Goal: Information Seeking & Learning: Learn about a topic

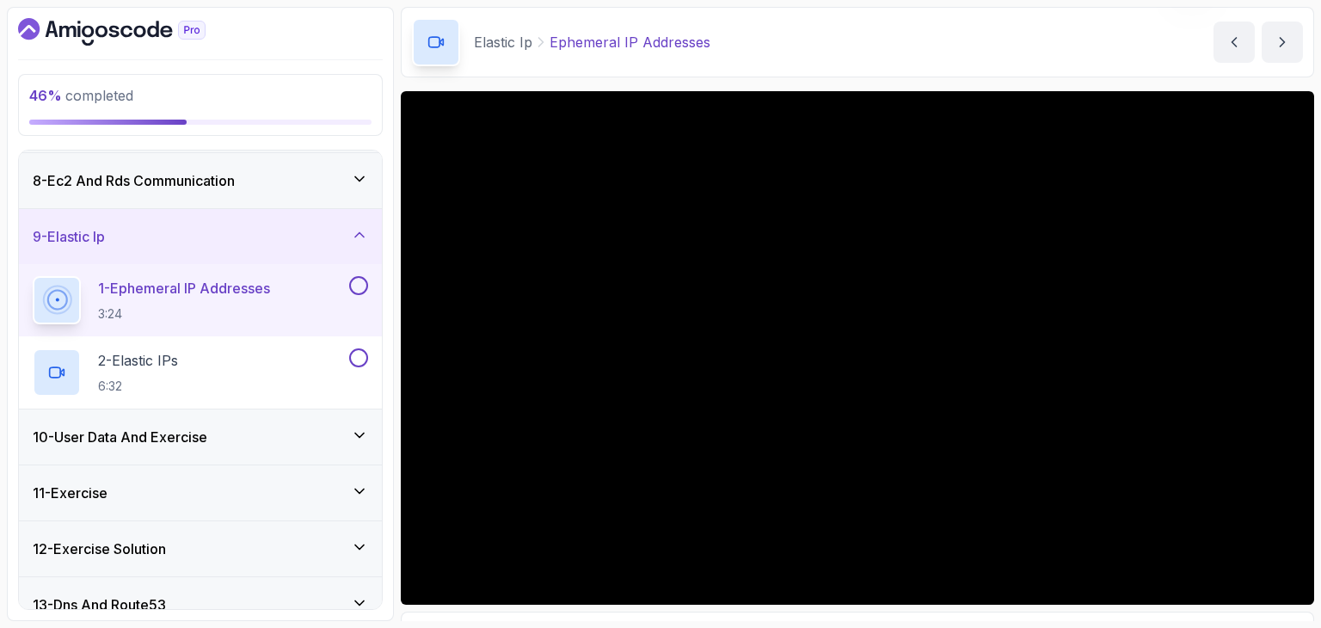
scroll to position [464, 0]
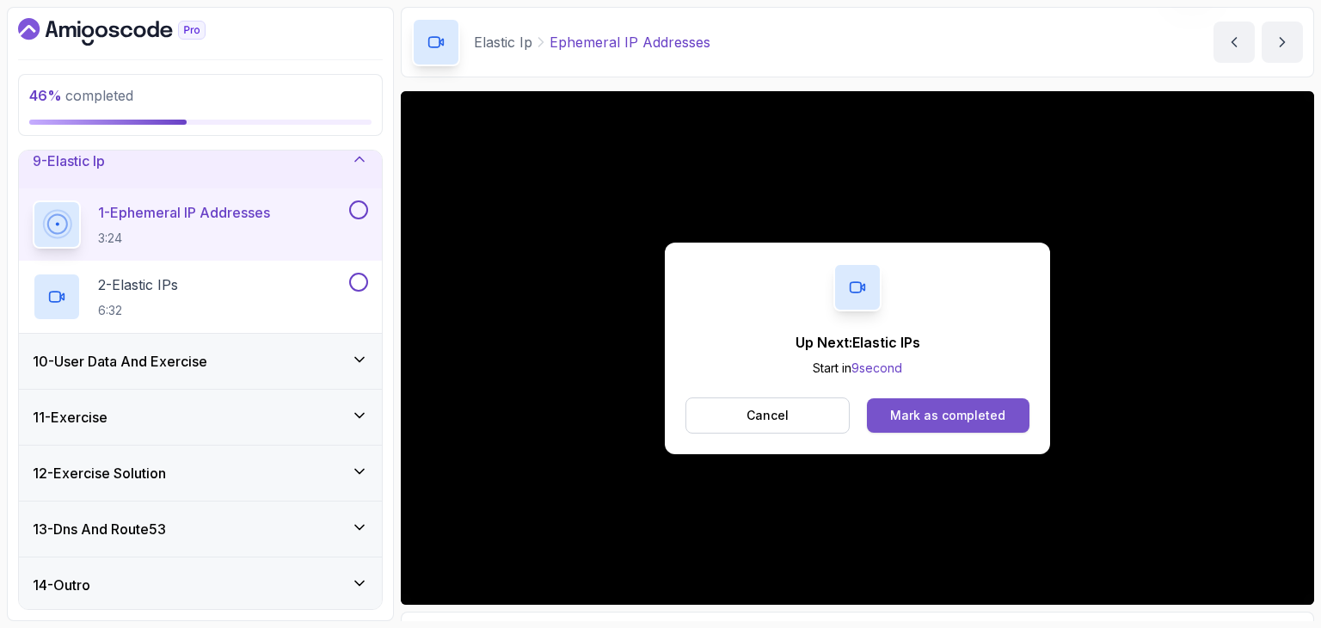
click at [977, 410] on div "Mark as completed" at bounding box center [947, 415] width 115 height 17
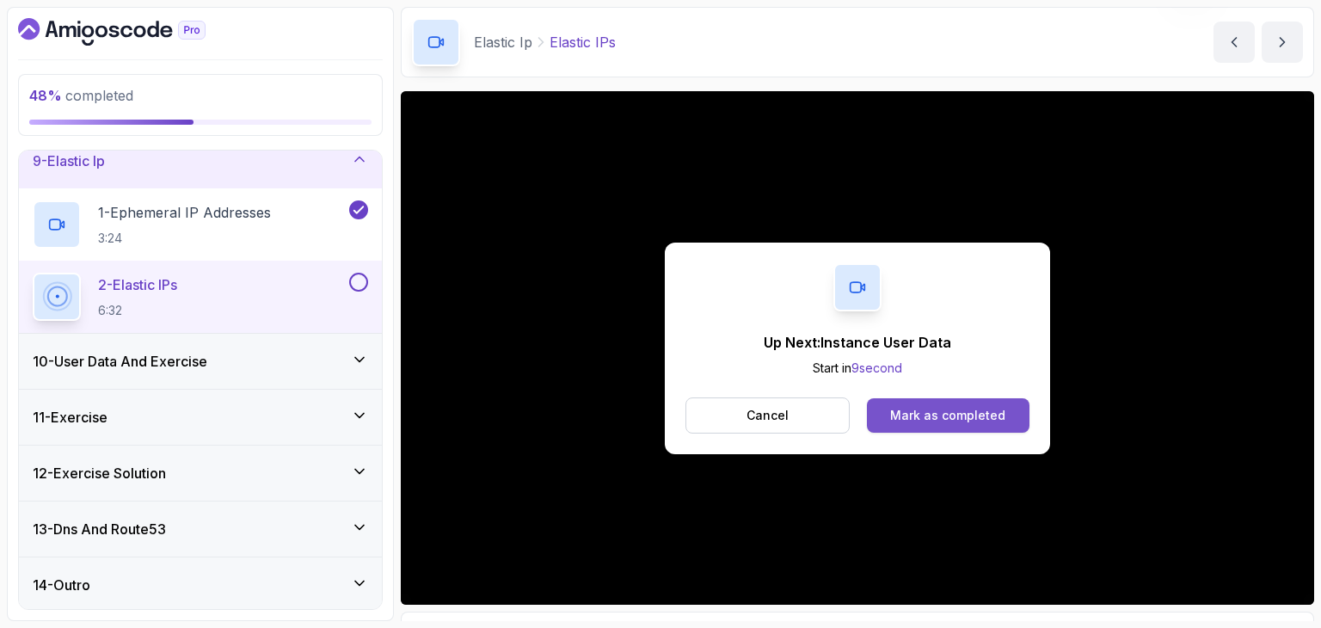
click at [962, 421] on div "Mark as completed" at bounding box center [947, 415] width 115 height 17
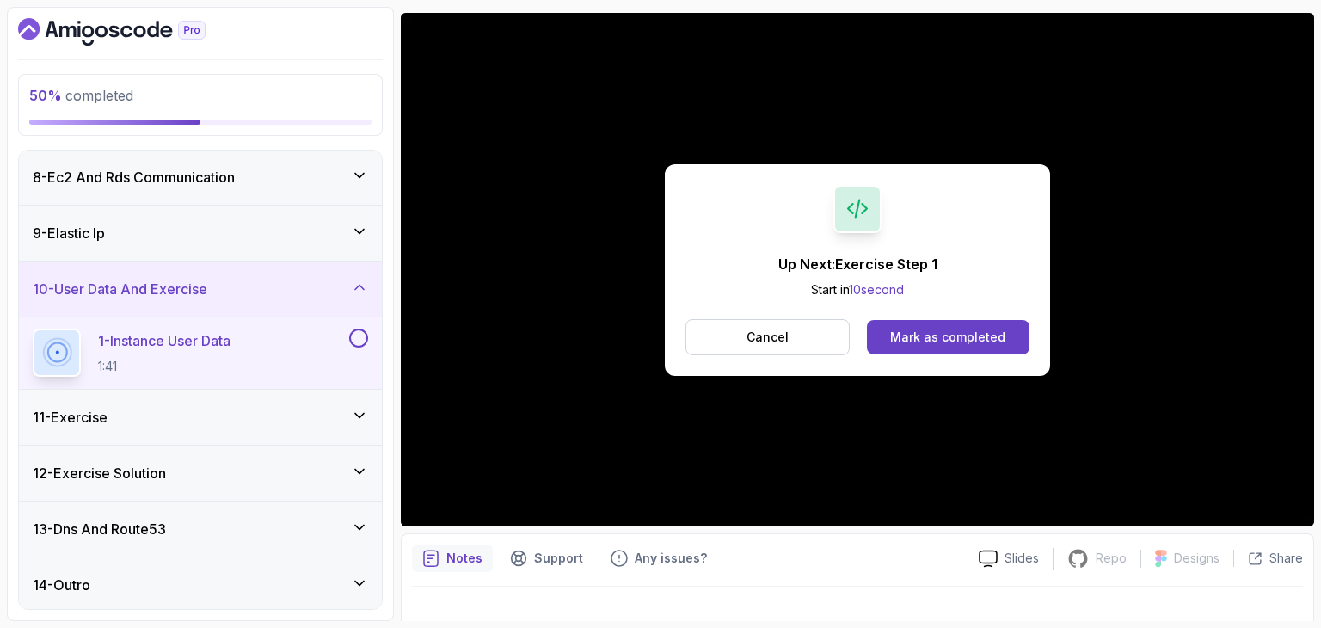
scroll to position [124, 0]
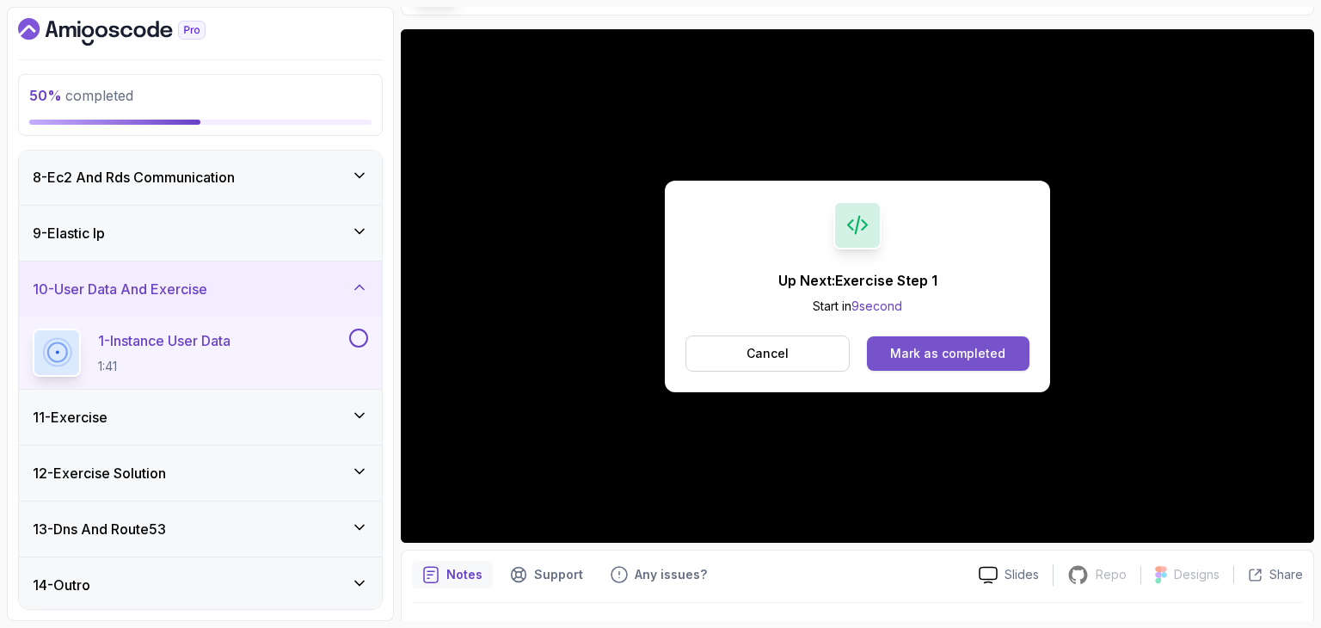
click at [929, 356] on div "Mark as completed" at bounding box center [947, 353] width 115 height 17
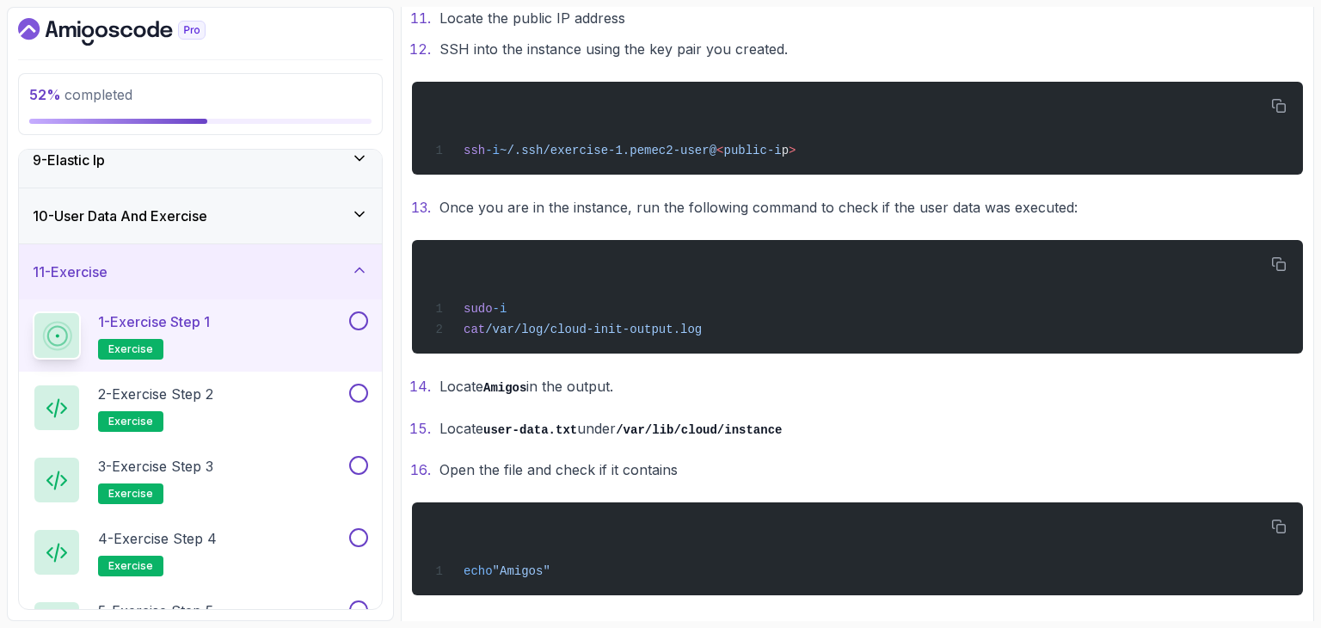
scroll to position [872, 0]
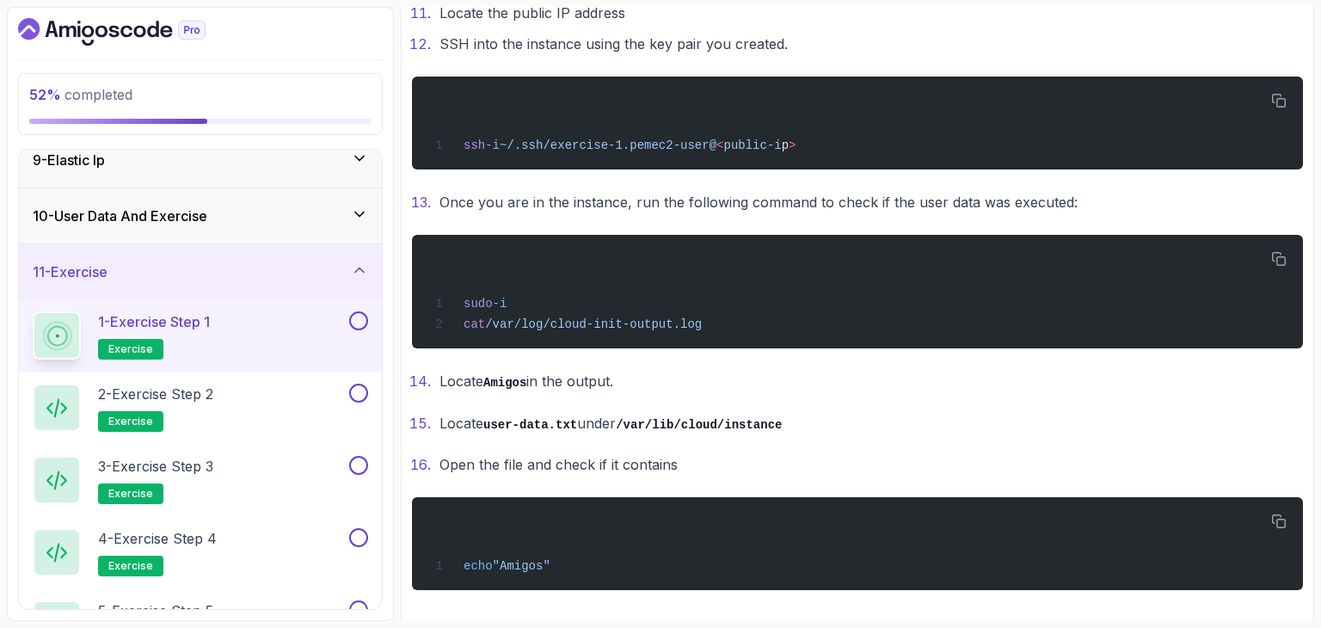
click at [921, 331] on div "sudo -i cat /var/log/cloud-init-output.log" at bounding box center [858, 291] width 864 height 93
click at [237, 398] on div "2 - Exercise Step 2 exercise" at bounding box center [189, 408] width 313 height 48
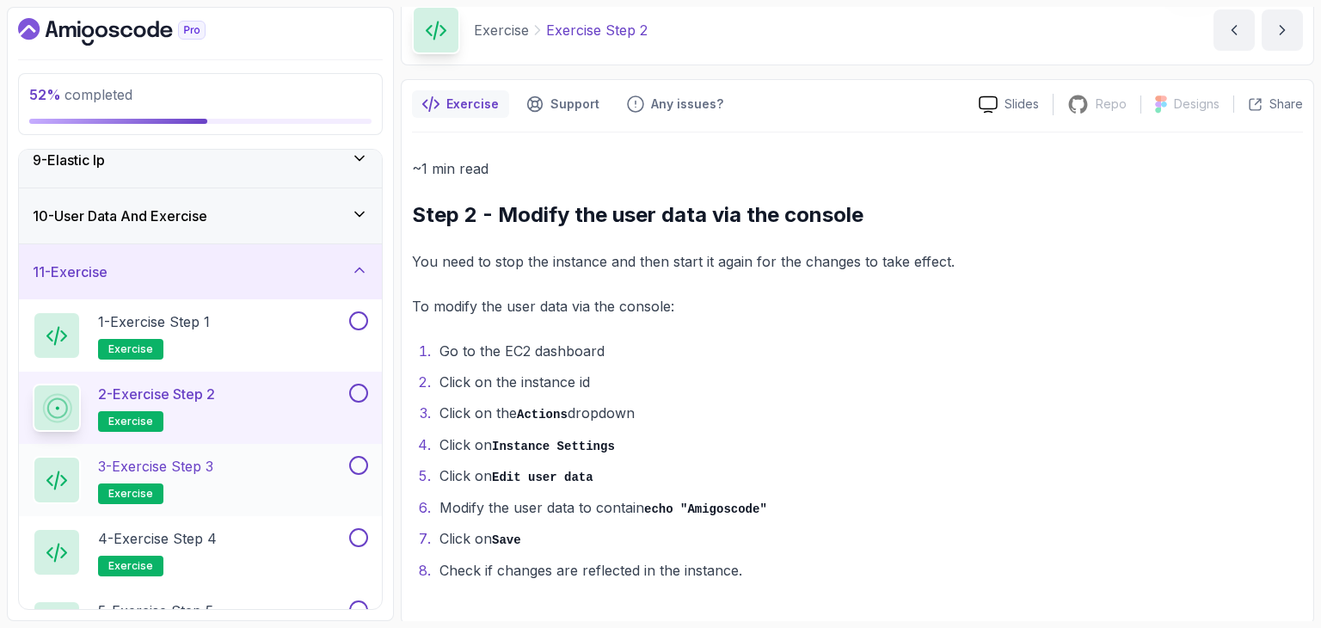
click at [260, 462] on div "3 - Exercise Step 3 exercise" at bounding box center [189, 480] width 313 height 48
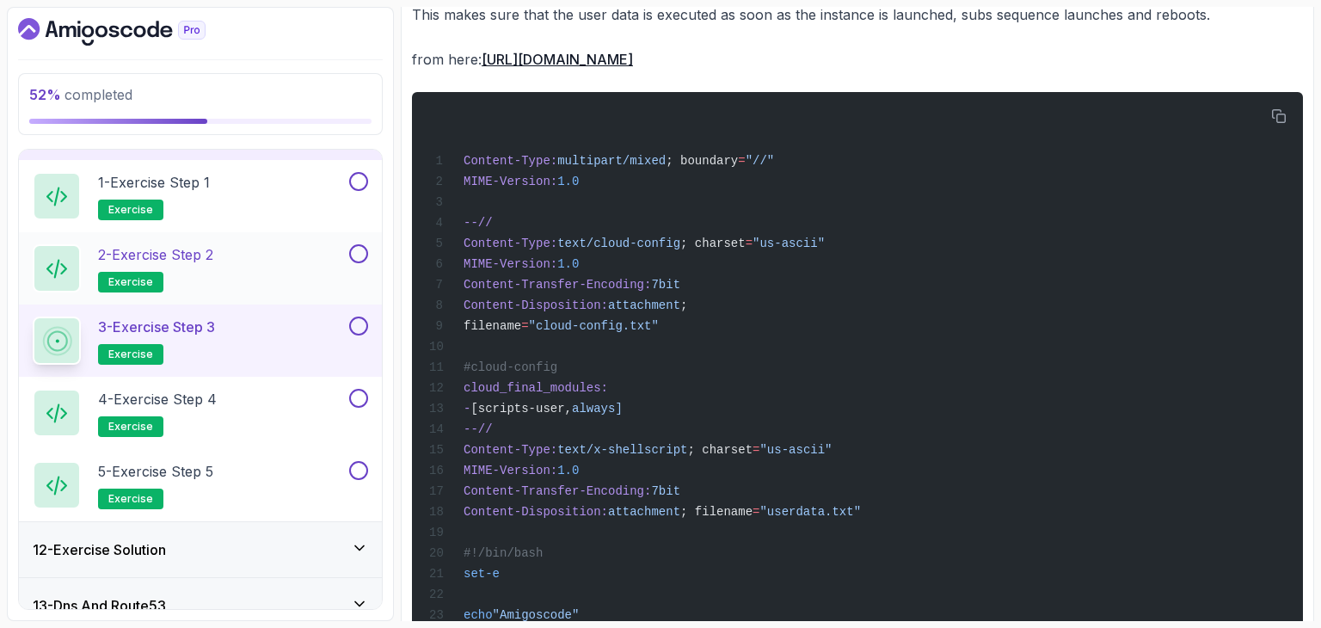
scroll to position [603, 0]
click at [241, 413] on div "4 - Exercise Step 4 exercise" at bounding box center [189, 414] width 313 height 48
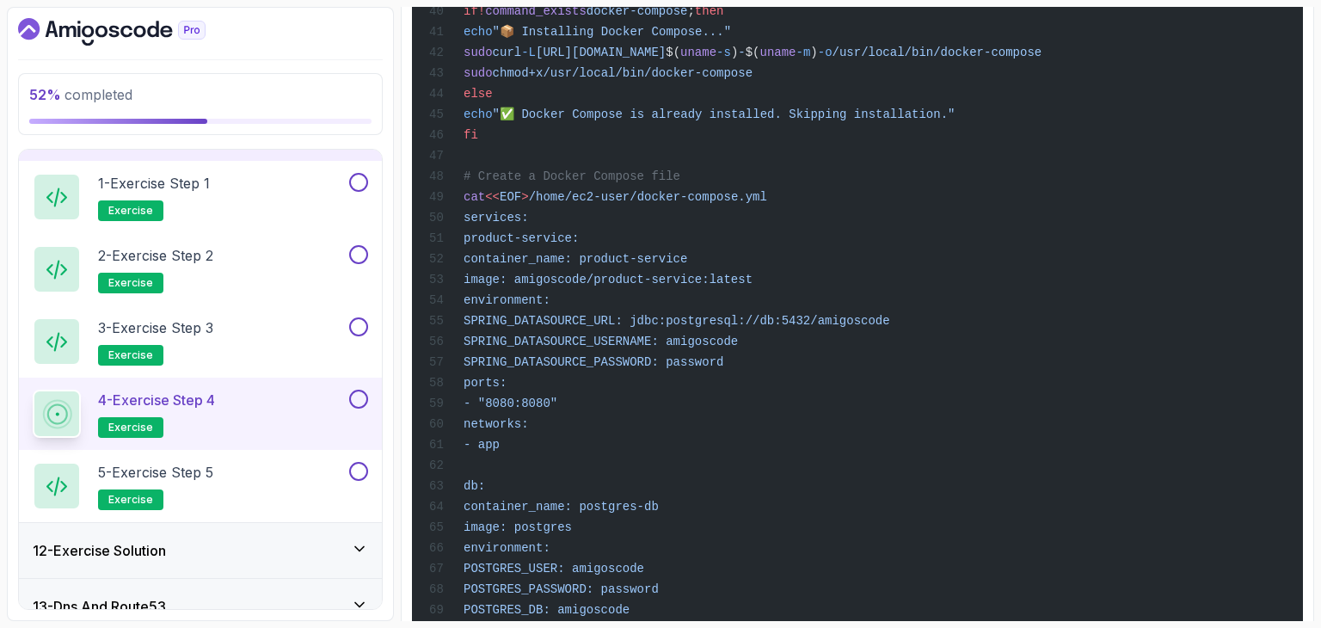
scroll to position [1231, 0]
drag, startPoint x: 454, startPoint y: 192, endPoint x: 856, endPoint y: 194, distance: 401.7
click at [856, 194] on div "Content-Type: multipart/mixed ; boundary = "//" MIME-Version: 1.0 --// Content-…" at bounding box center [858, 216] width 864 height 2137
copy span "cat << EOF > /home/ec2-user/docker-compose.yml"
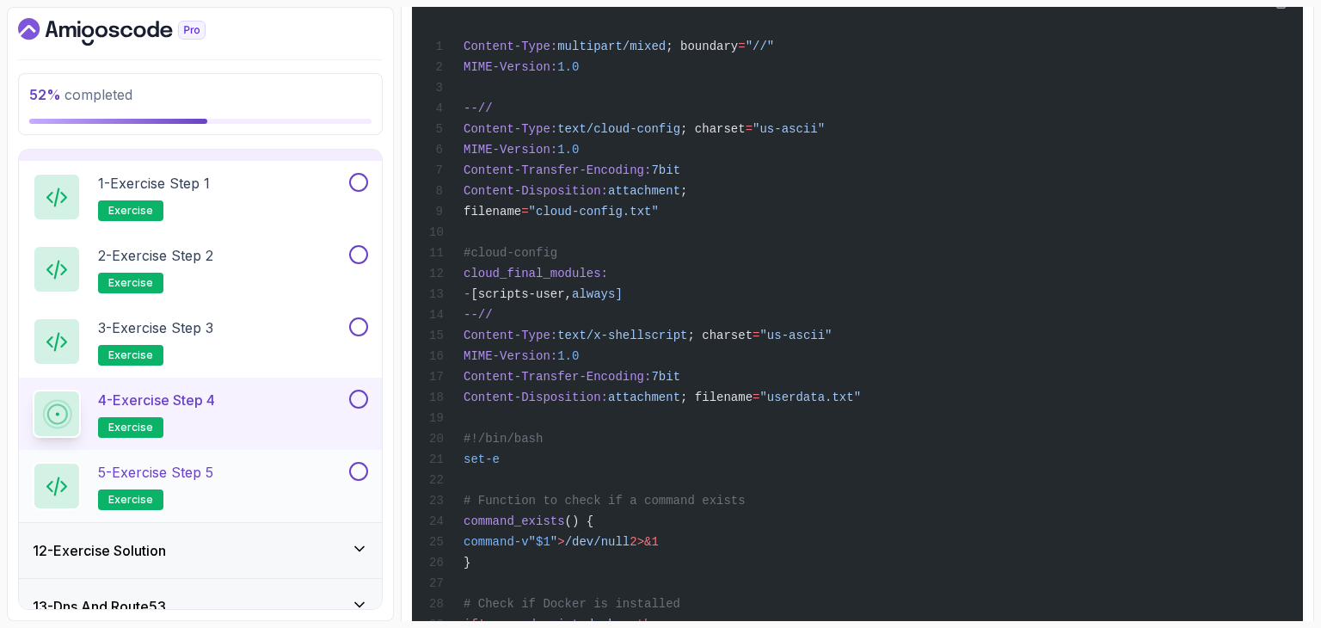
scroll to position [389, 0]
click at [213, 495] on h2 "5 - Exercise Step 5 exercise" at bounding box center [155, 486] width 115 height 48
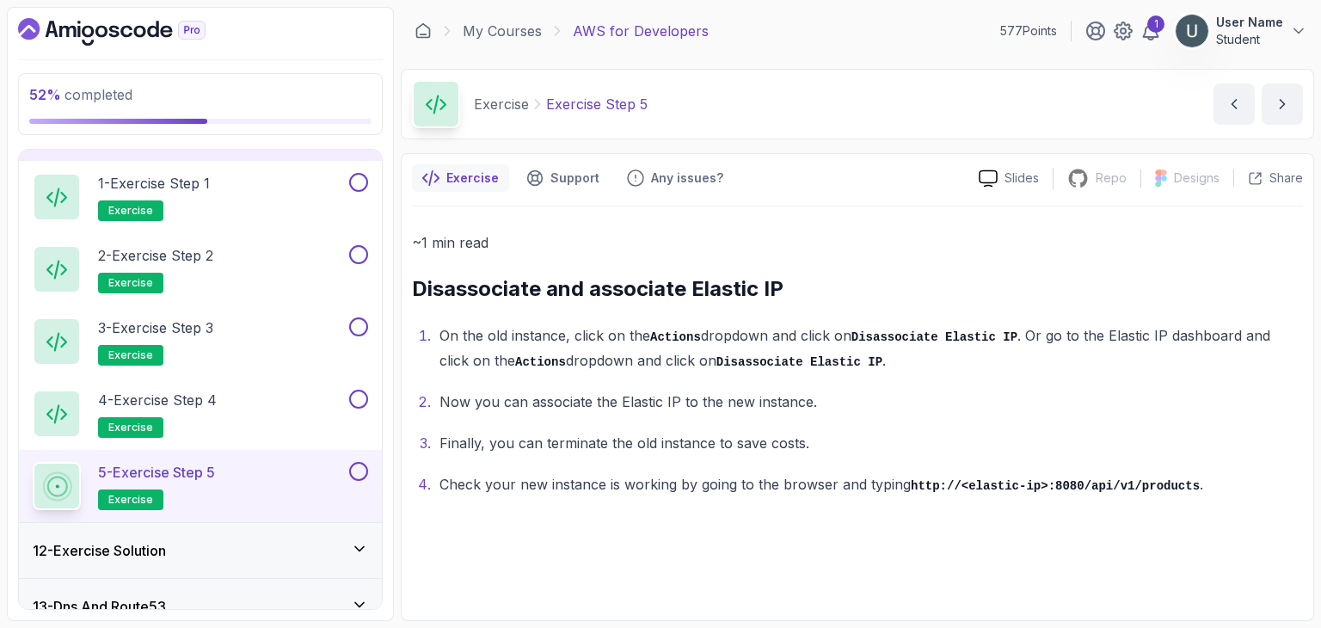
drag, startPoint x: 218, startPoint y: 495, endPoint x: 225, endPoint y: 524, distance: 29.4
click at [225, 524] on div "1 - Intro 2 - Understanding Aws 3 - Aws Console 4 - Ec2 Virtual Servers 5 - Sec…" at bounding box center [200, 379] width 363 height 459
click at [227, 540] on div "12 - Exercise Solution" at bounding box center [200, 550] width 335 height 21
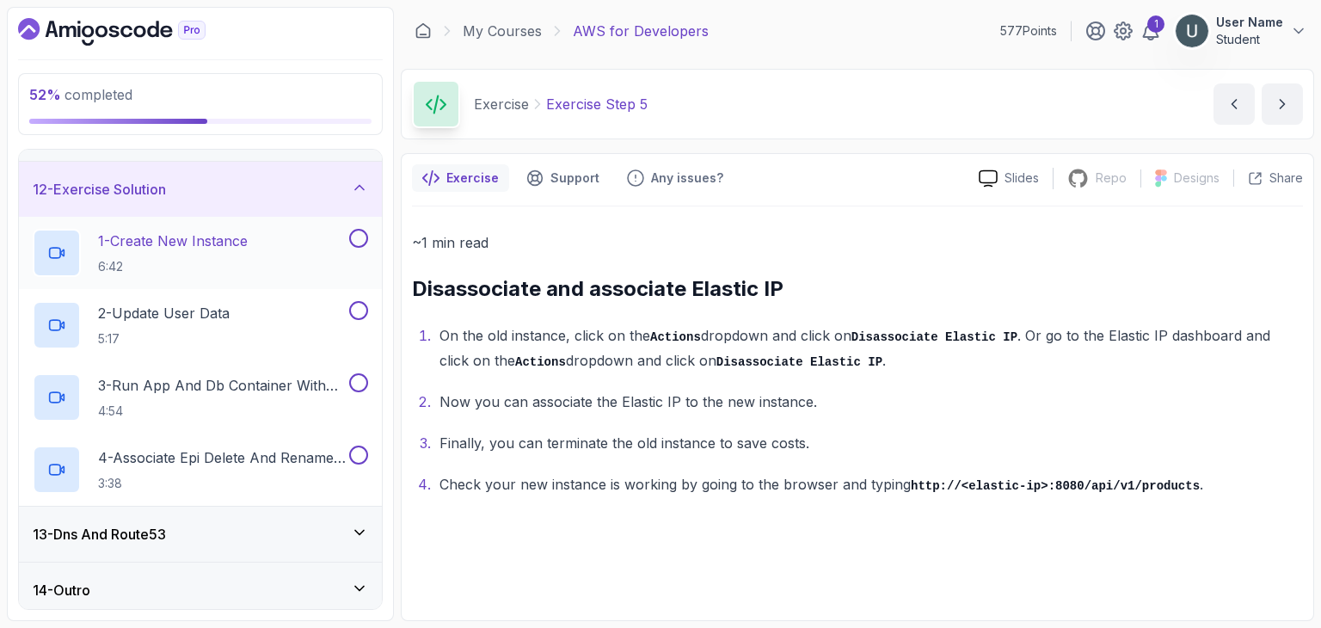
click at [240, 252] on h2 "1 - Create New Instance 6:42" at bounding box center [173, 253] width 150 height 45
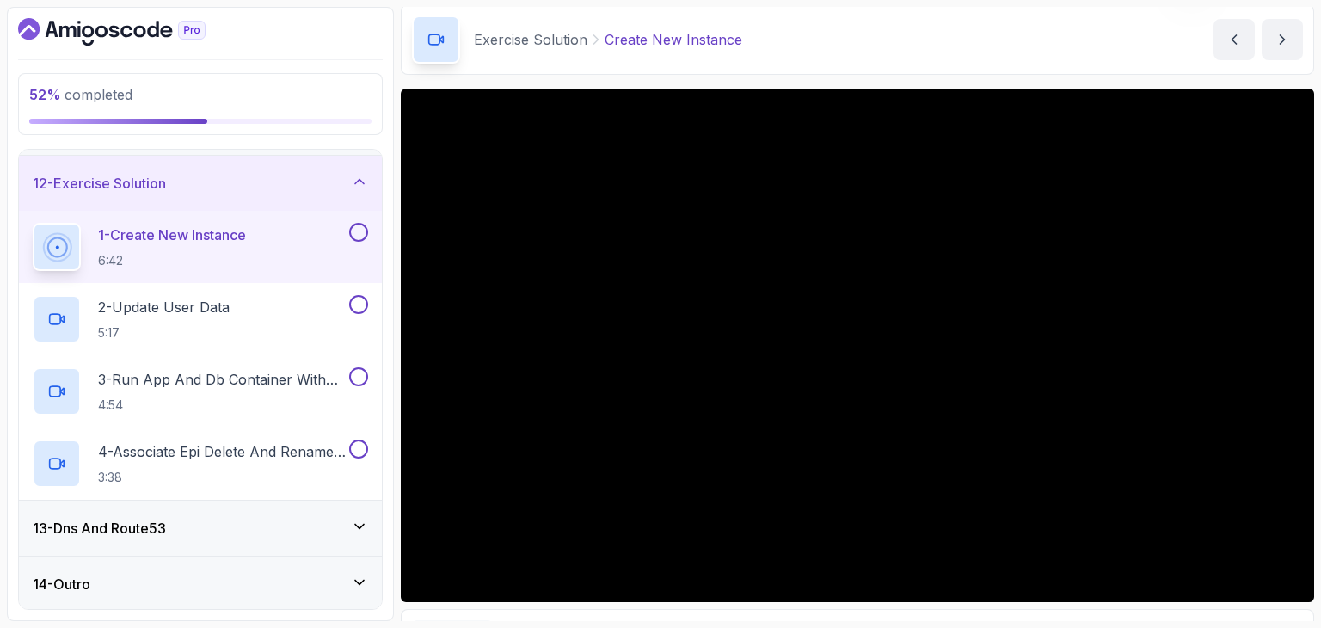
scroll to position [80, 0]
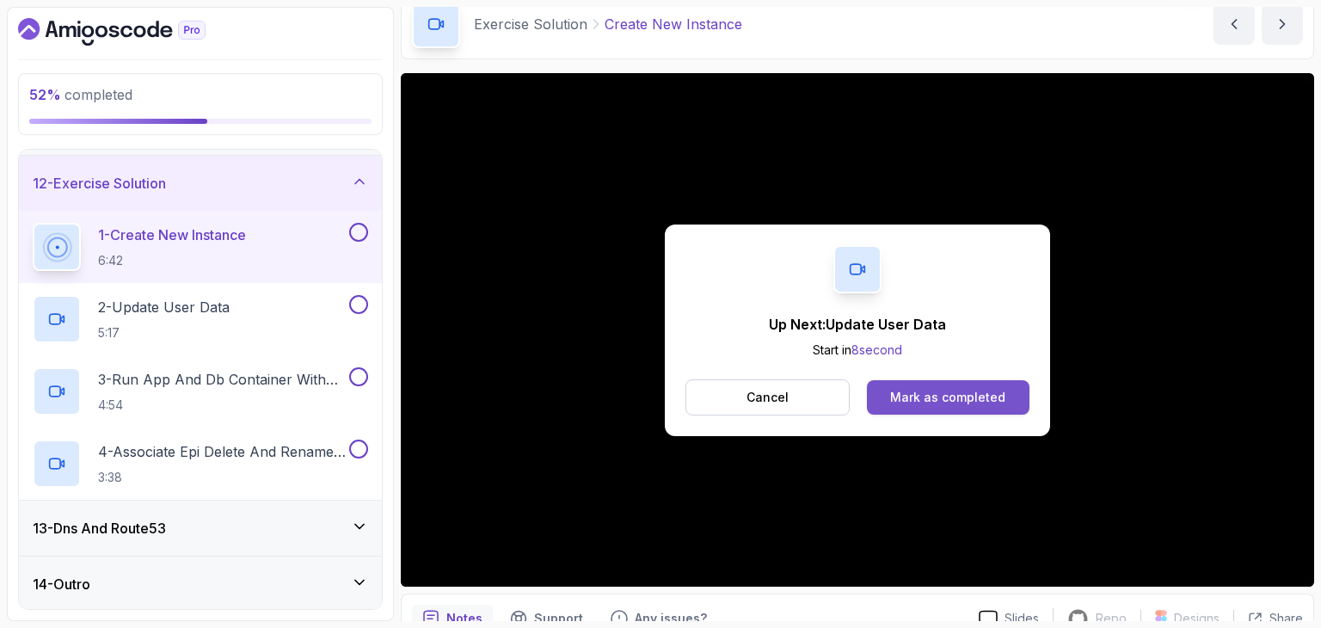
click at [909, 396] on div "Mark as completed" at bounding box center [947, 397] width 115 height 17
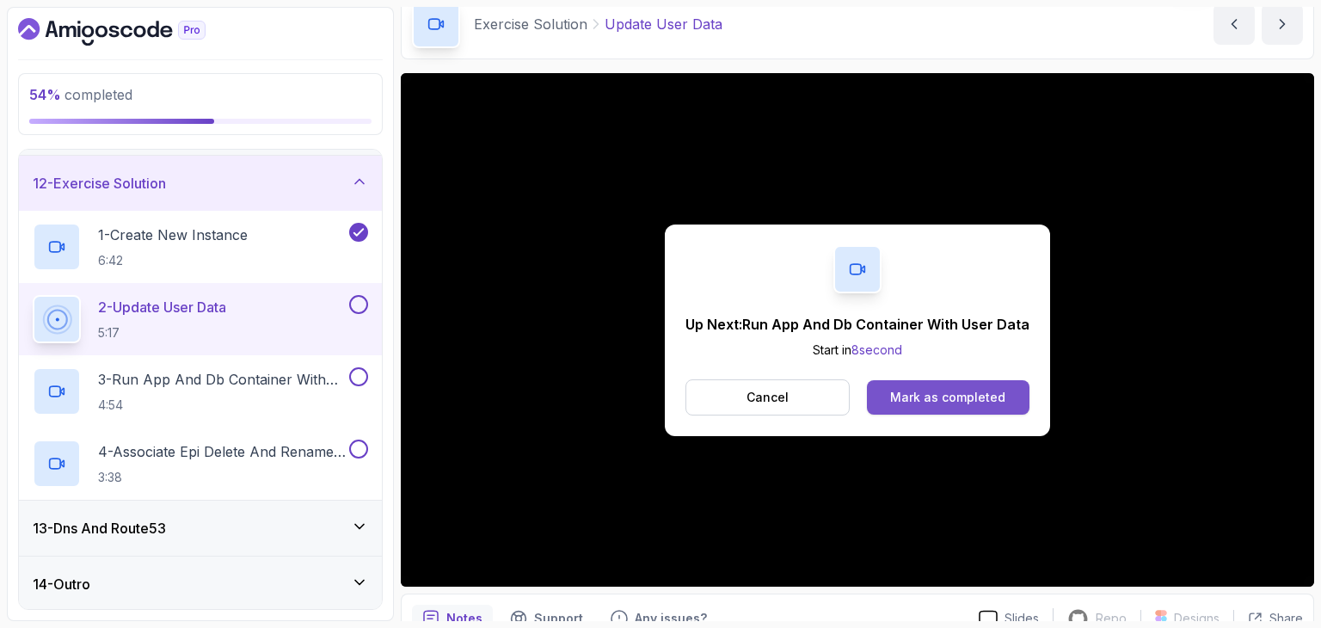
click at [970, 389] on div "Mark as completed" at bounding box center [947, 397] width 115 height 17
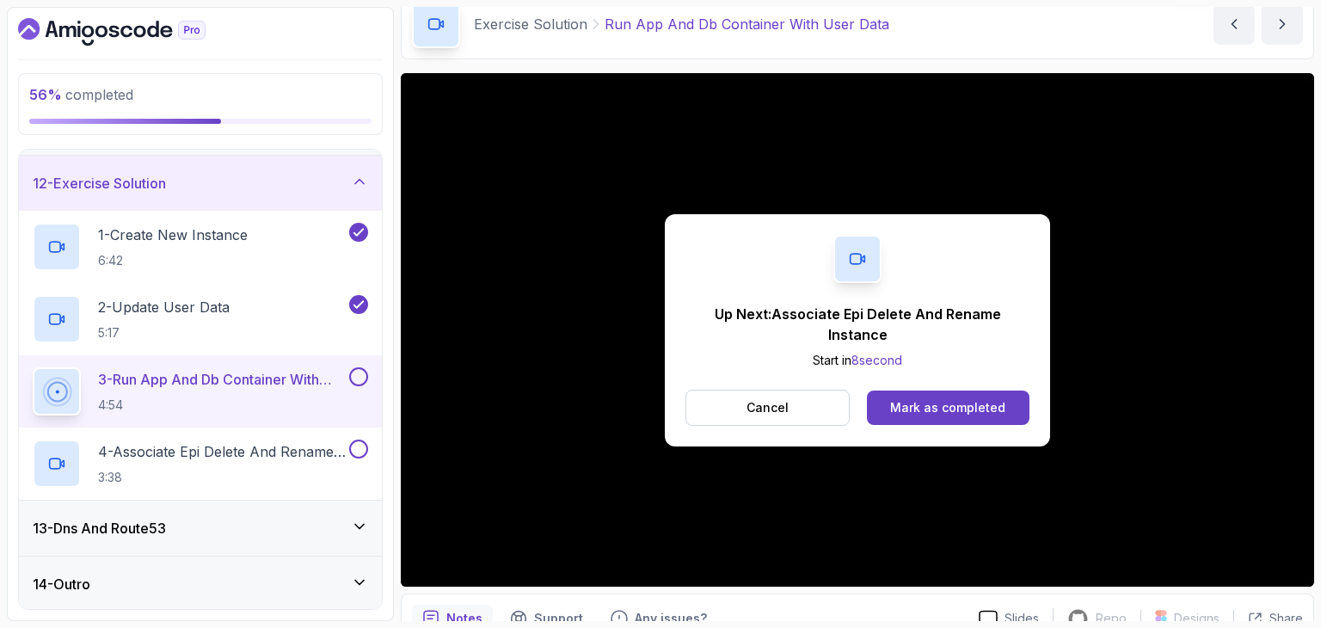
click at [939, 384] on div "Up Next: Associate Epi Delete And Rename Instance Start in 8 second Cancel Mark…" at bounding box center [857, 330] width 385 height 232
click at [948, 400] on div "Mark as completed" at bounding box center [947, 407] width 115 height 17
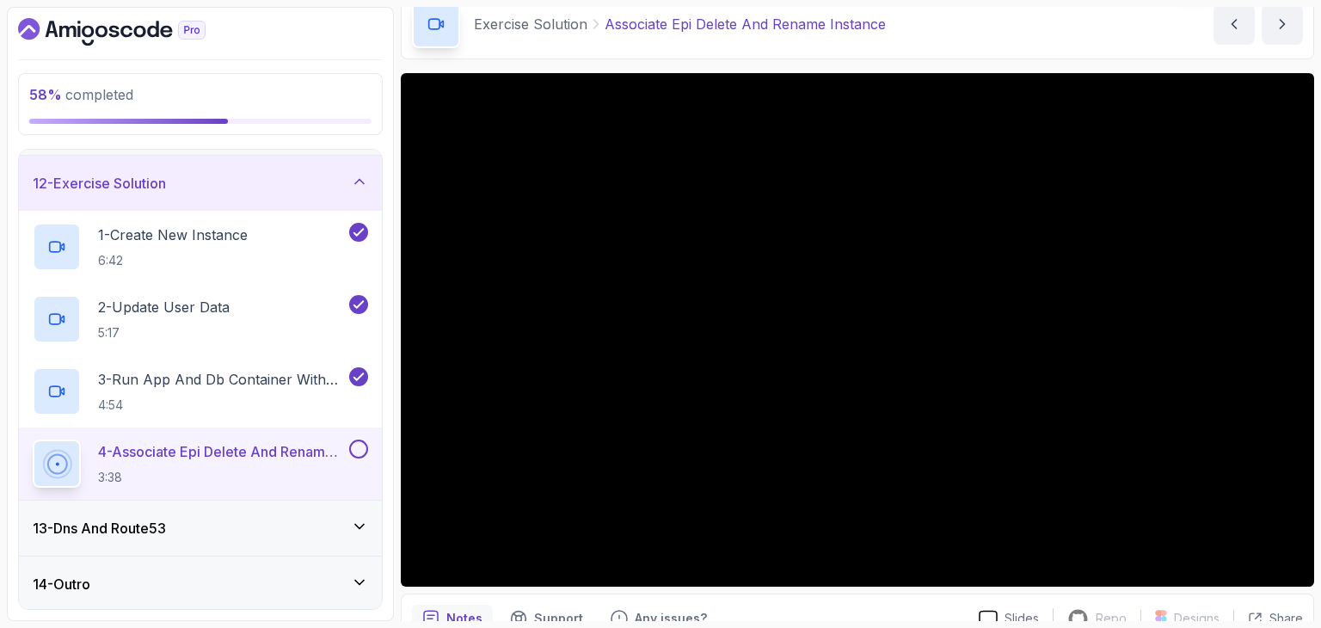
click at [198, 534] on div "13 - Dns And Route53" at bounding box center [200, 528] width 335 height 21
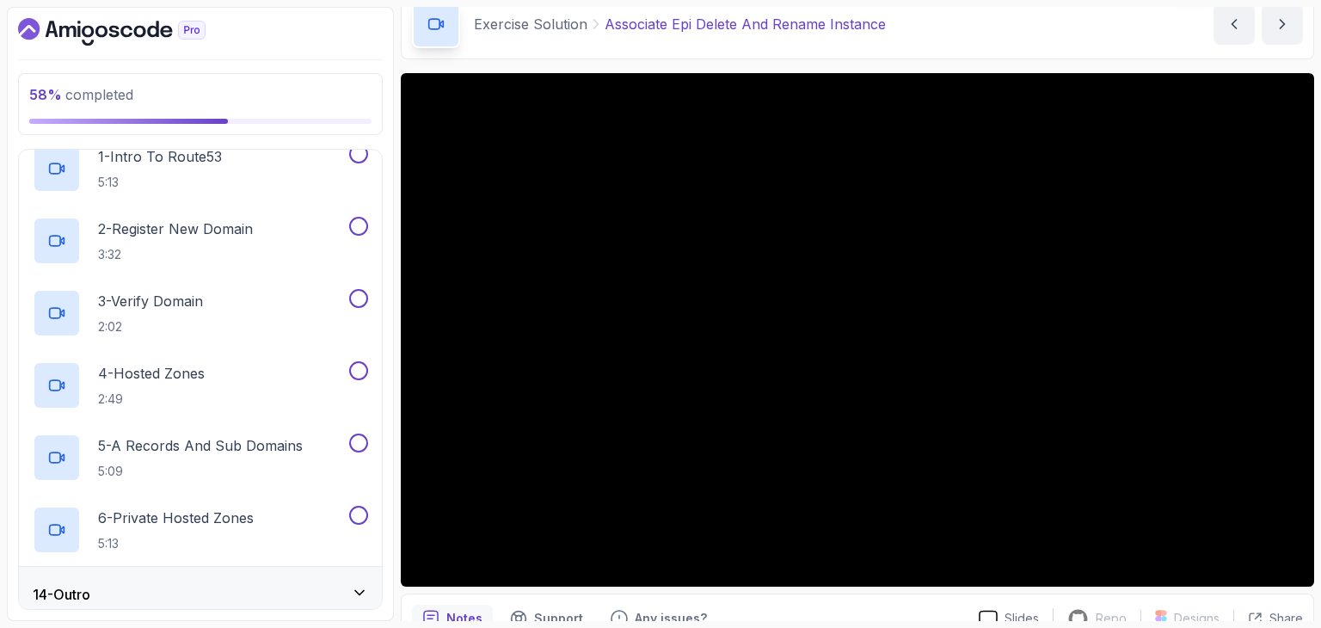
scroll to position [754, 0]
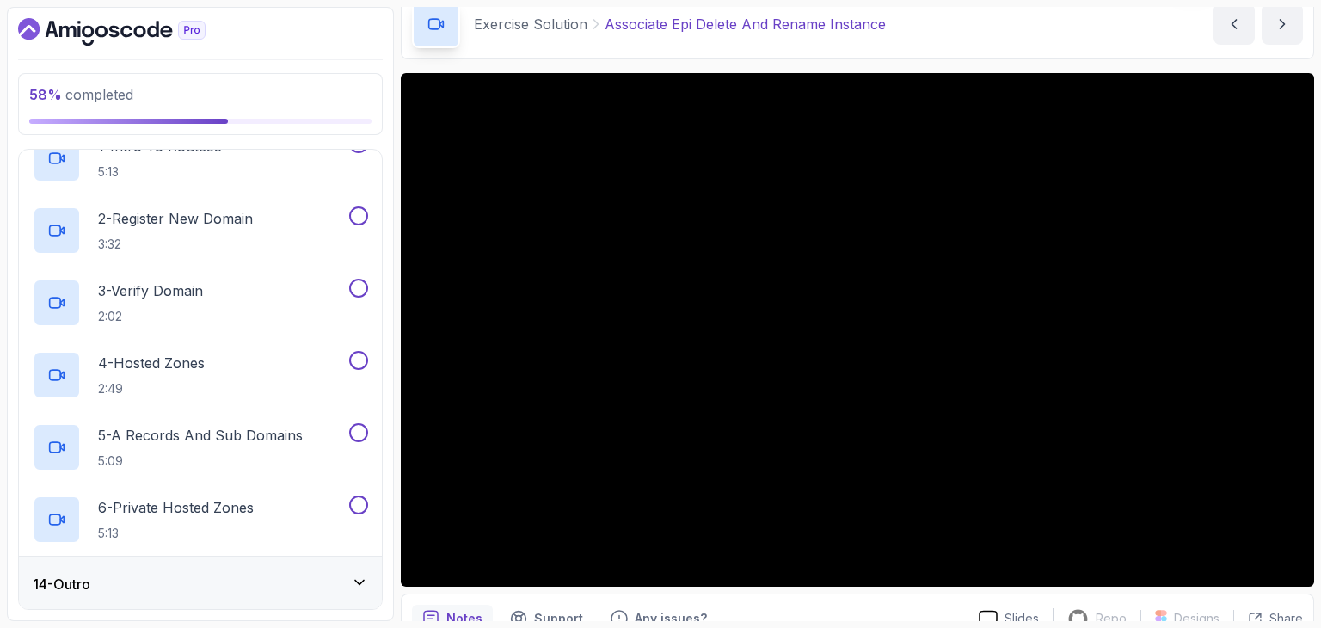
click at [171, 586] on div "14 - Outro" at bounding box center [200, 584] width 335 height 21
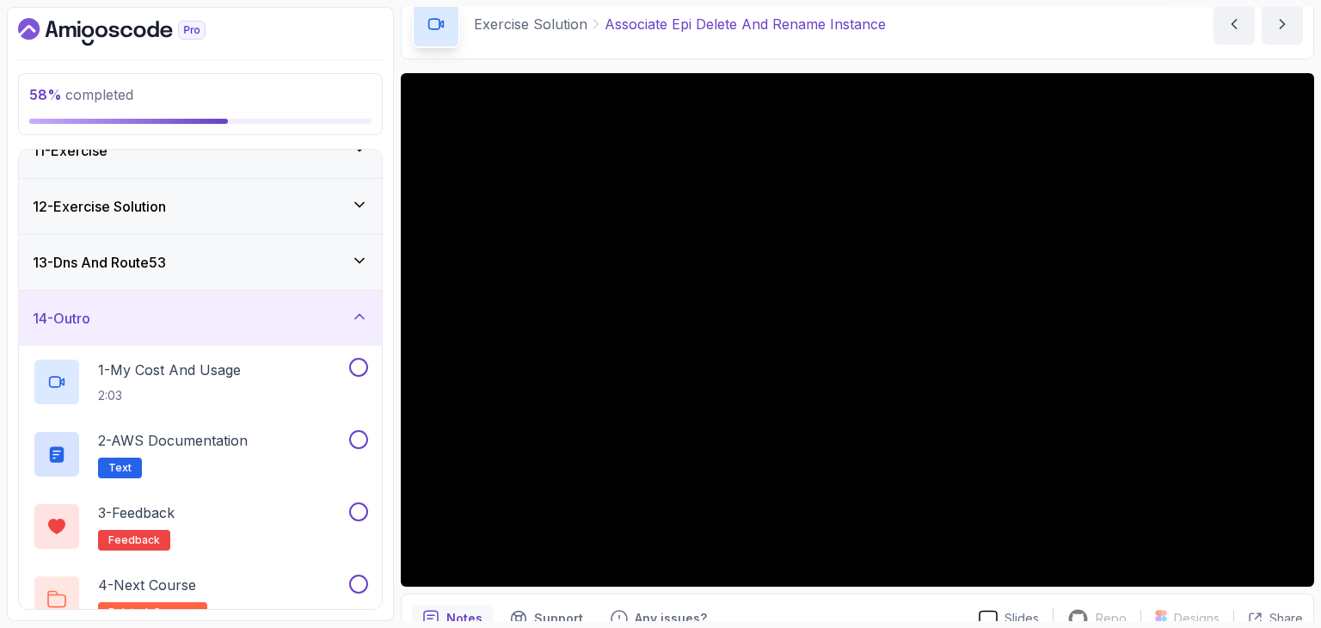
scroll to position [609, 0]
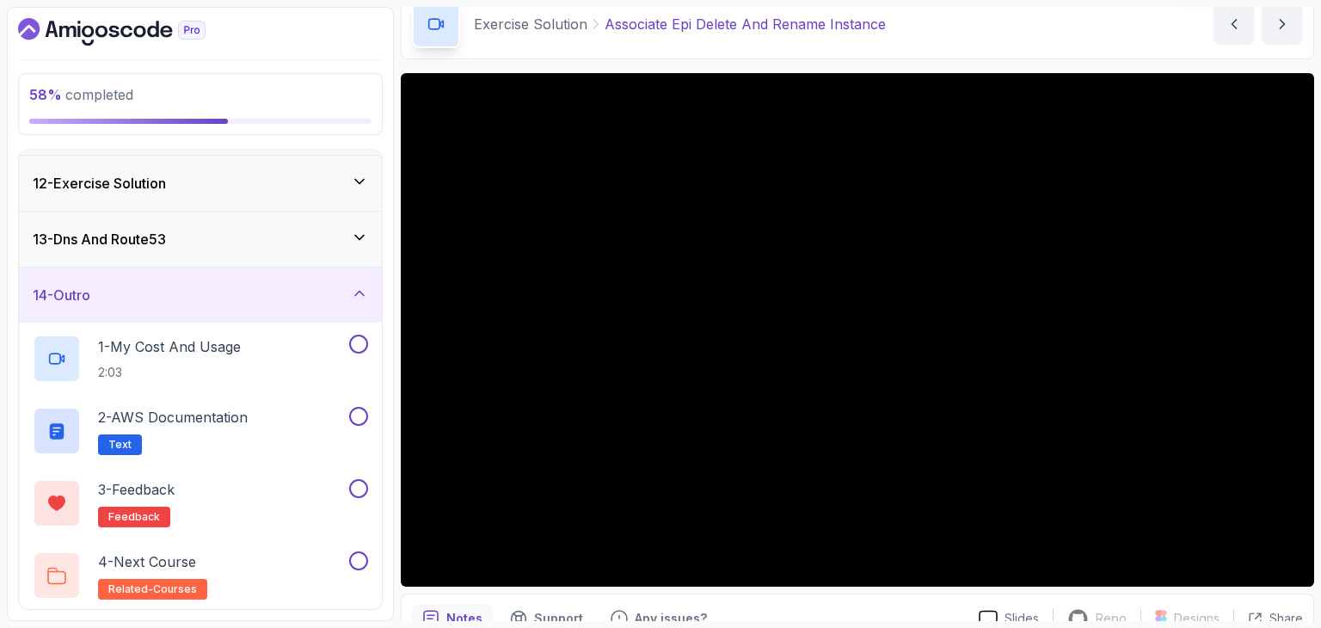
click at [172, 200] on div "12 - Exercise Solution" at bounding box center [200, 183] width 363 height 55
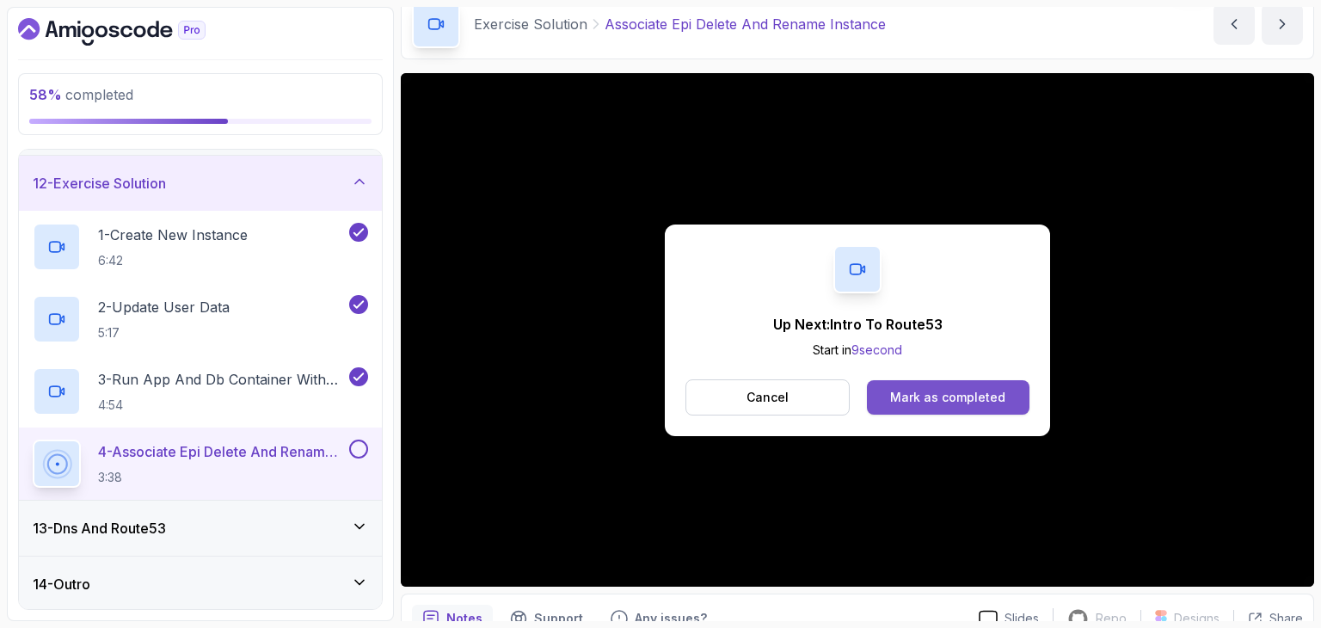
click at [888, 384] on button "Mark as completed" at bounding box center [948, 397] width 163 height 34
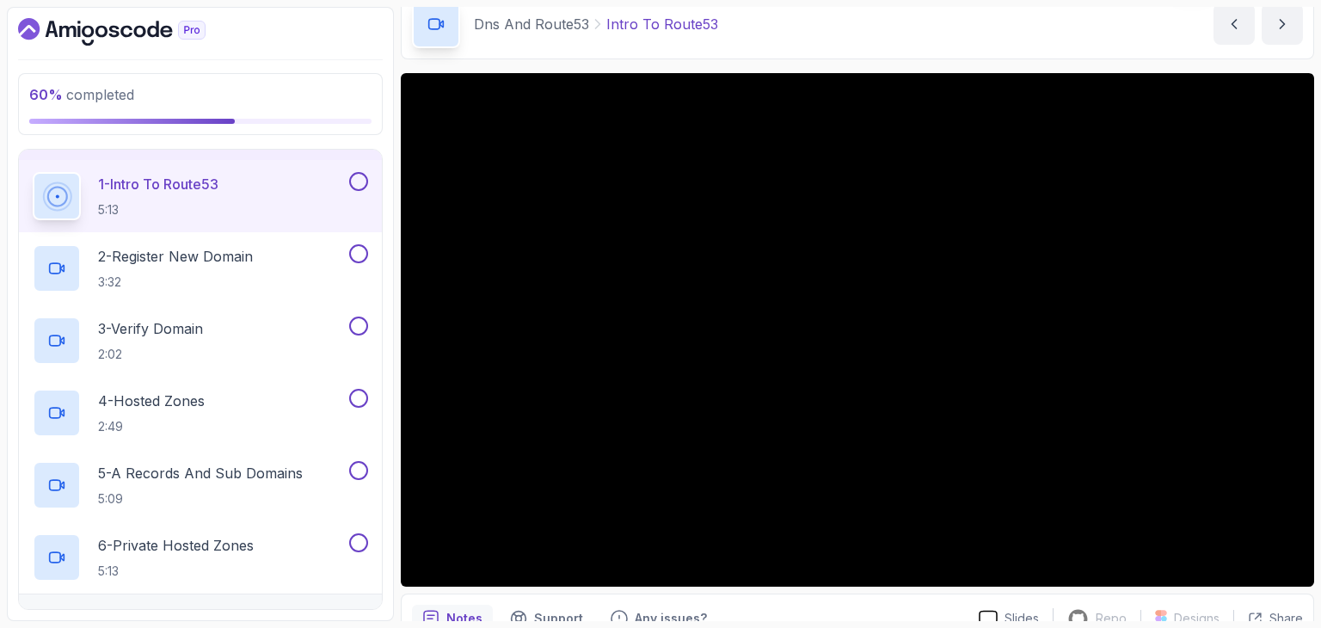
scroll to position [713, 0]
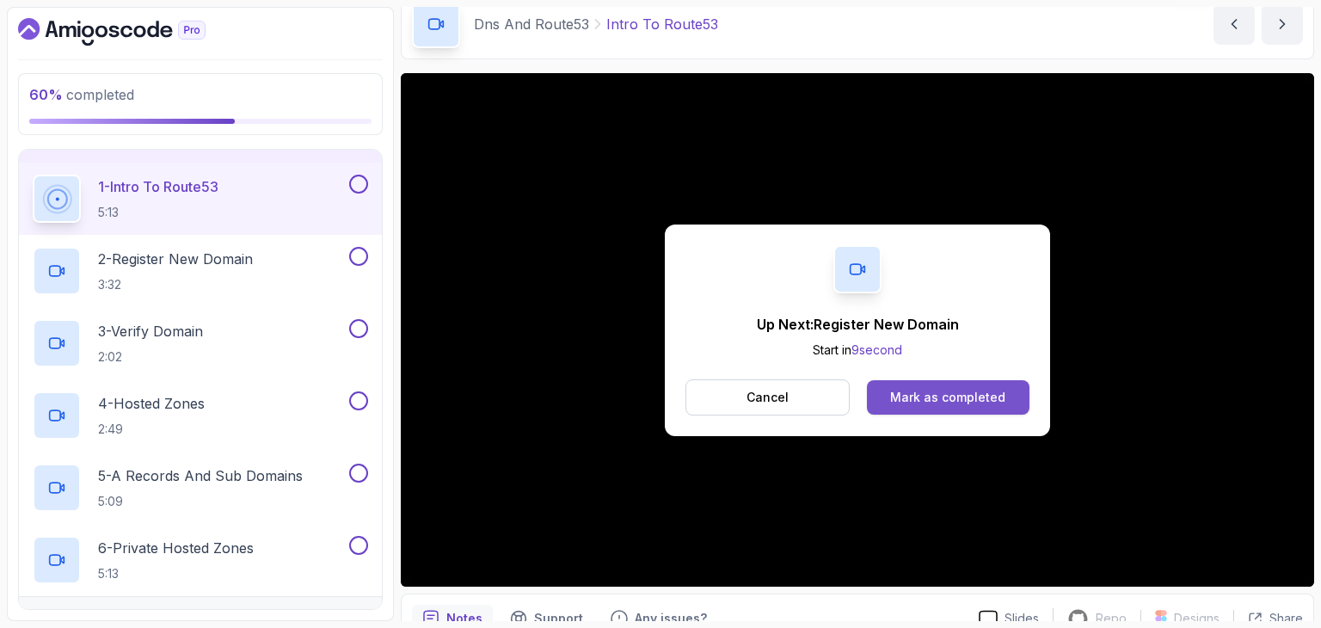
click at [967, 383] on button "Mark as completed" at bounding box center [948, 397] width 163 height 34
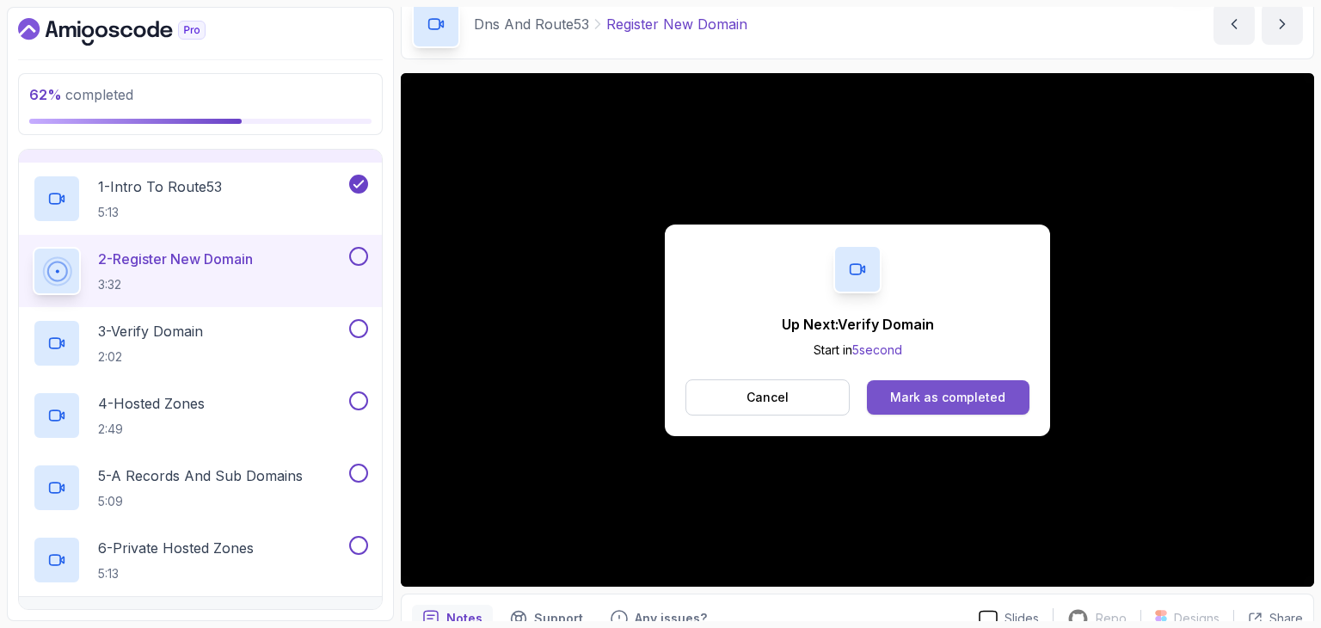
click at [958, 396] on div "Mark as completed" at bounding box center [947, 397] width 115 height 17
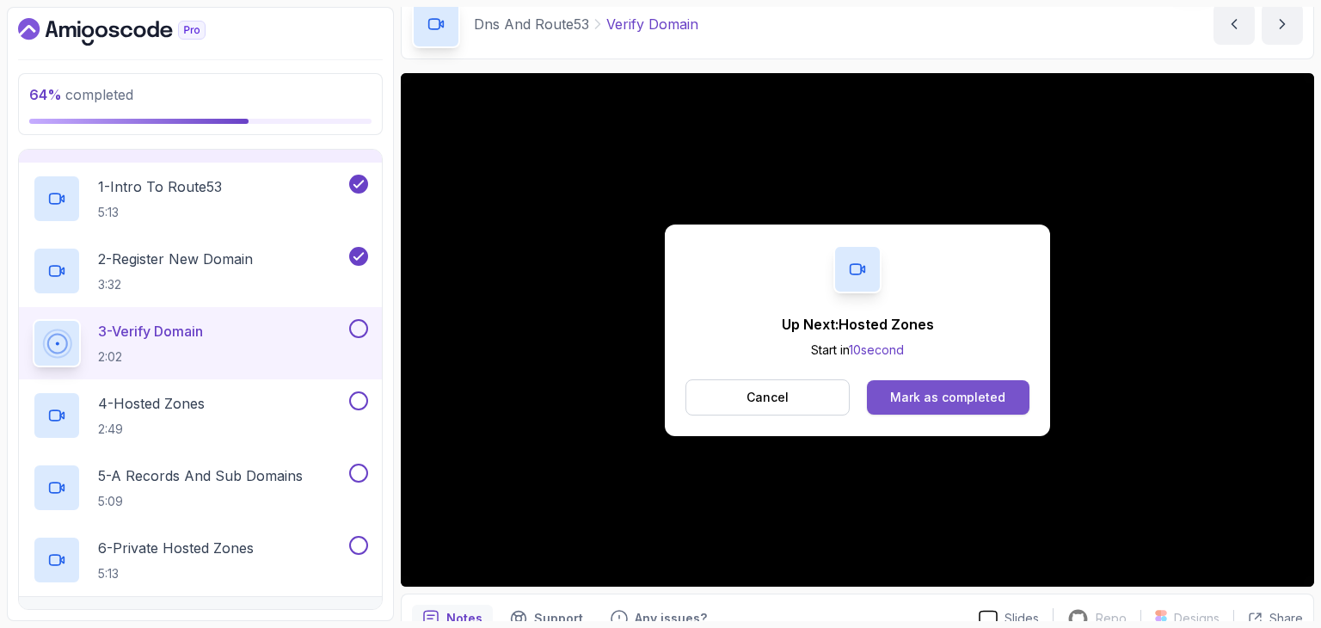
click at [916, 386] on button "Mark as completed" at bounding box center [948, 397] width 163 height 34
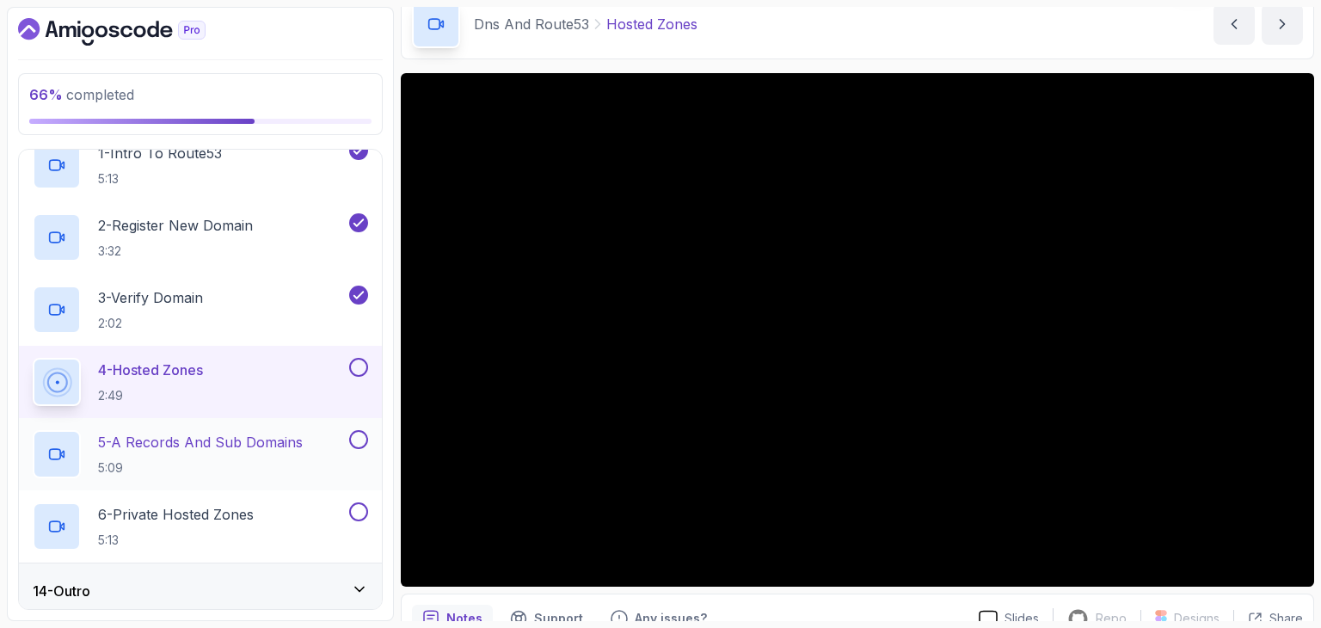
scroll to position [754, 0]
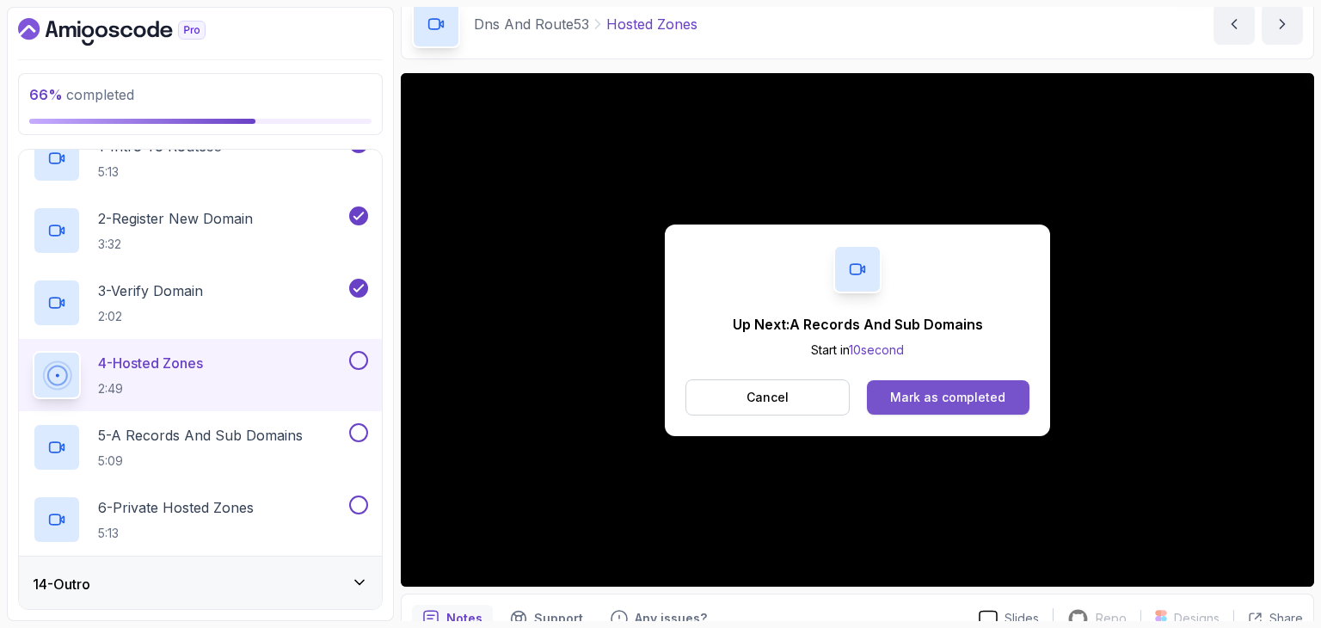
click at [951, 389] on div "Mark as completed" at bounding box center [947, 397] width 115 height 17
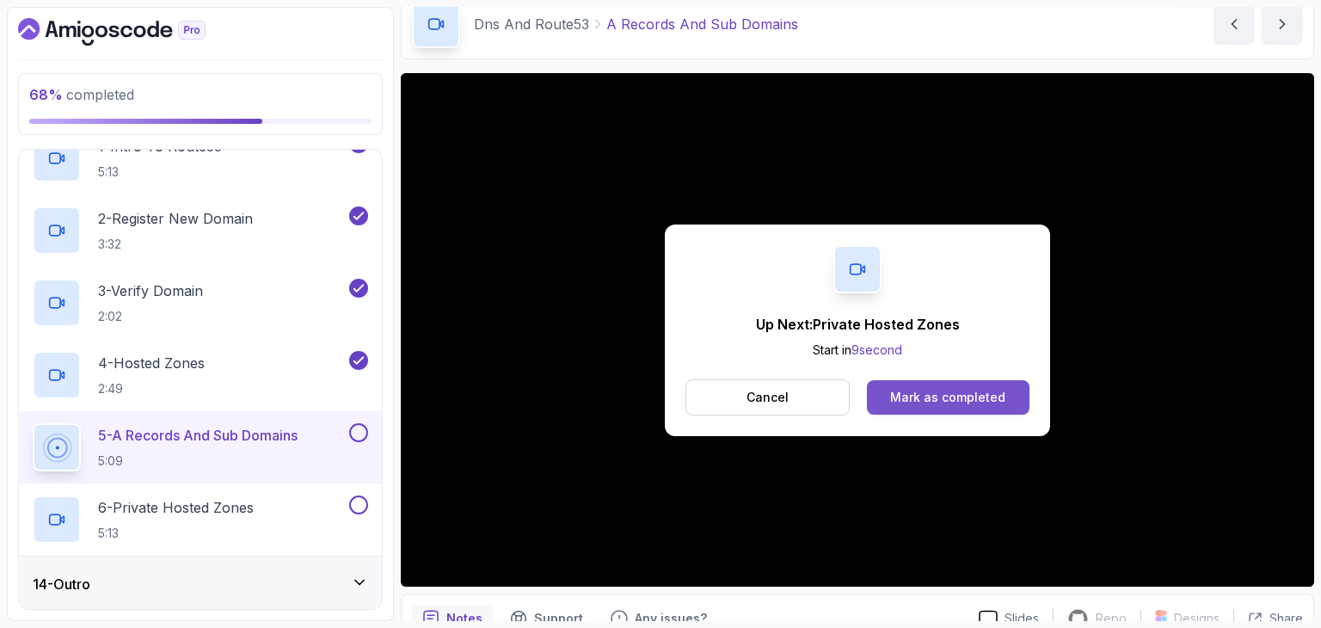
click at [952, 380] on button "Mark as completed" at bounding box center [948, 397] width 163 height 34
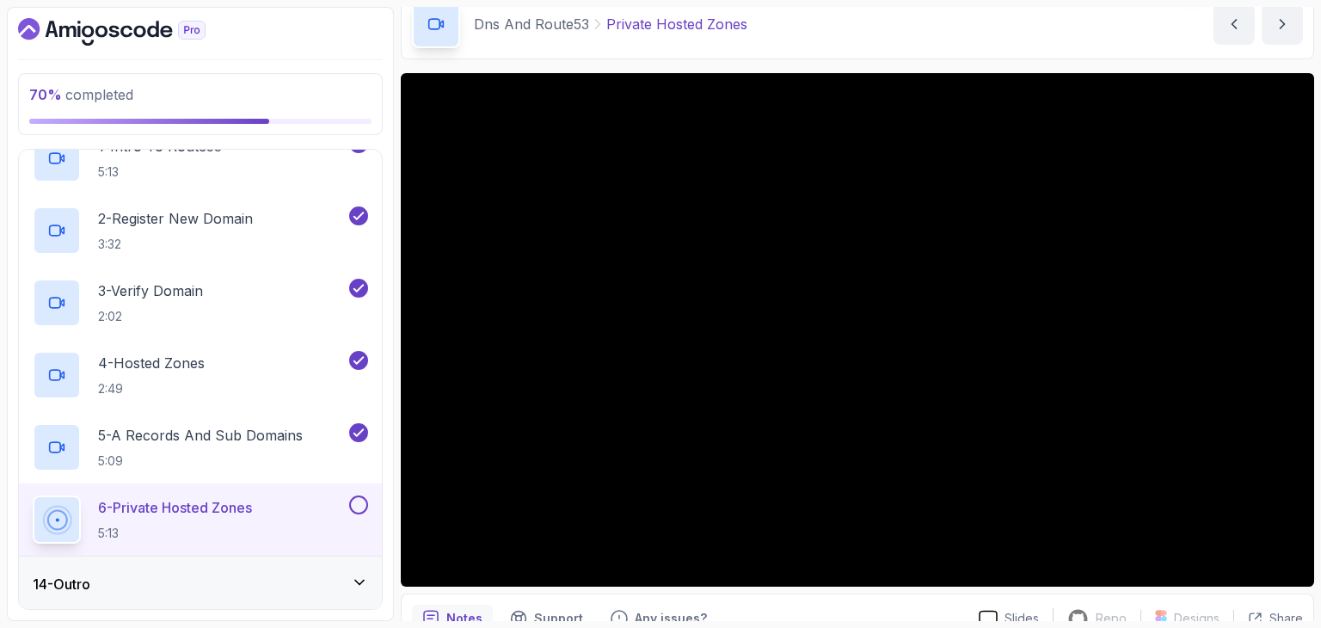
click at [268, 580] on div "14 - Outro" at bounding box center [200, 584] width 335 height 21
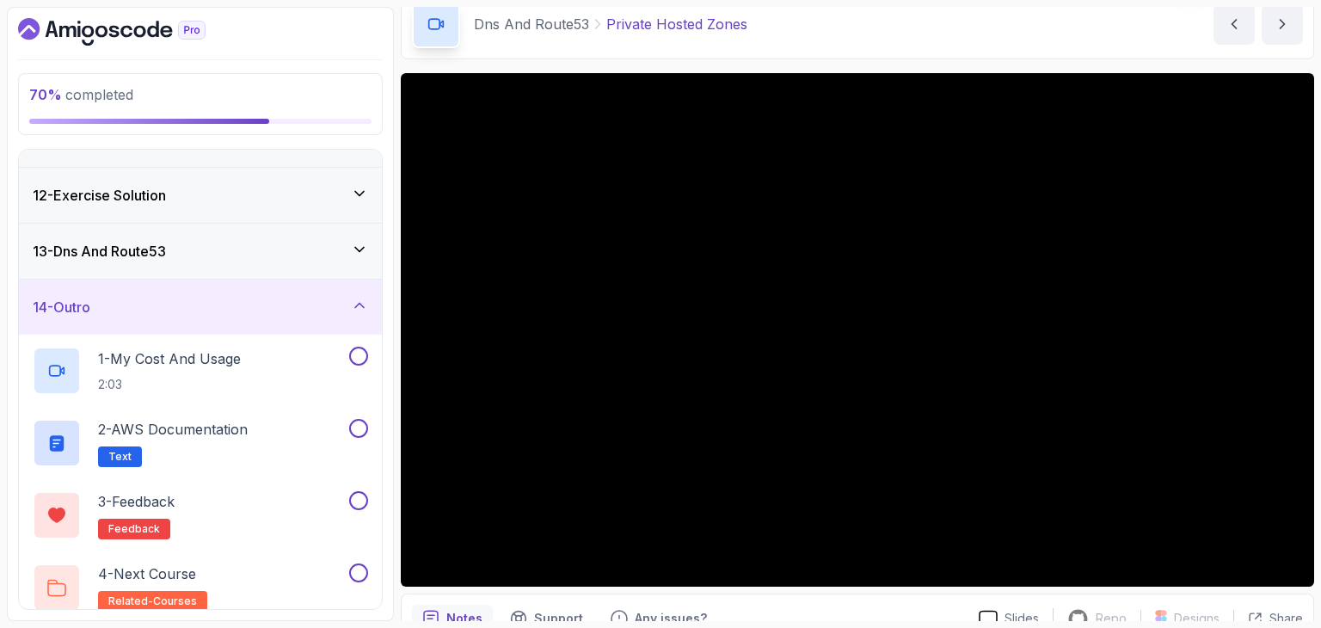
scroll to position [609, 0]
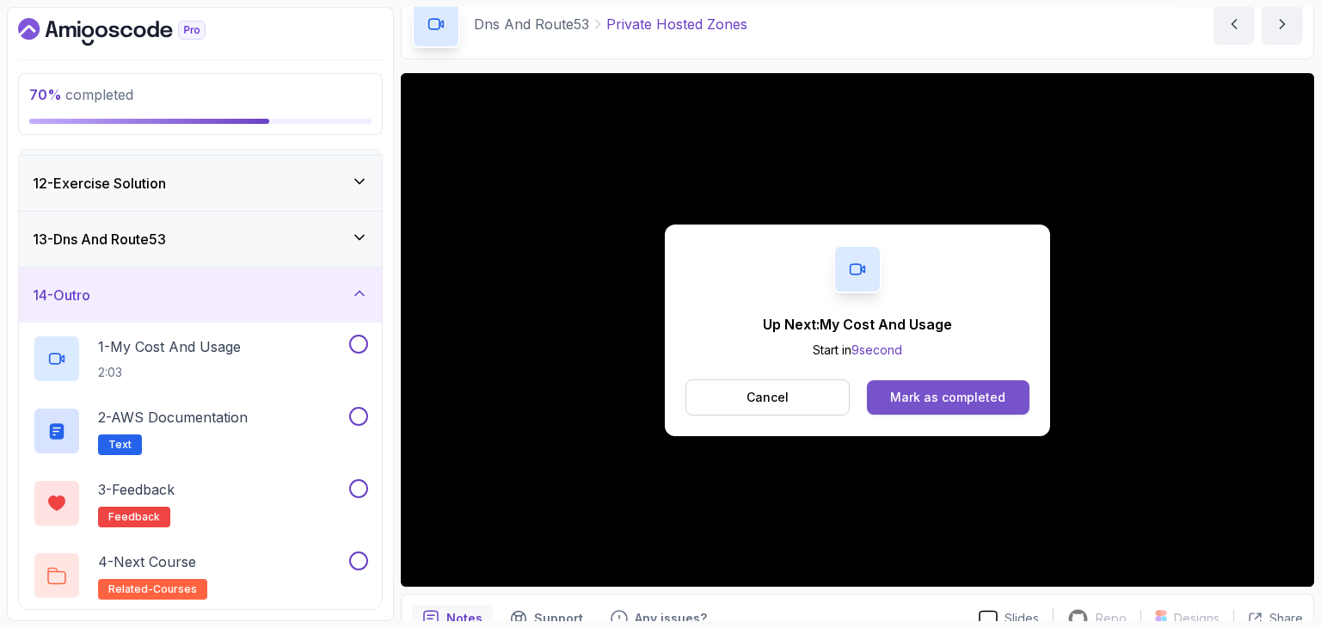
click at [983, 391] on div "Mark as completed" at bounding box center [947, 397] width 115 height 17
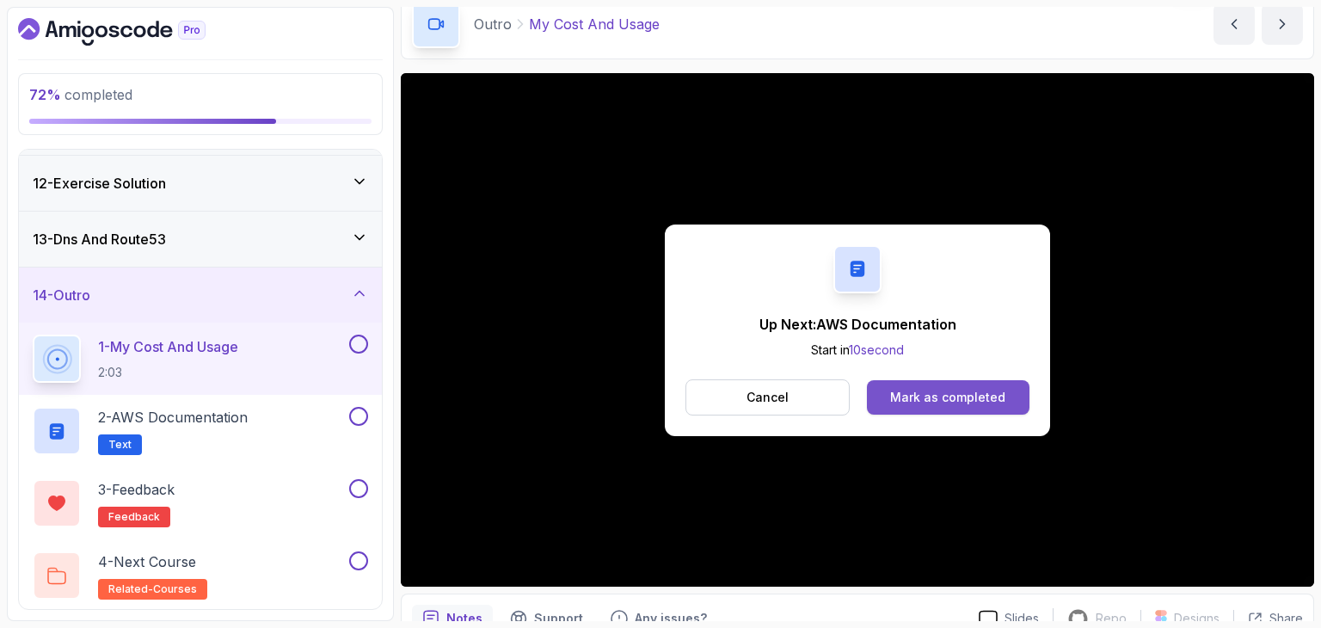
click at [888, 395] on button "Mark as completed" at bounding box center [948, 397] width 163 height 34
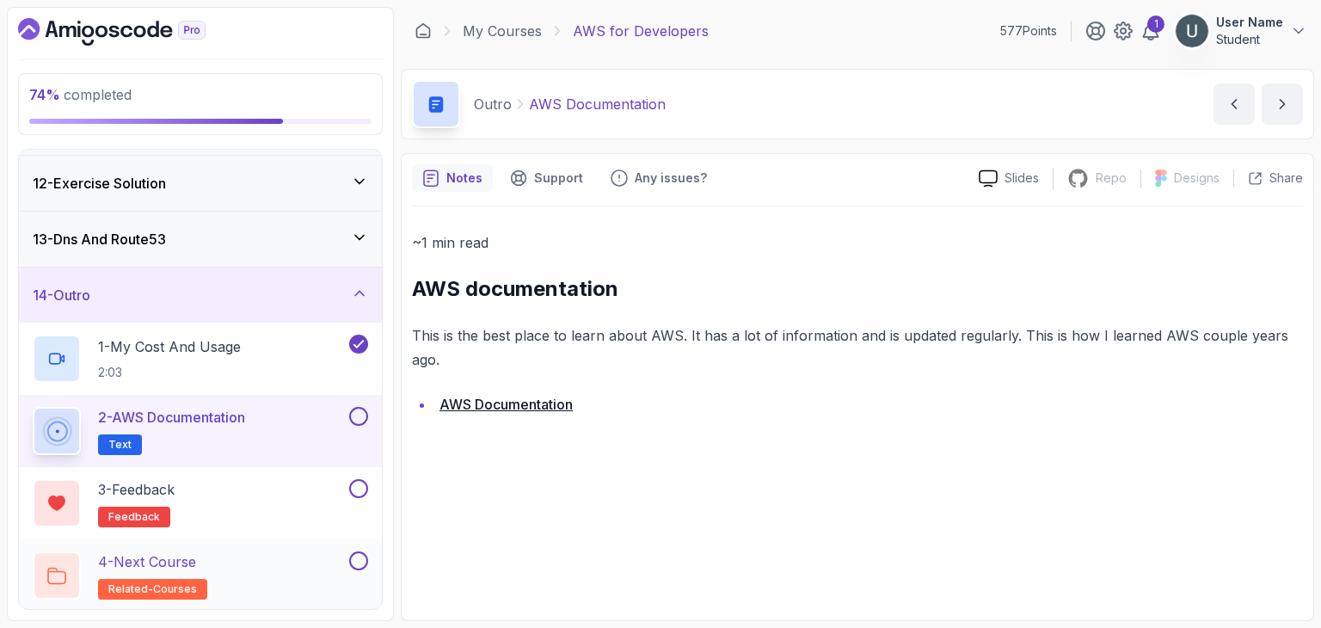
click at [272, 553] on div "4 - Next Course related-courses" at bounding box center [189, 575] width 313 height 48
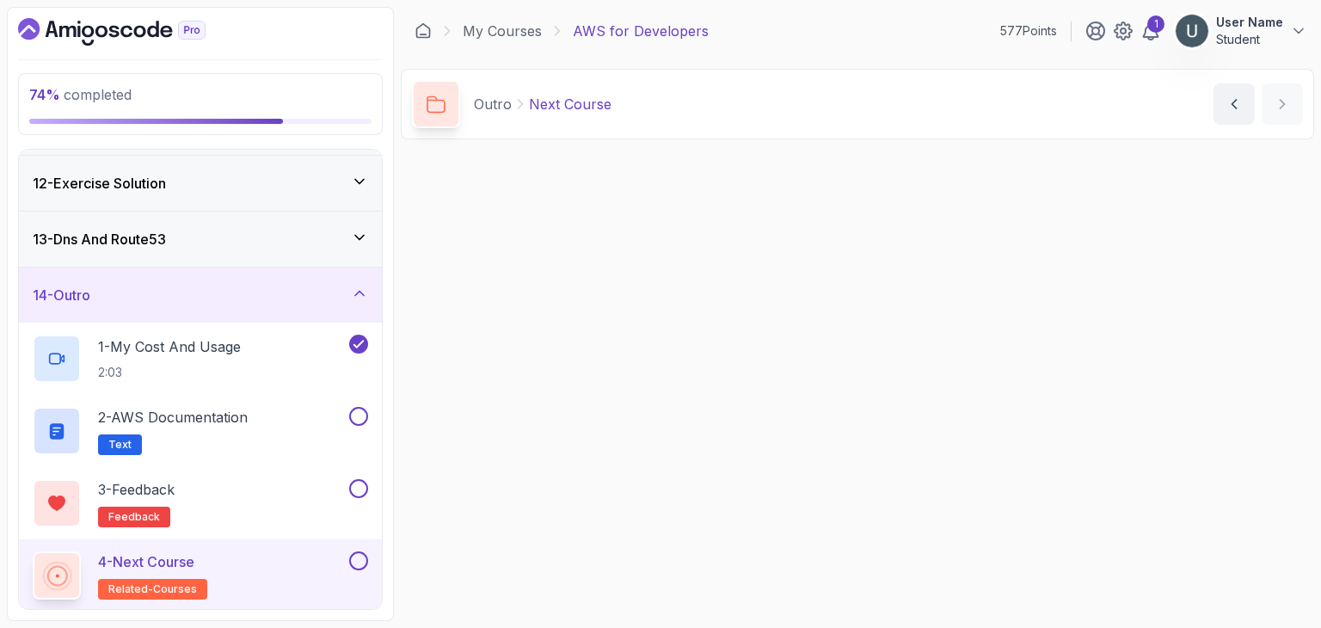
click at [272, 553] on div "4 - Next Course related-courses" at bounding box center [189, 575] width 313 height 48
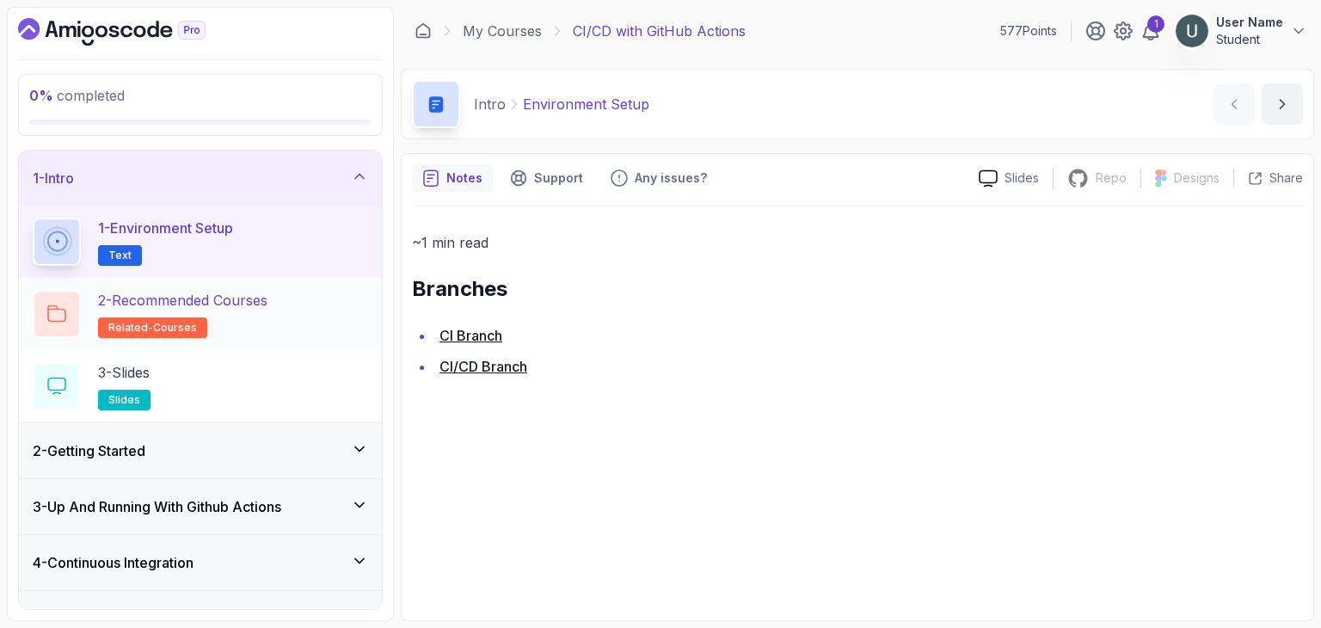
click at [255, 335] on h2 "2 - Recommended Courses related-courses" at bounding box center [182, 314] width 169 height 48
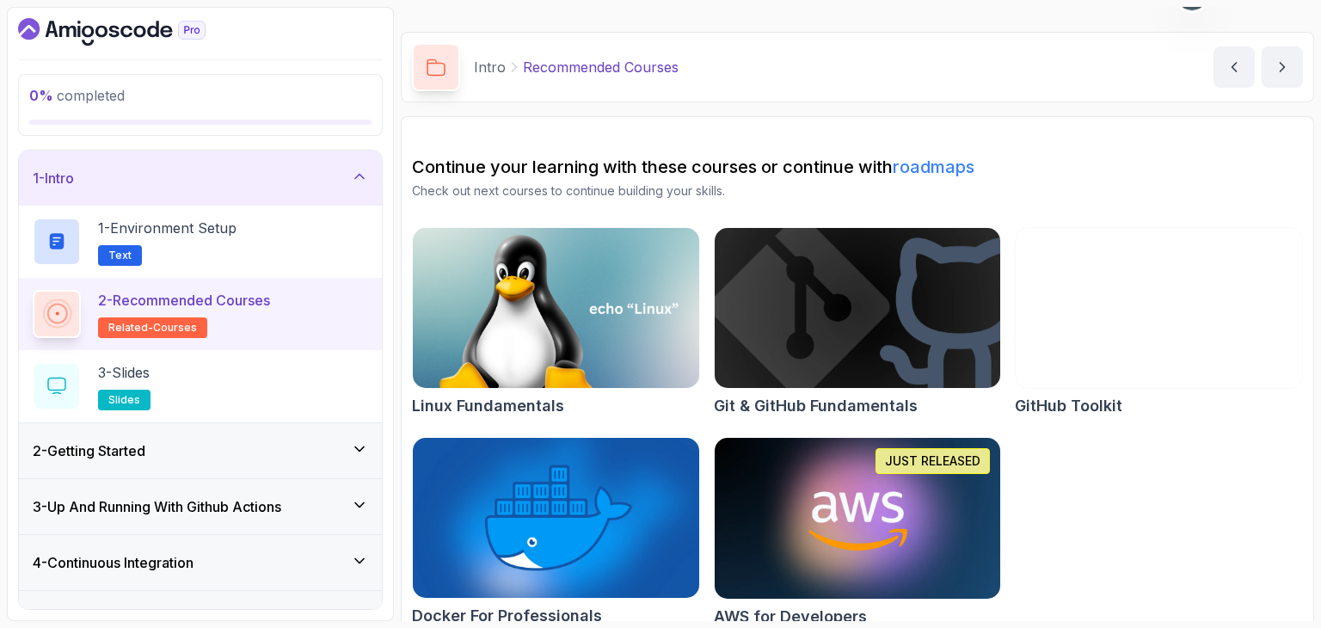
scroll to position [60, 0]
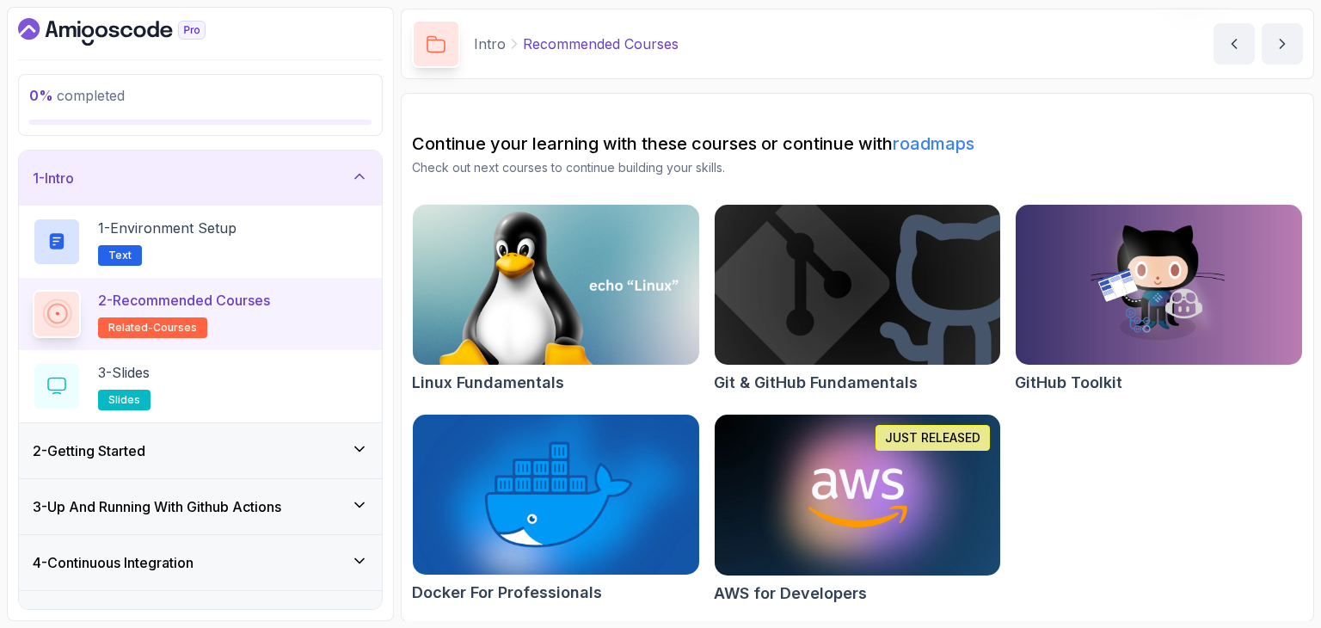
click at [223, 438] on div "2 - Getting Started" at bounding box center [200, 450] width 363 height 55
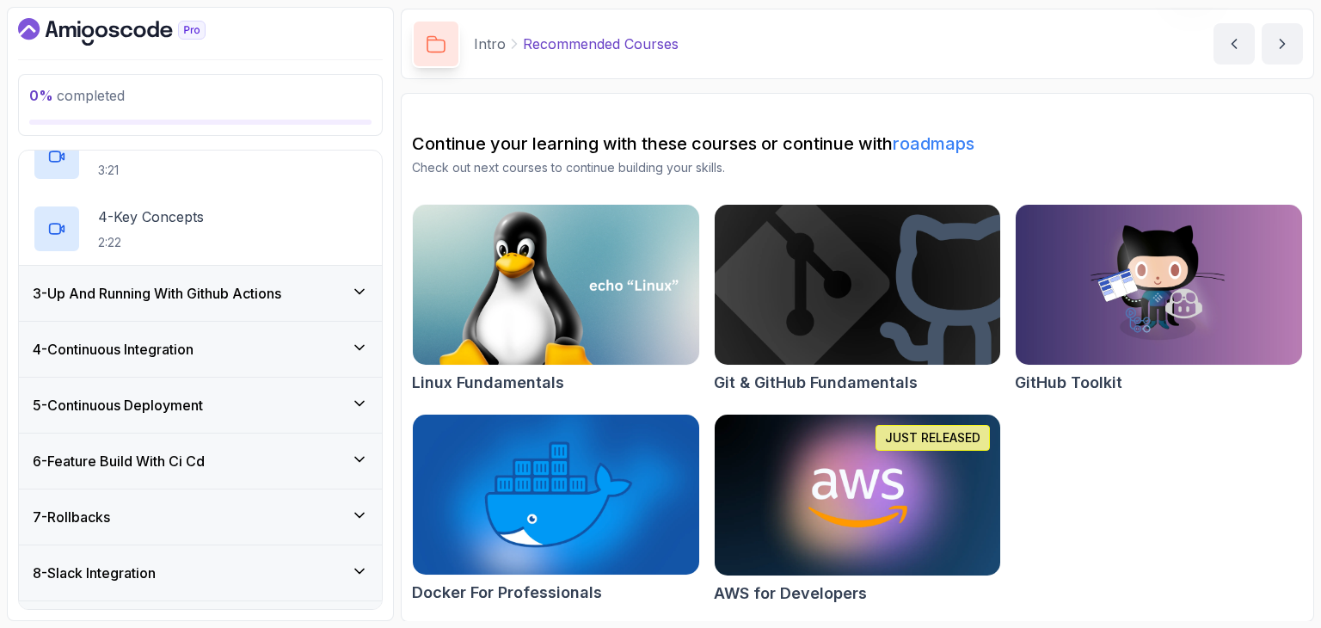
scroll to position [320, 0]
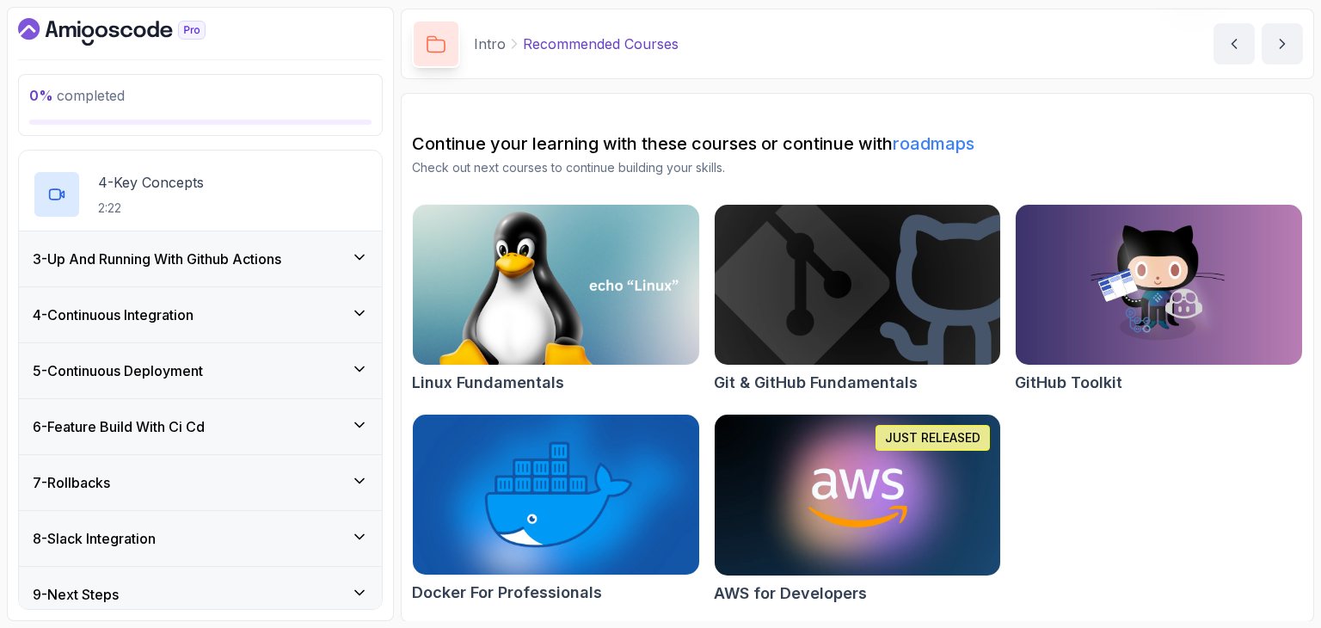
click at [198, 366] on h3 "5 - Continuous Deployment" at bounding box center [118, 370] width 170 height 21
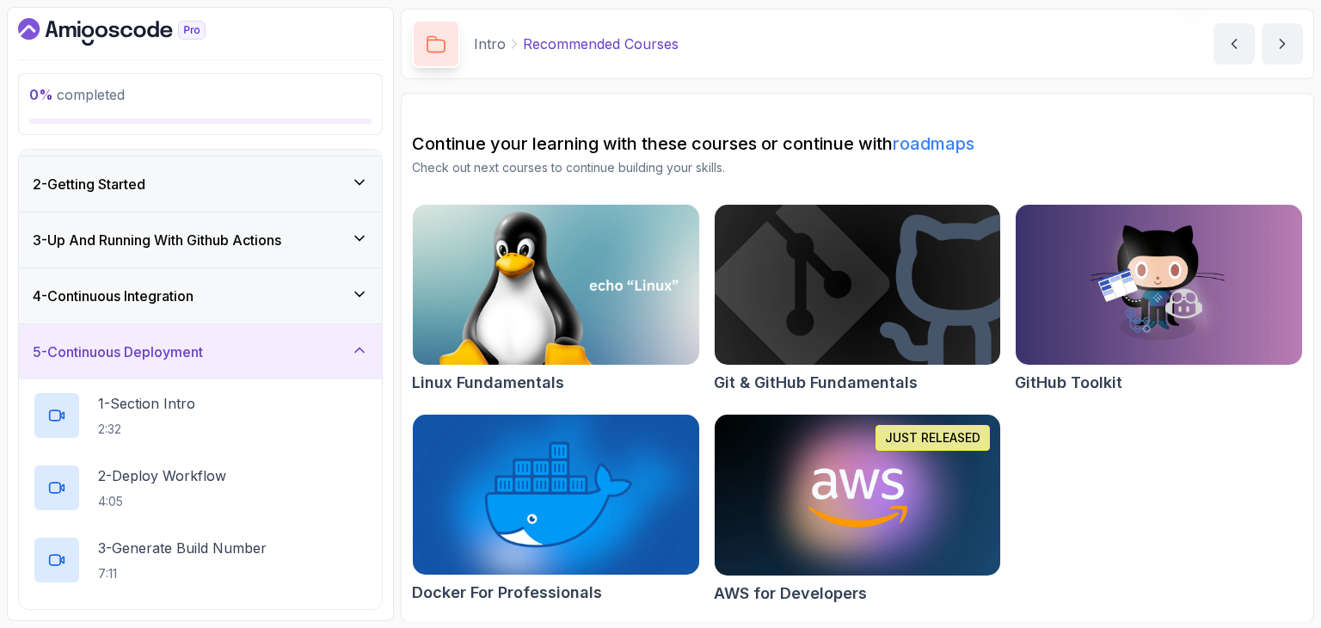
scroll to position [0, 0]
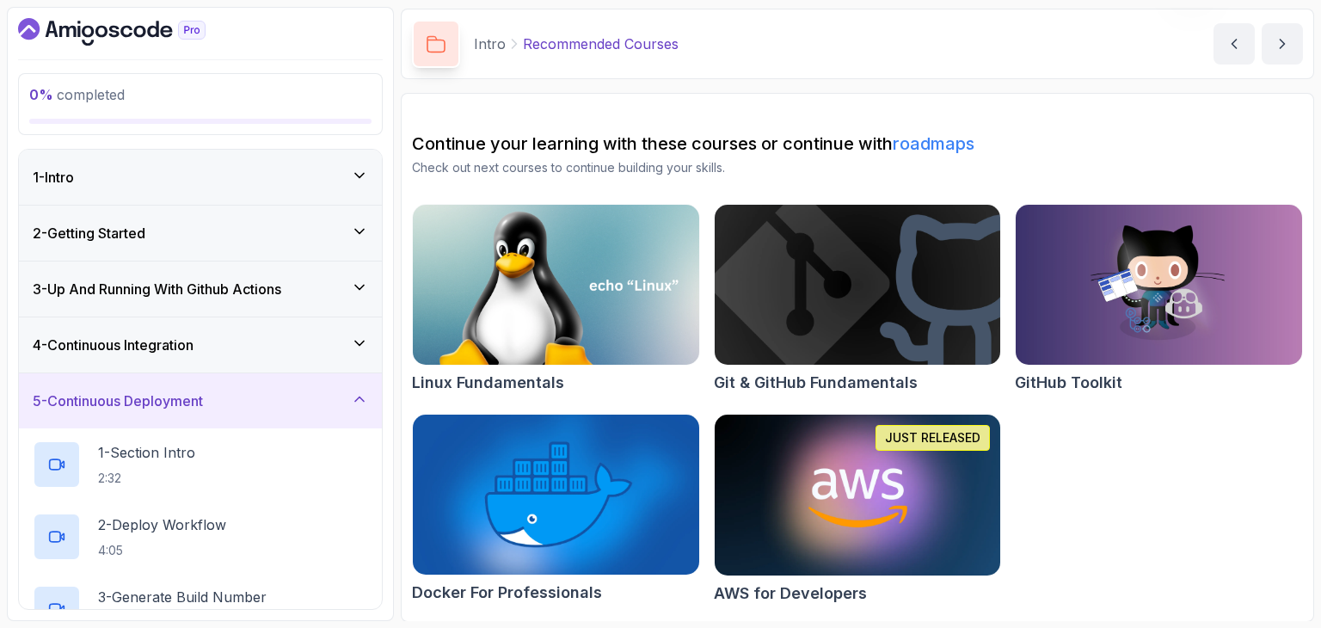
click at [175, 292] on h3 "3 - Up And Running With Github Actions" at bounding box center [157, 289] width 249 height 21
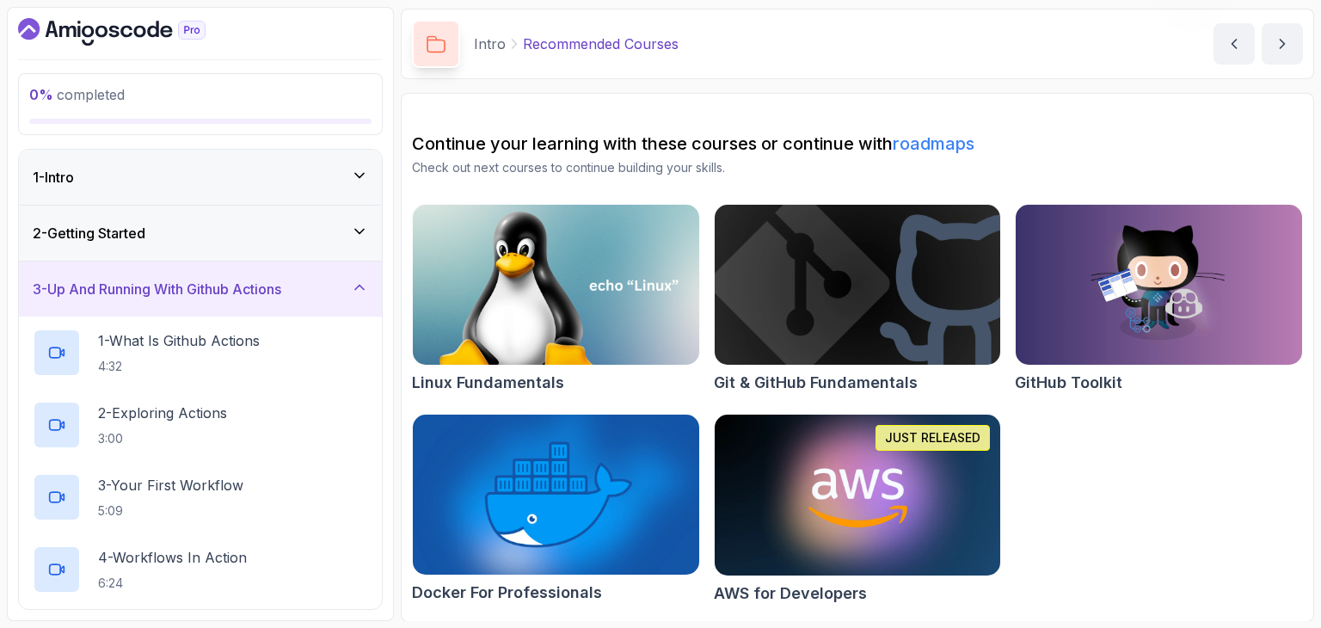
click at [145, 241] on h3 "2 - Getting Started" at bounding box center [89, 233] width 113 height 21
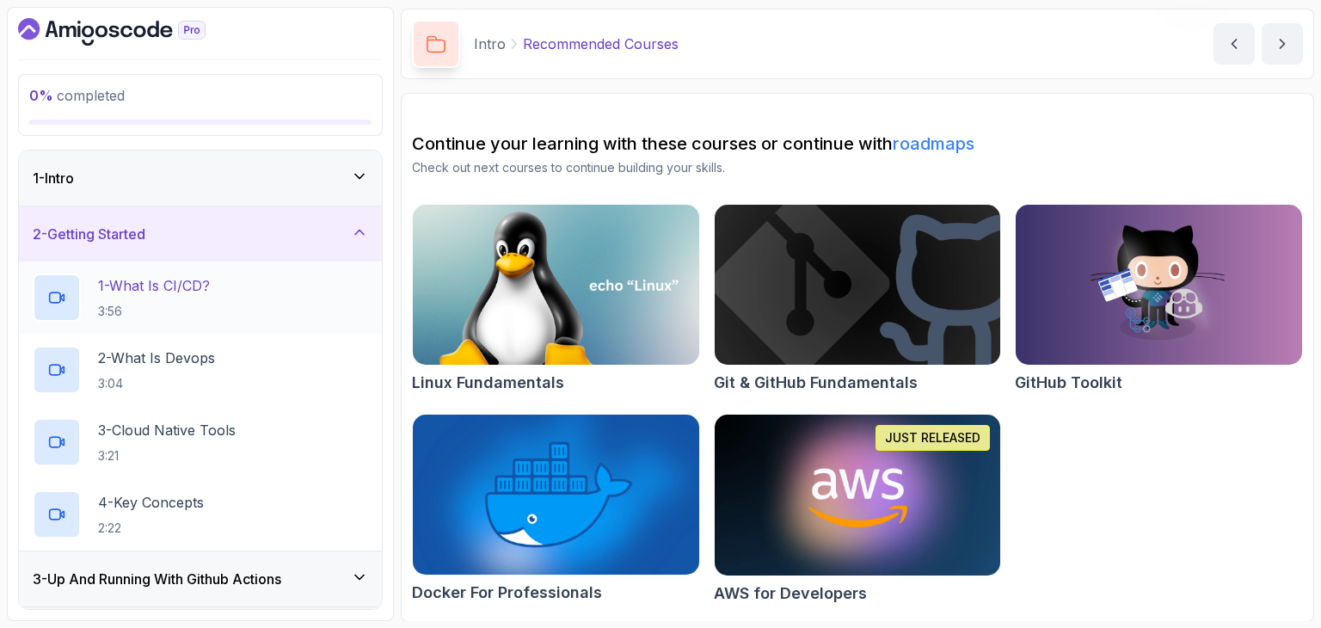
click at [143, 295] on h2 "1 - What Is CI/CD? 3:56" at bounding box center [154, 297] width 112 height 45
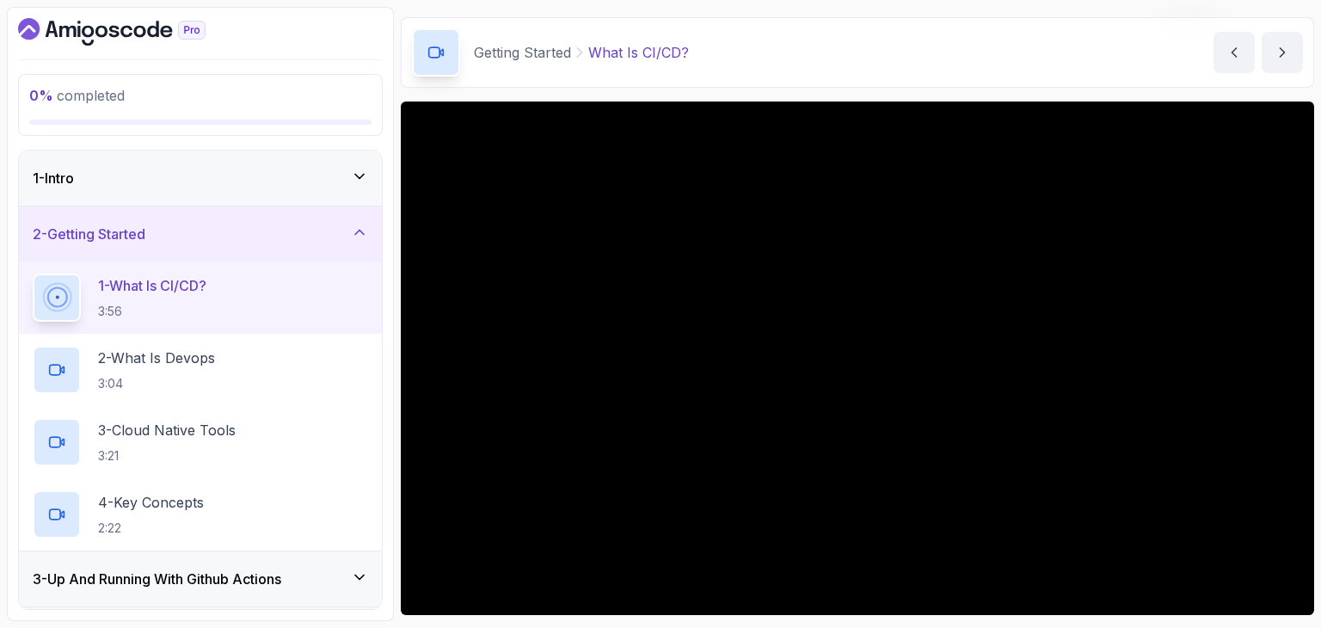
scroll to position [54, 0]
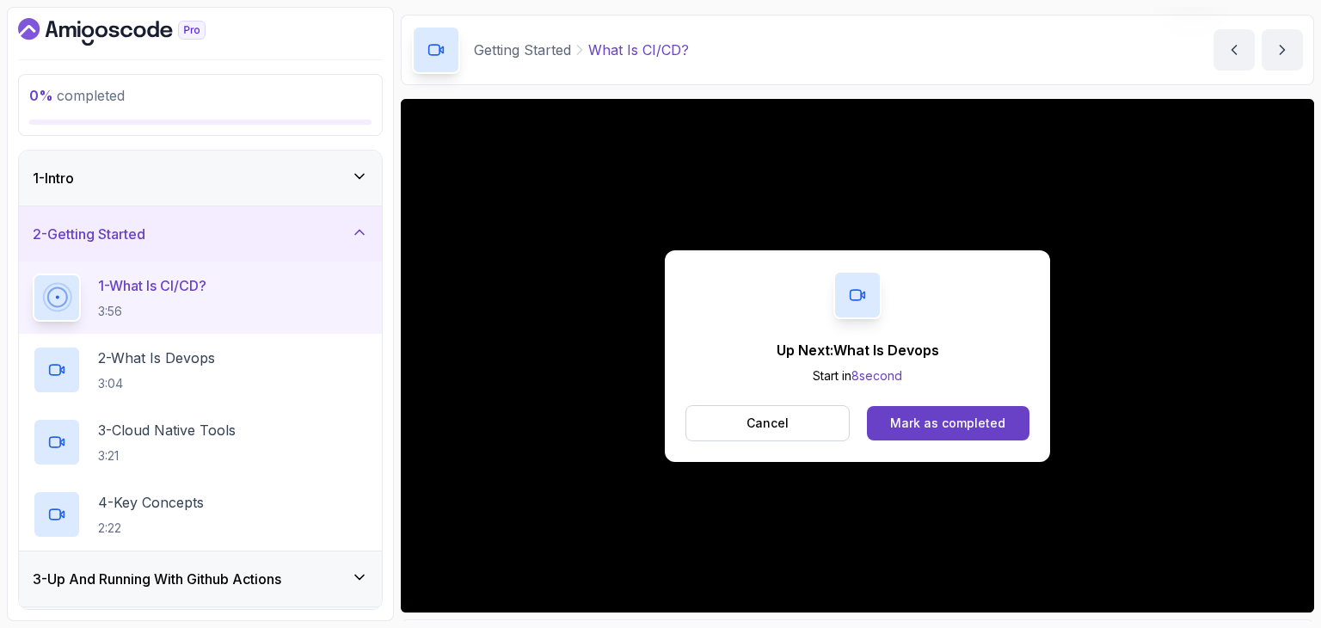
click at [939, 445] on div "Up Next: What Is Devops Start in 8 second Cancel Mark as completed" at bounding box center [857, 356] width 385 height 212
click at [932, 416] on div "Mark as completed" at bounding box center [947, 423] width 115 height 17
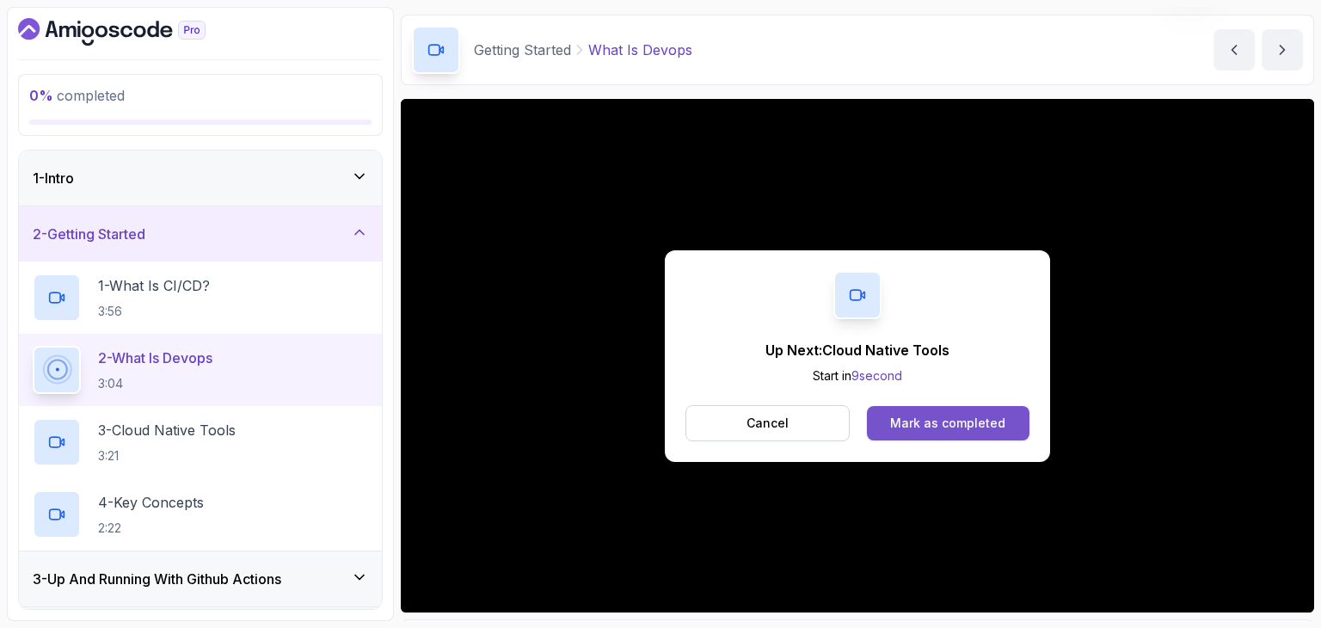
click at [922, 407] on button "Mark as completed" at bounding box center [948, 423] width 163 height 34
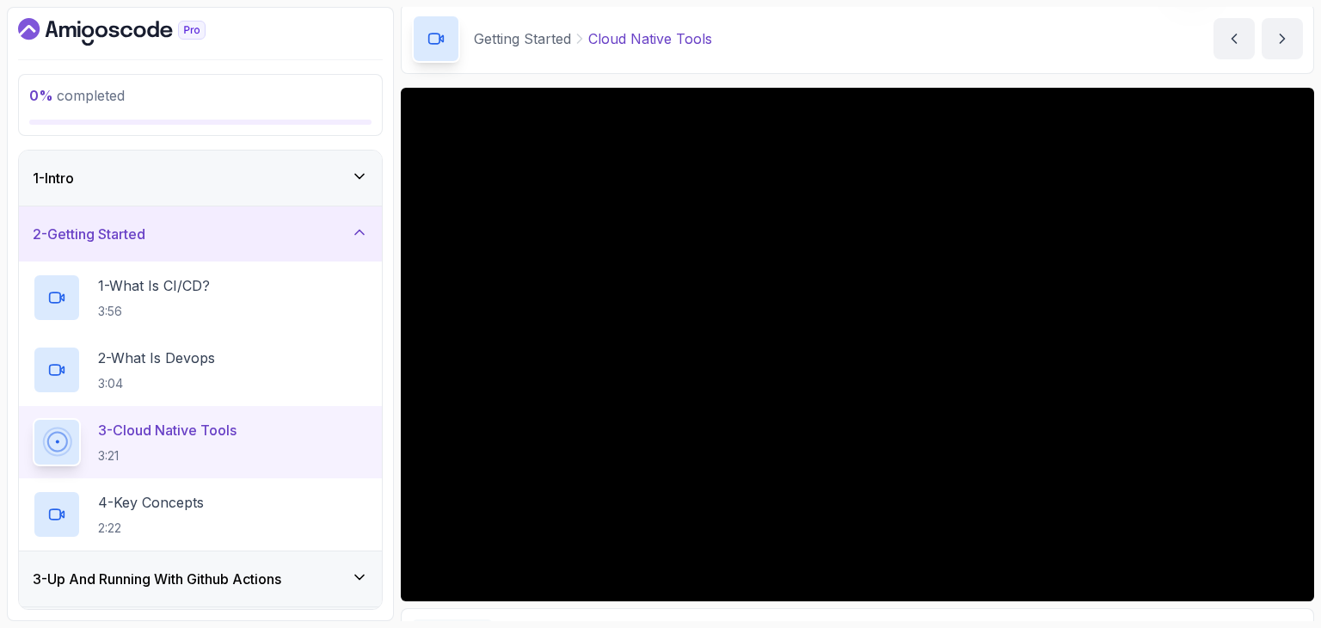
scroll to position [165, 0]
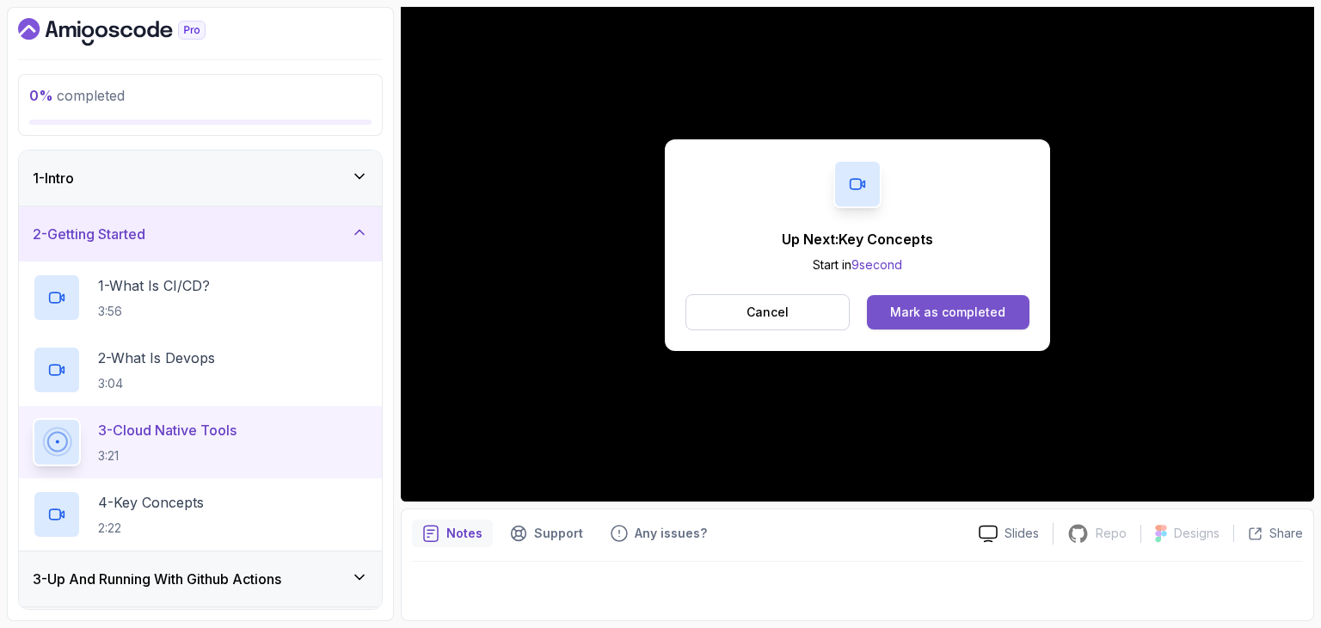
click at [939, 317] on div "Mark as completed" at bounding box center [947, 312] width 115 height 17
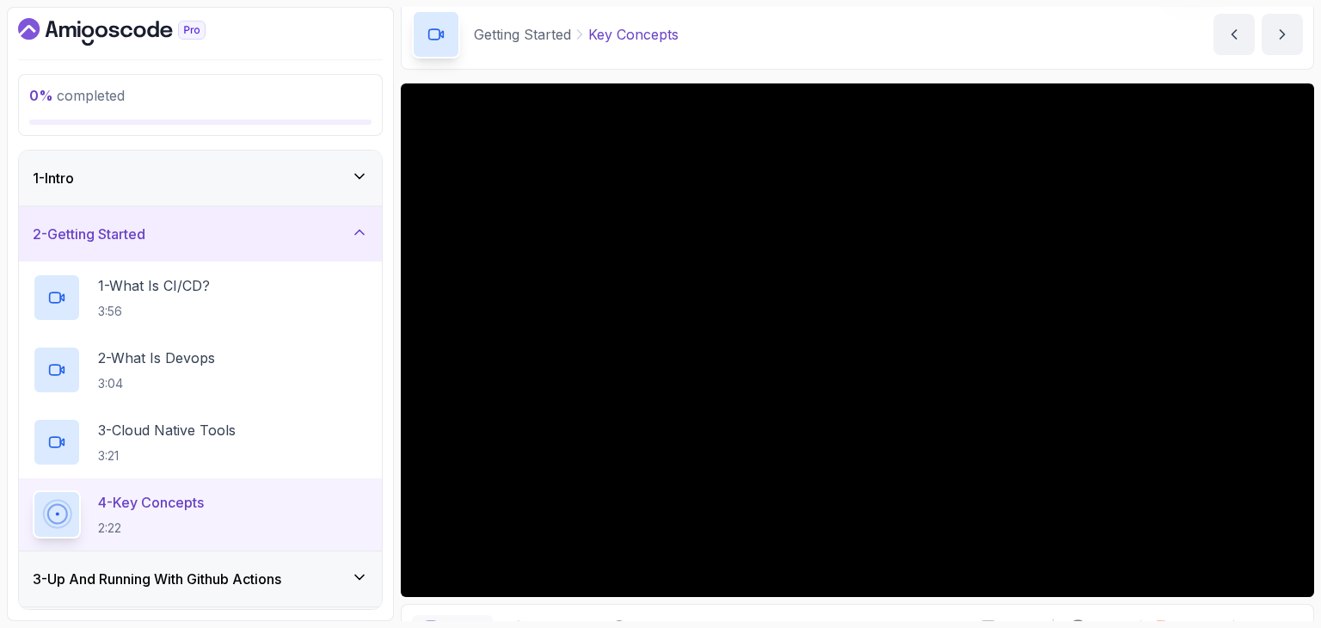
scroll to position [69, 0]
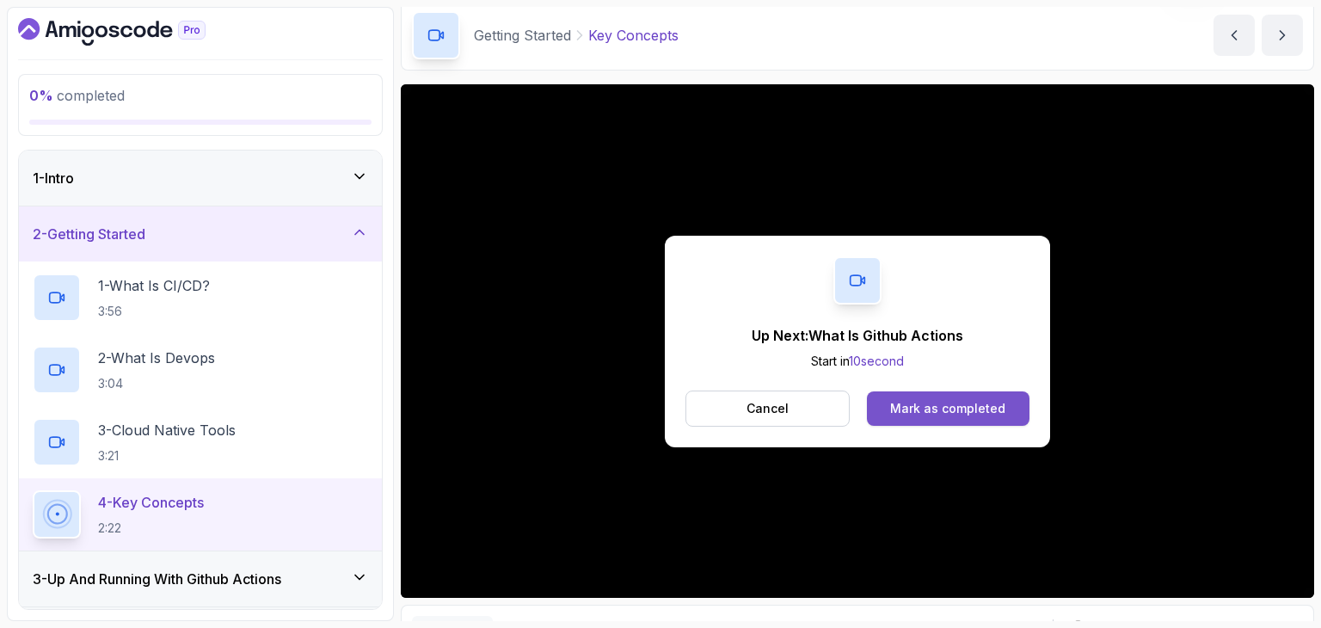
click at [886, 403] on button "Mark as completed" at bounding box center [948, 408] width 163 height 34
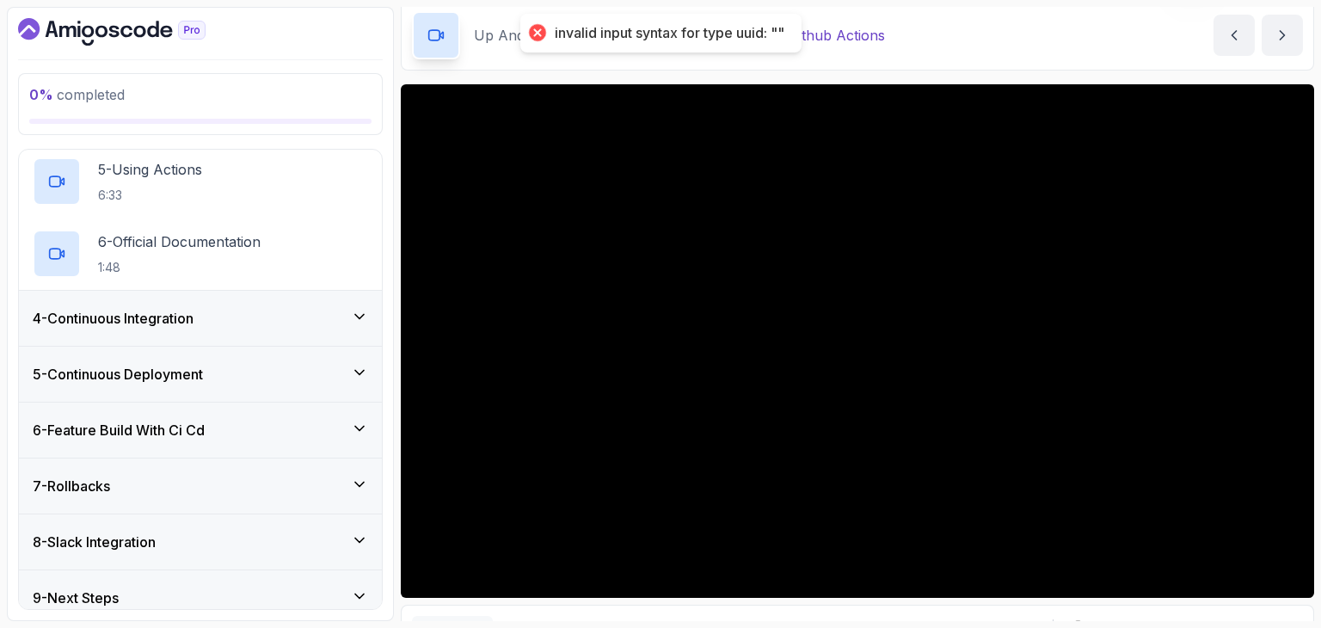
scroll to position [458, 0]
click at [194, 317] on h3 "4 - Continuous Integration" at bounding box center [113, 320] width 161 height 21
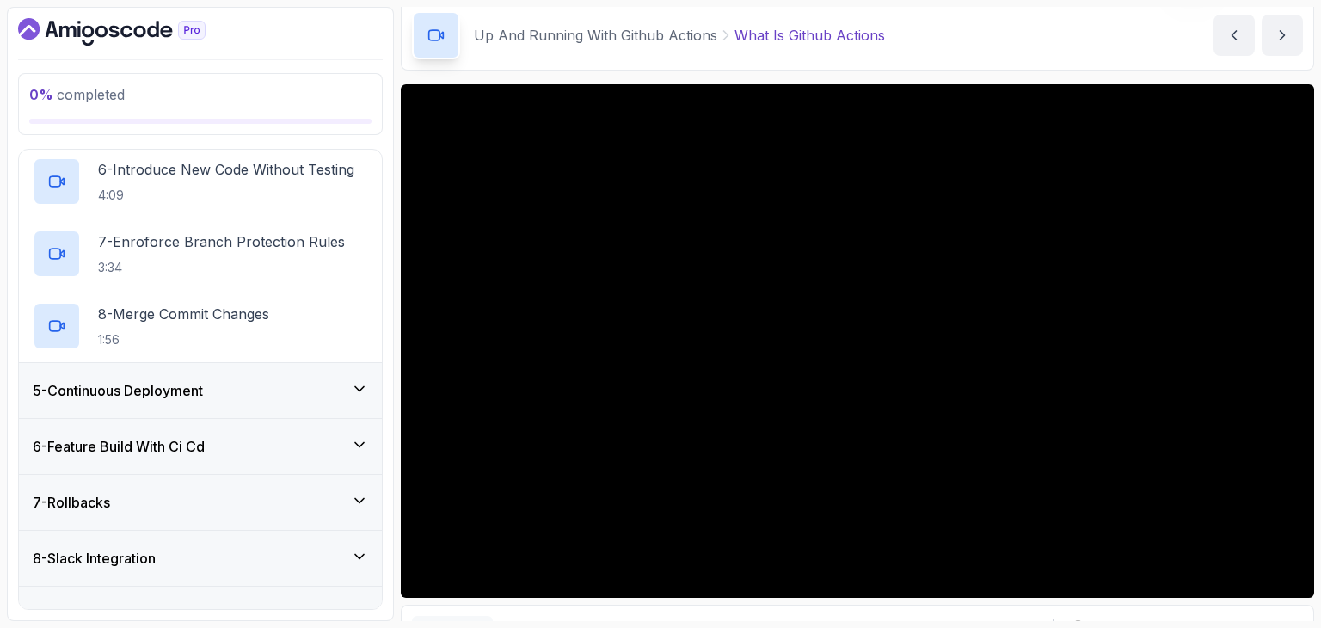
click at [169, 400] on div "5 - Continuous Deployment" at bounding box center [200, 390] width 363 height 55
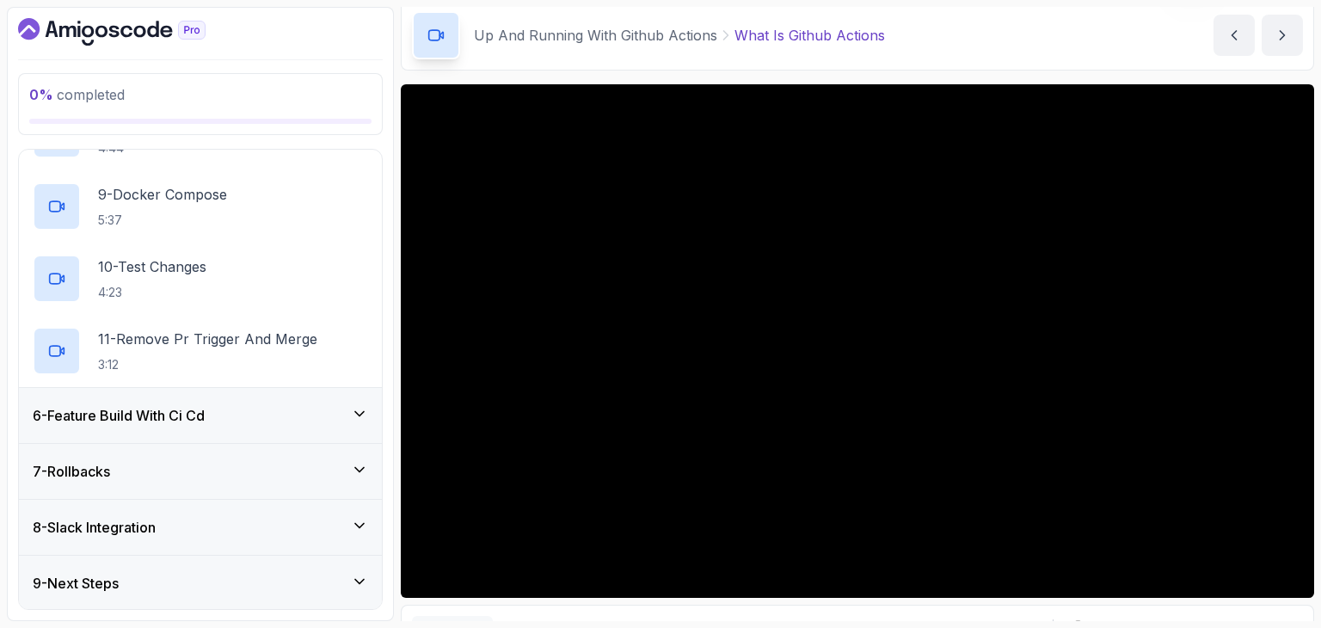
click at [162, 410] on h3 "6 - Feature Build With Ci Cd" at bounding box center [119, 415] width 172 height 21
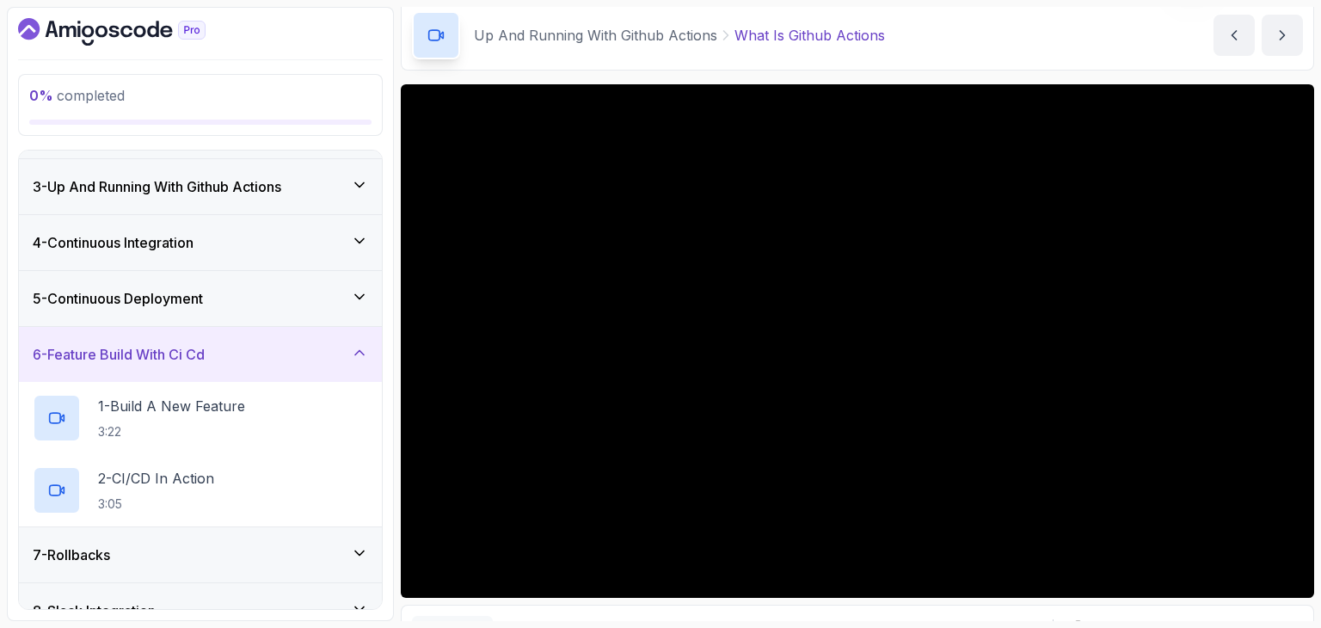
scroll to position [186, 0]
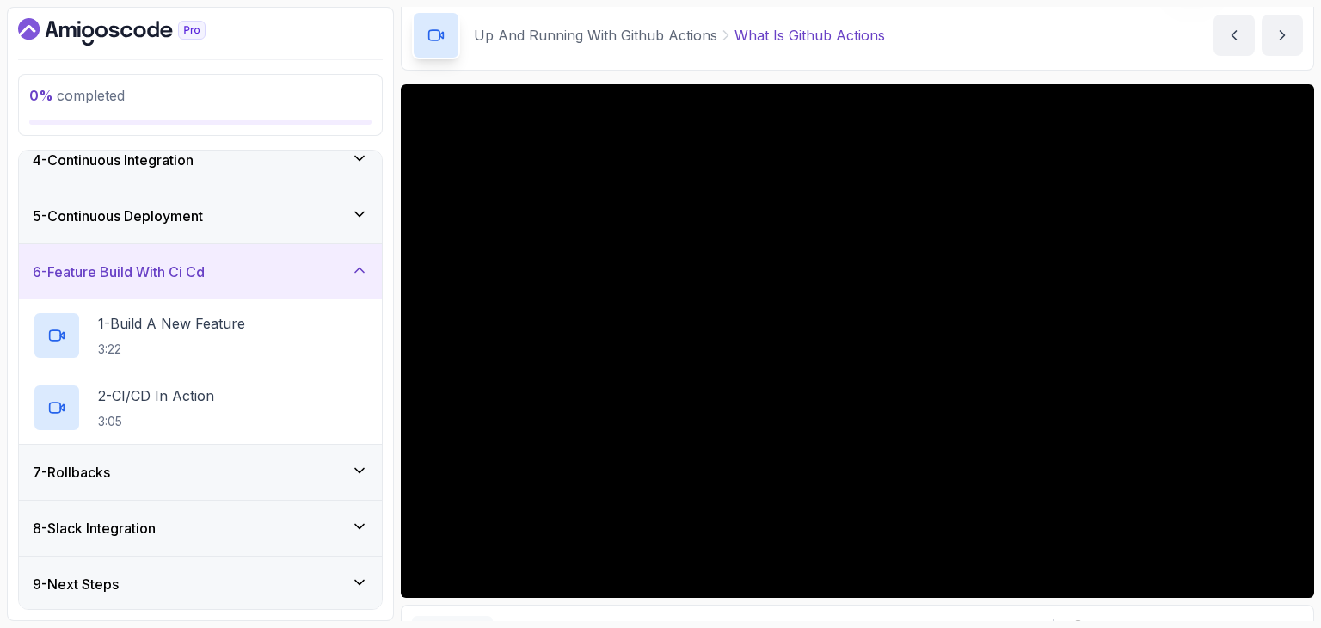
click at [134, 507] on div "8 - Slack Integration" at bounding box center [200, 528] width 363 height 55
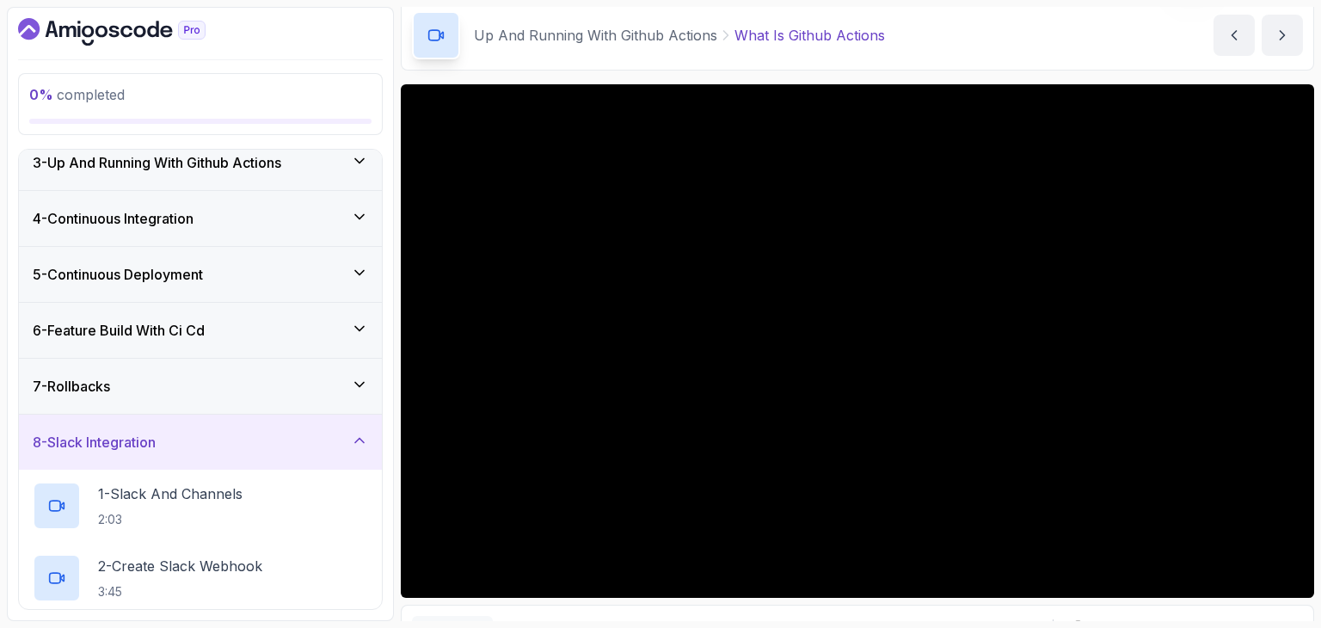
scroll to position [102, 0]
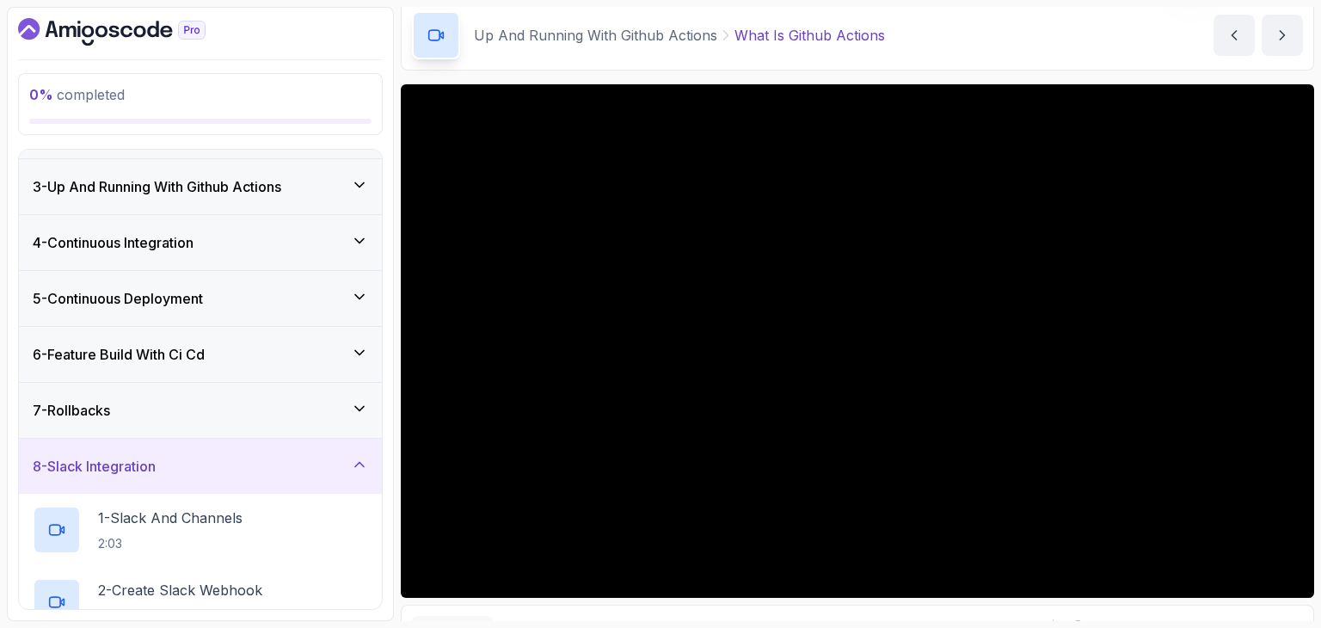
click at [110, 403] on h3 "7 - Rollbacks" at bounding box center [71, 410] width 77 height 21
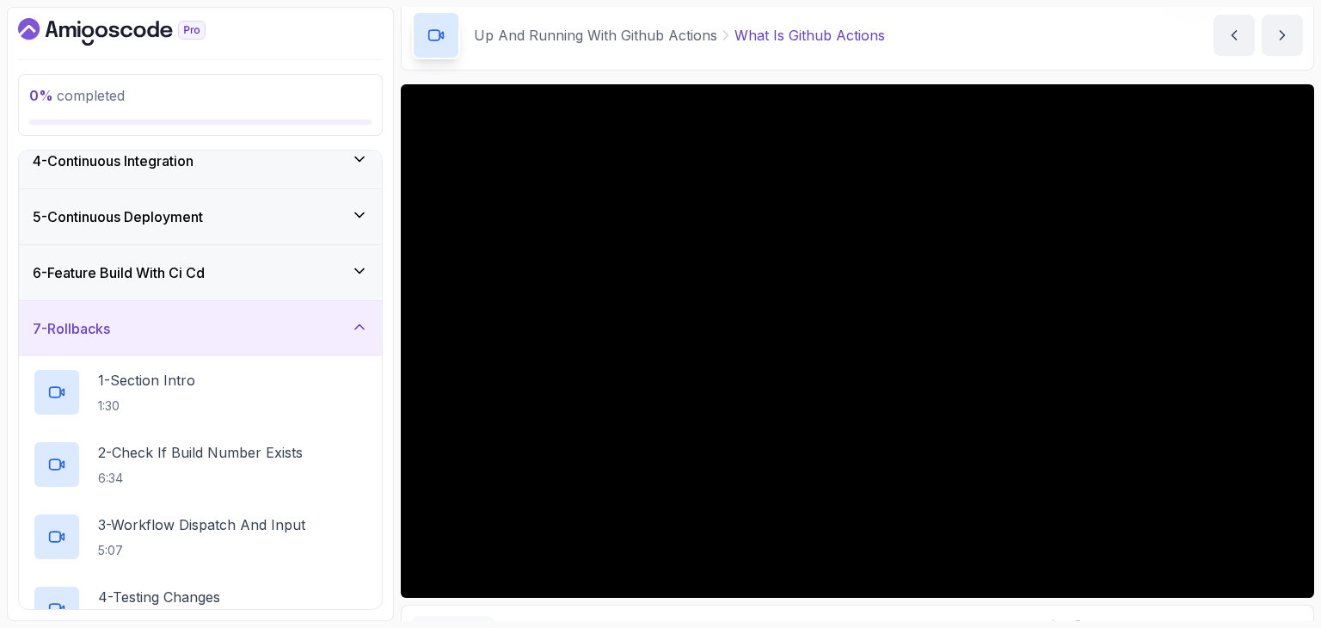
scroll to position [330, 0]
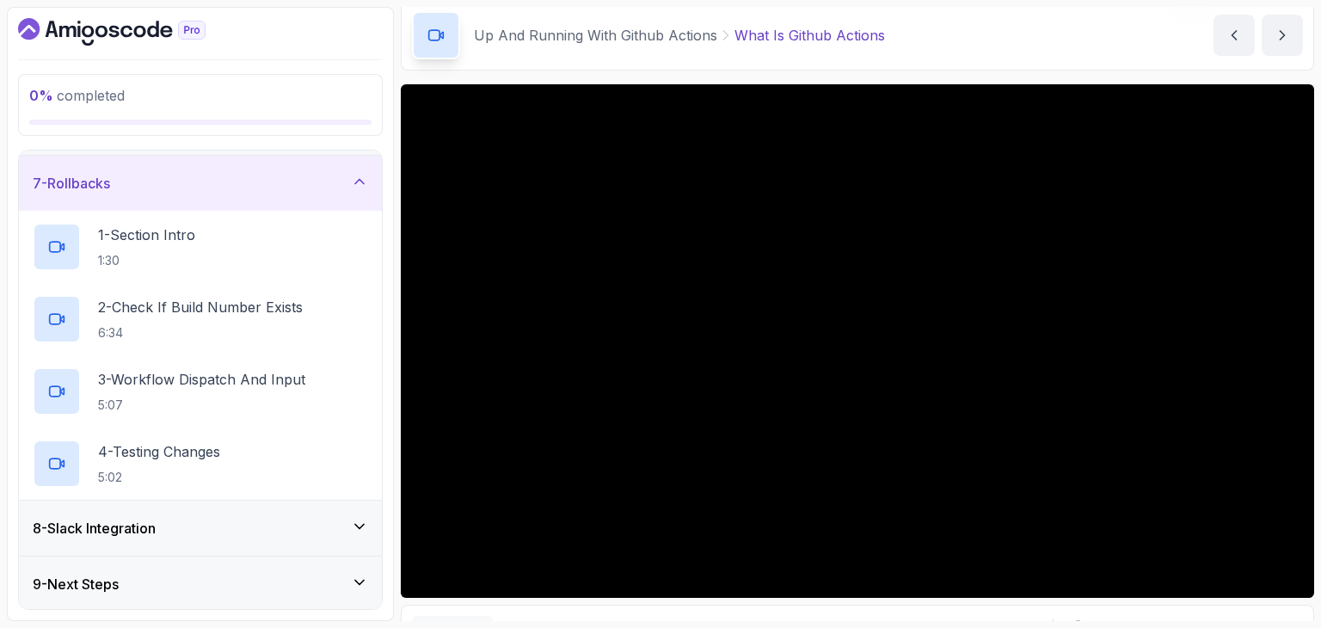
click at [151, 620] on div "0 % completed 1 - Intro 2 - Getting Started 3 - Up And Running With Github Acti…" at bounding box center [200, 314] width 387 height 614
click at [145, 595] on div "9 - Next Steps" at bounding box center [200, 584] width 363 height 55
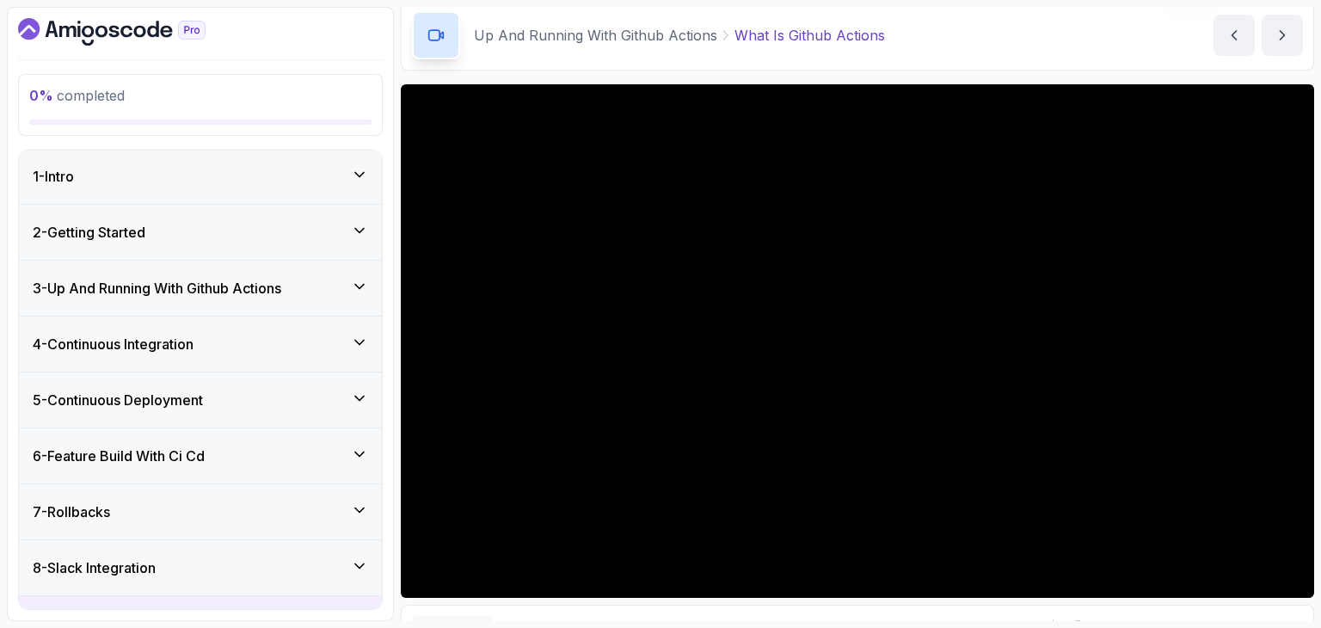
scroll to position [0, 0]
click at [201, 307] on div "3 - Up And Running With Github Actions" at bounding box center [200, 289] width 363 height 55
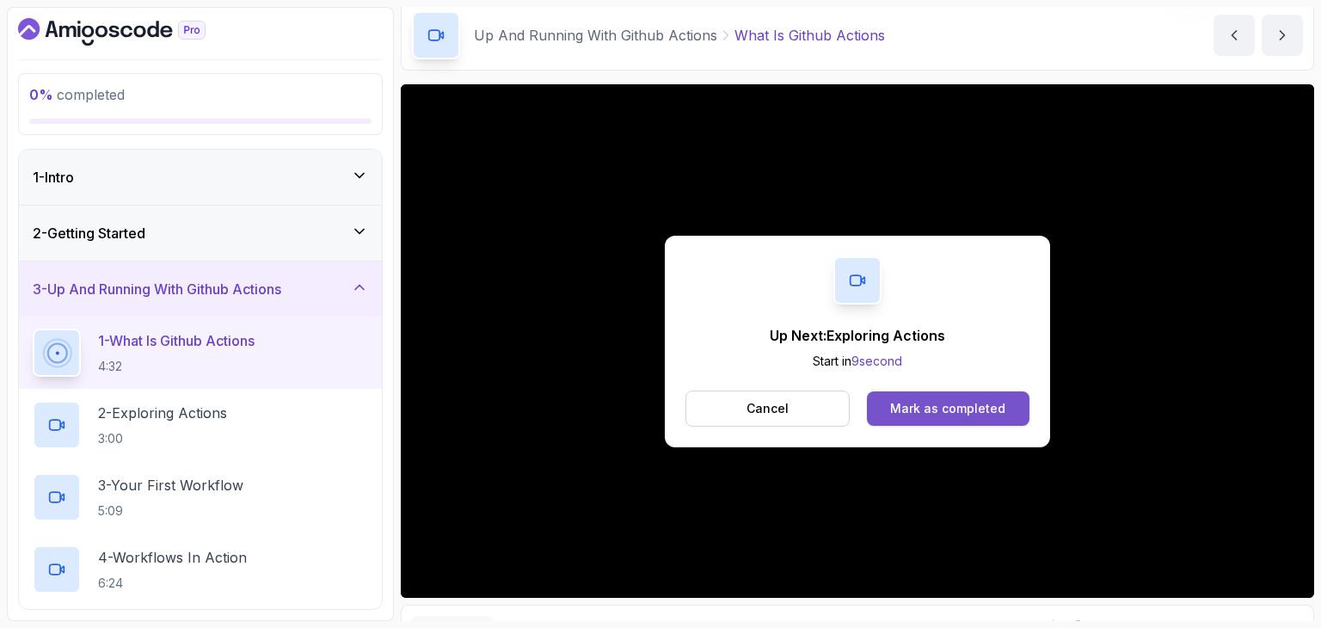
click at [984, 411] on div "Mark as completed" at bounding box center [947, 408] width 115 height 17
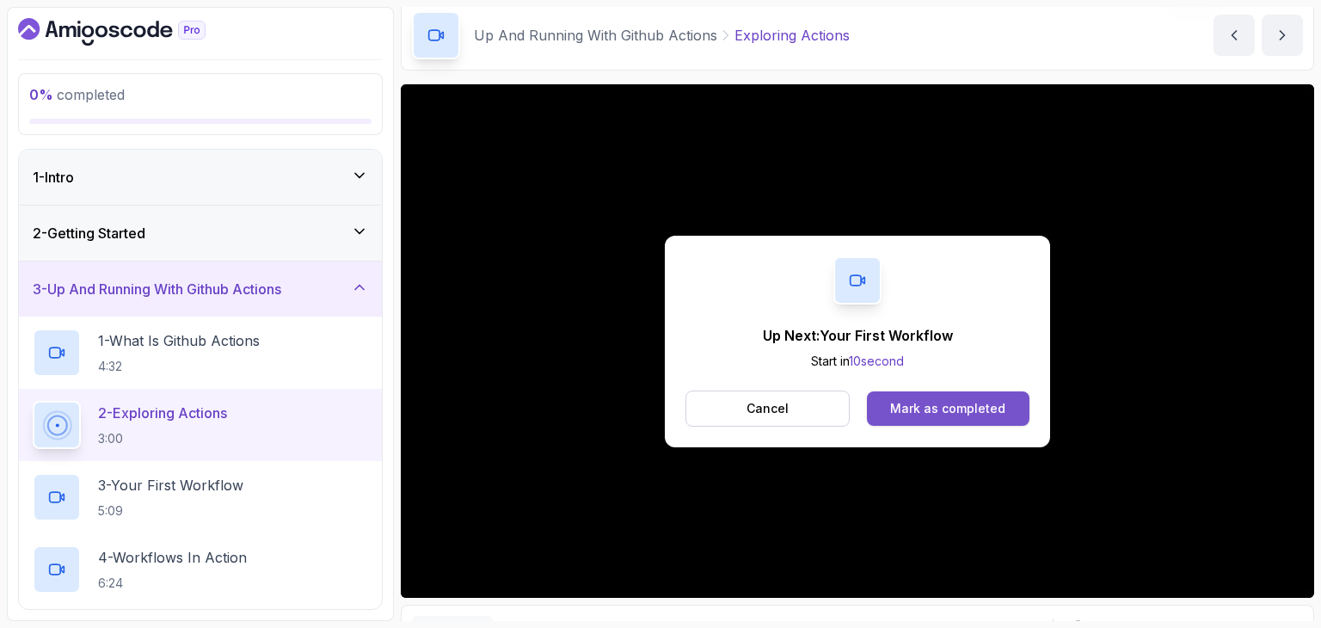
click at [927, 416] on button "Mark as completed" at bounding box center [948, 408] width 163 height 34
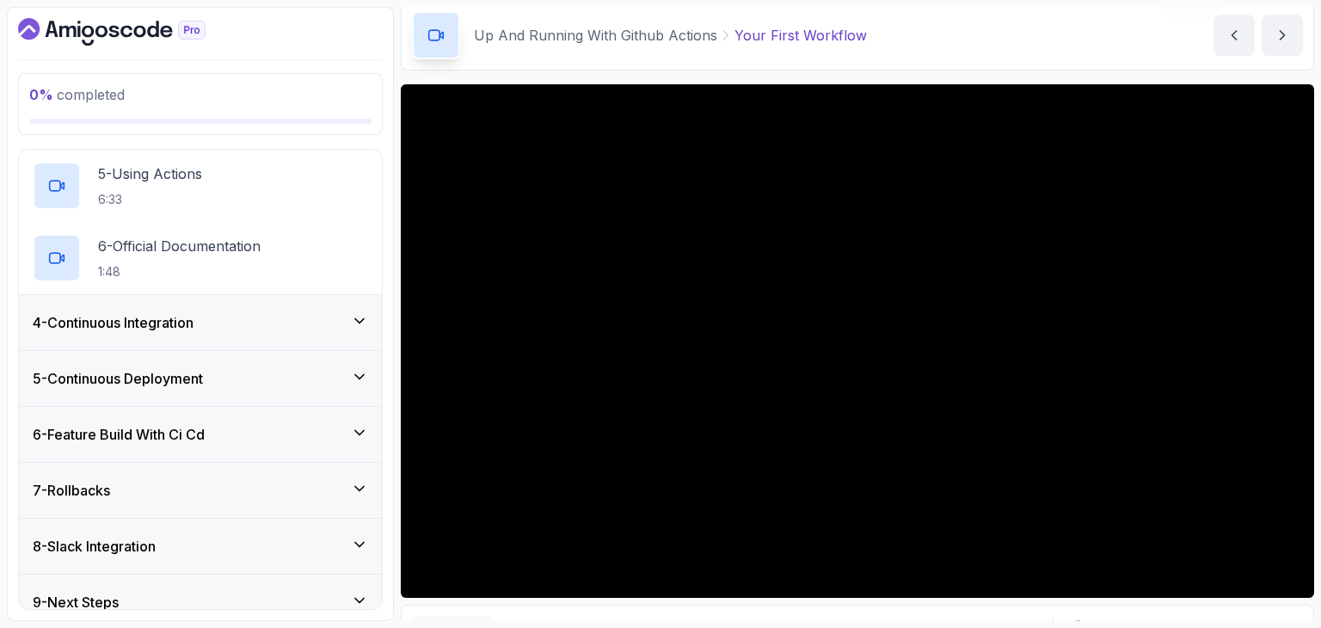
scroll to position [475, 0]
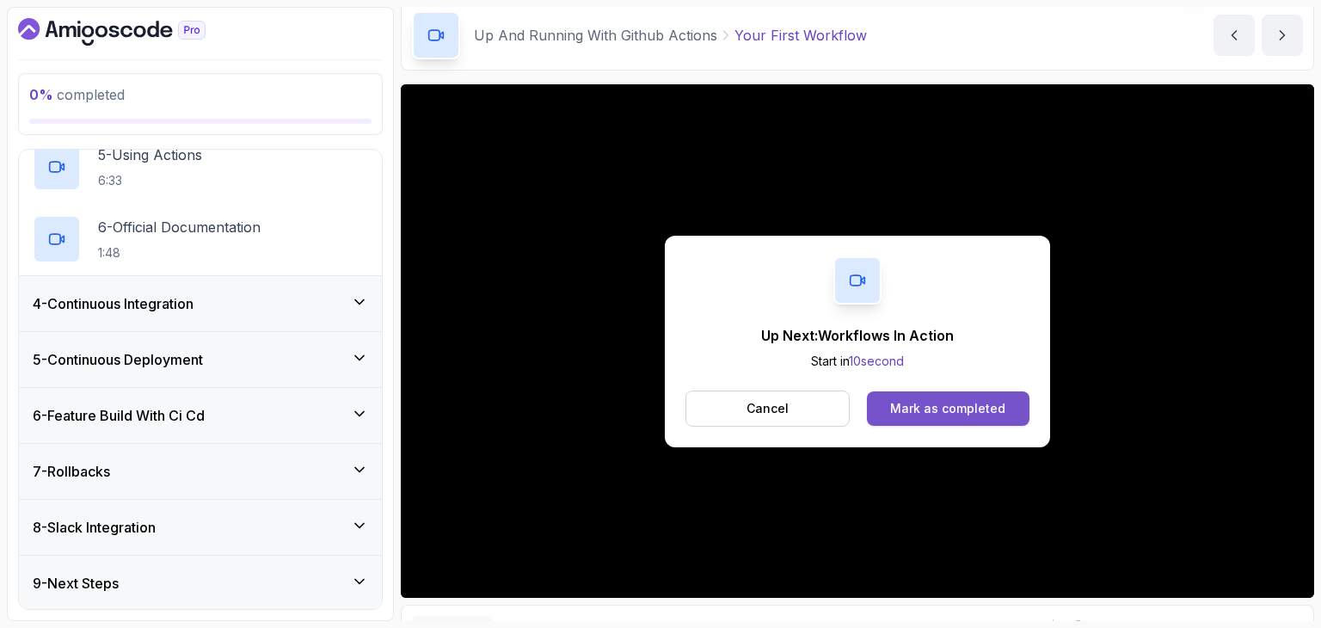
click at [907, 405] on div "Mark as completed" at bounding box center [947, 408] width 115 height 17
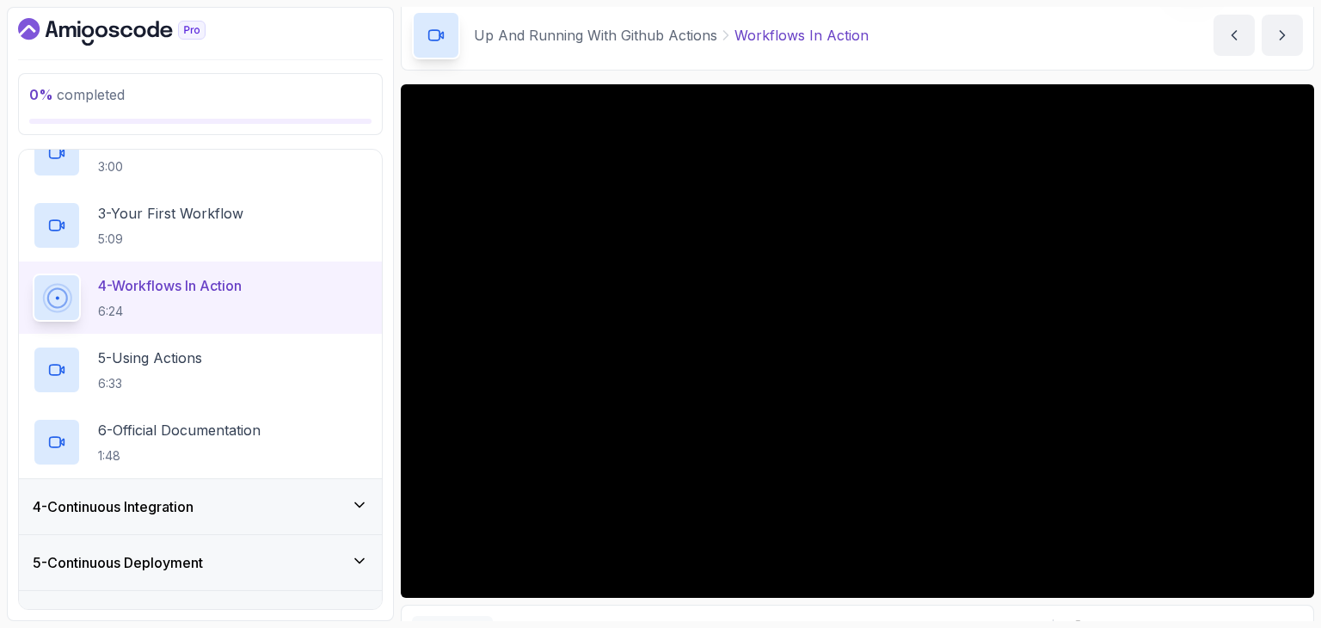
scroll to position [274, 0]
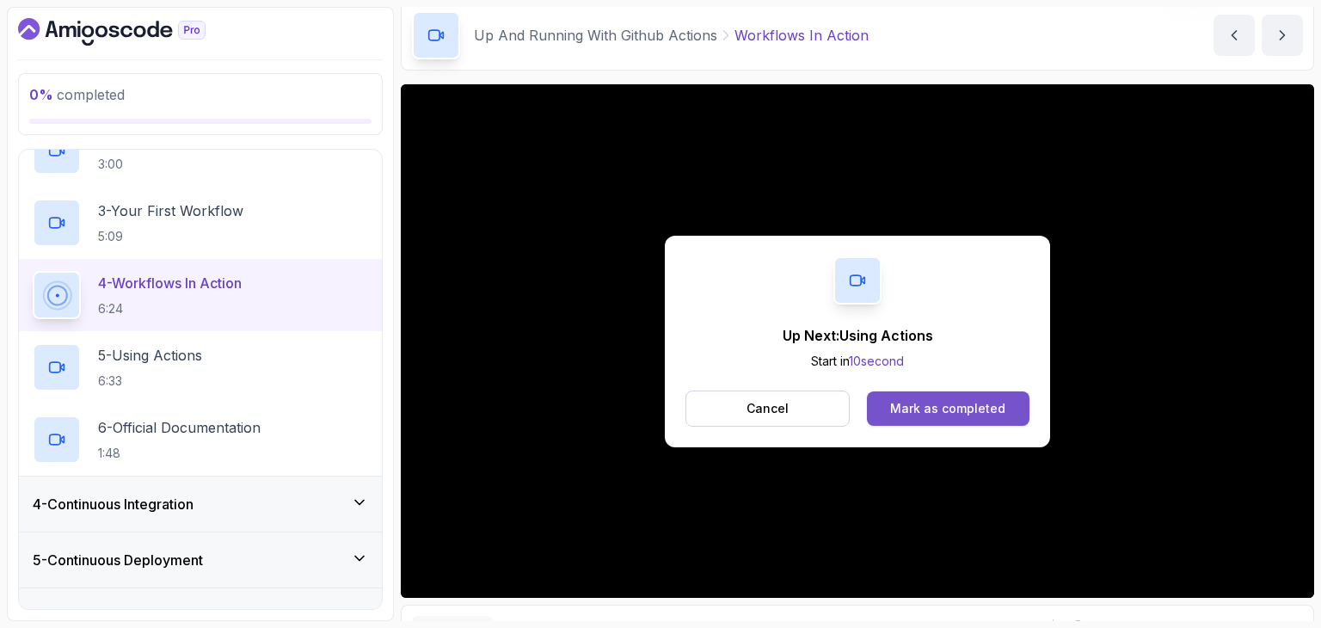
click at [989, 410] on div "Mark as completed" at bounding box center [947, 408] width 115 height 17
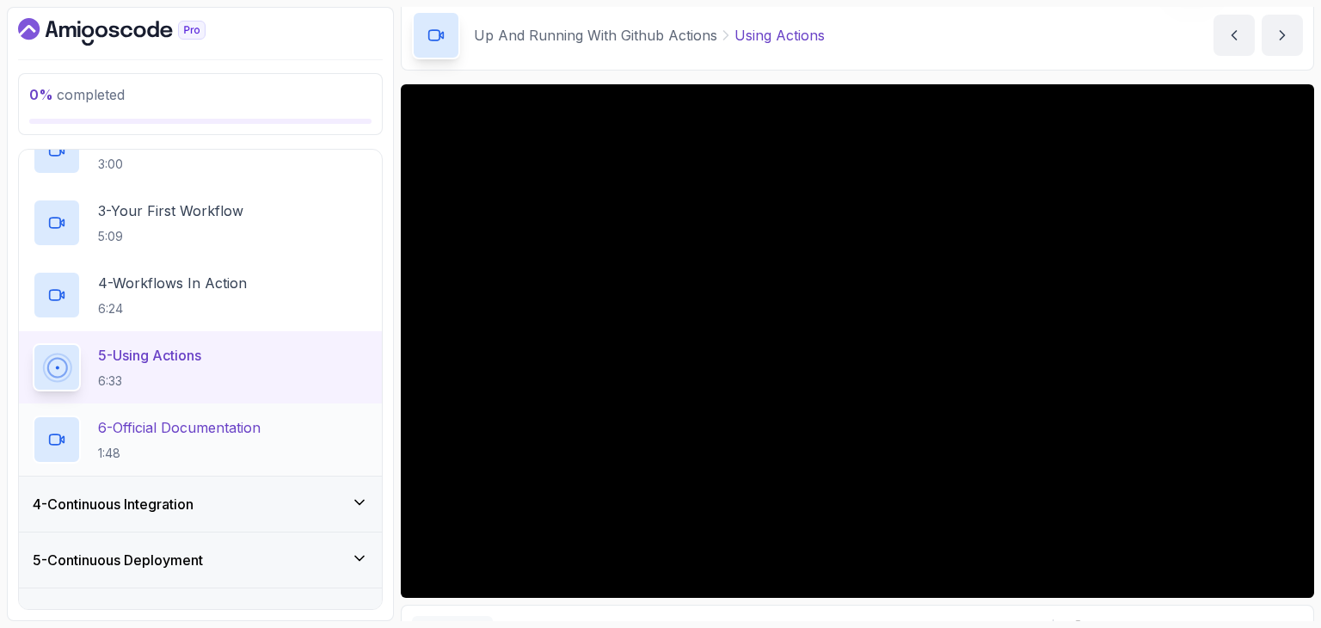
click at [236, 417] on p "6 - Official Documentation" at bounding box center [179, 427] width 163 height 21
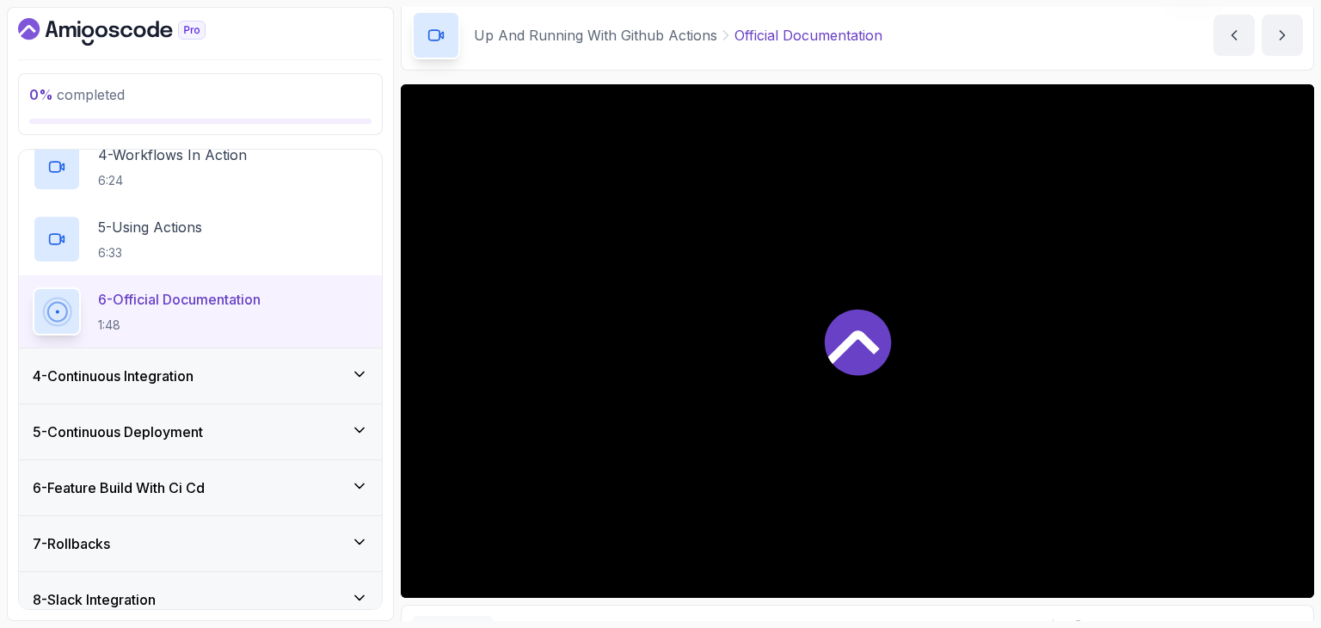
scroll to position [475, 0]
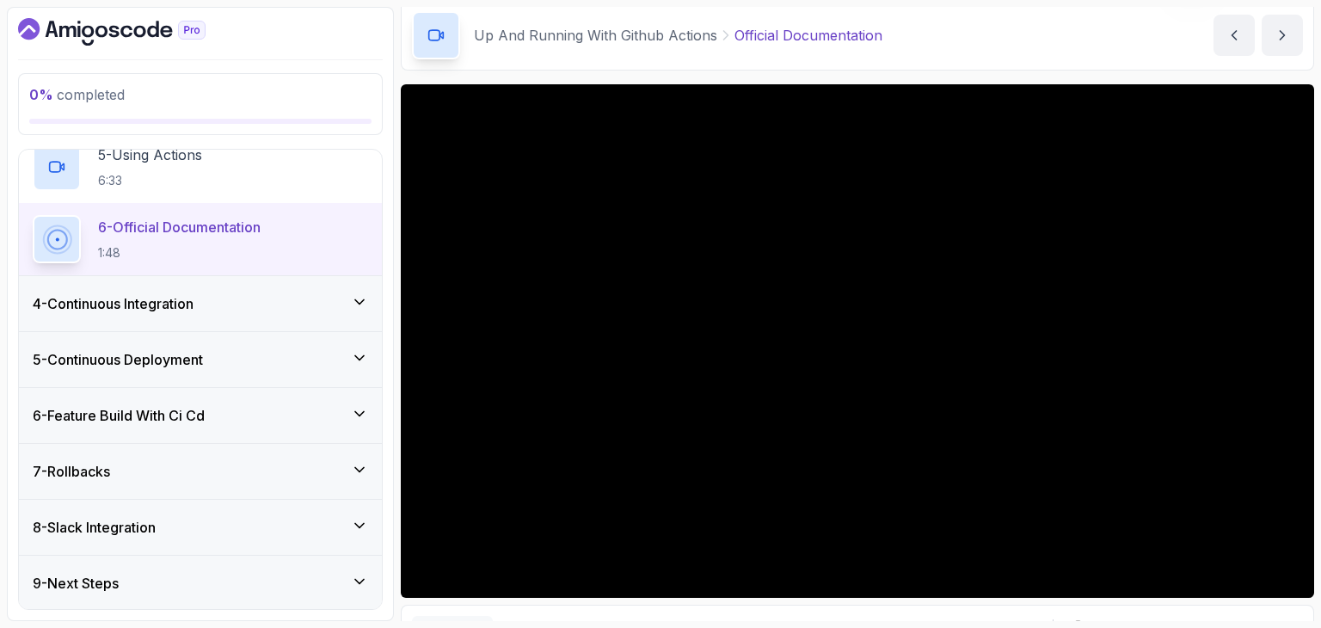
click at [318, 298] on div "4 - Continuous Integration" at bounding box center [200, 303] width 335 height 21
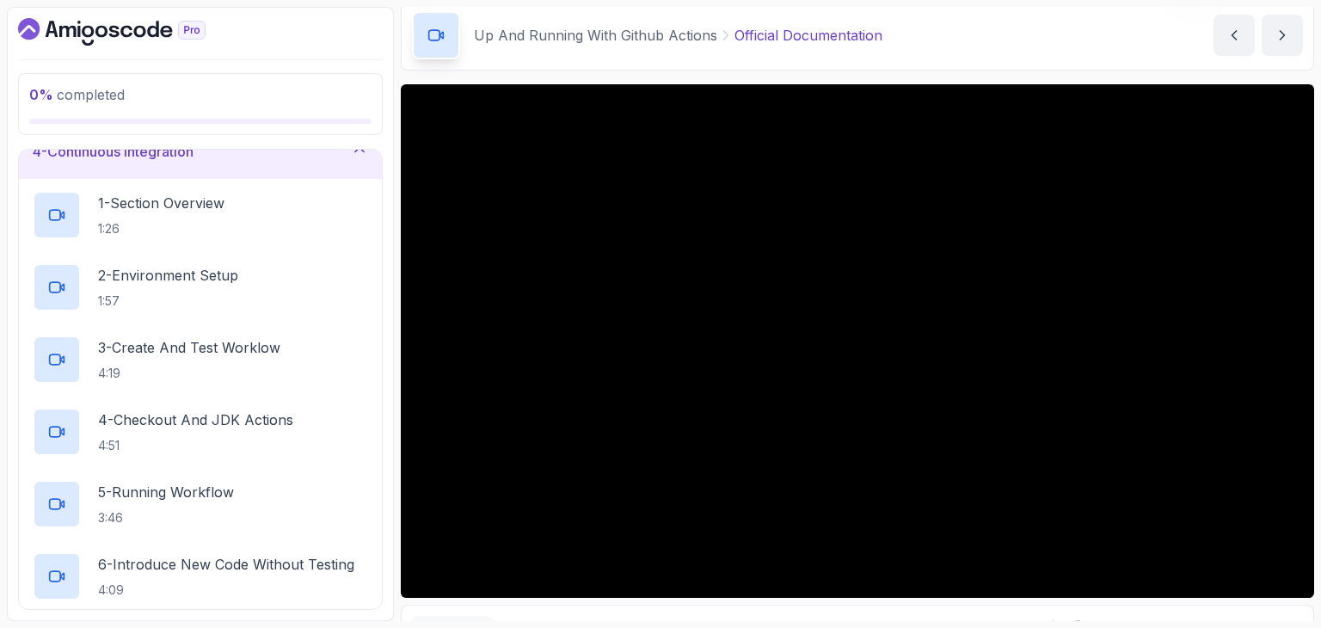
scroll to position [191, 0]
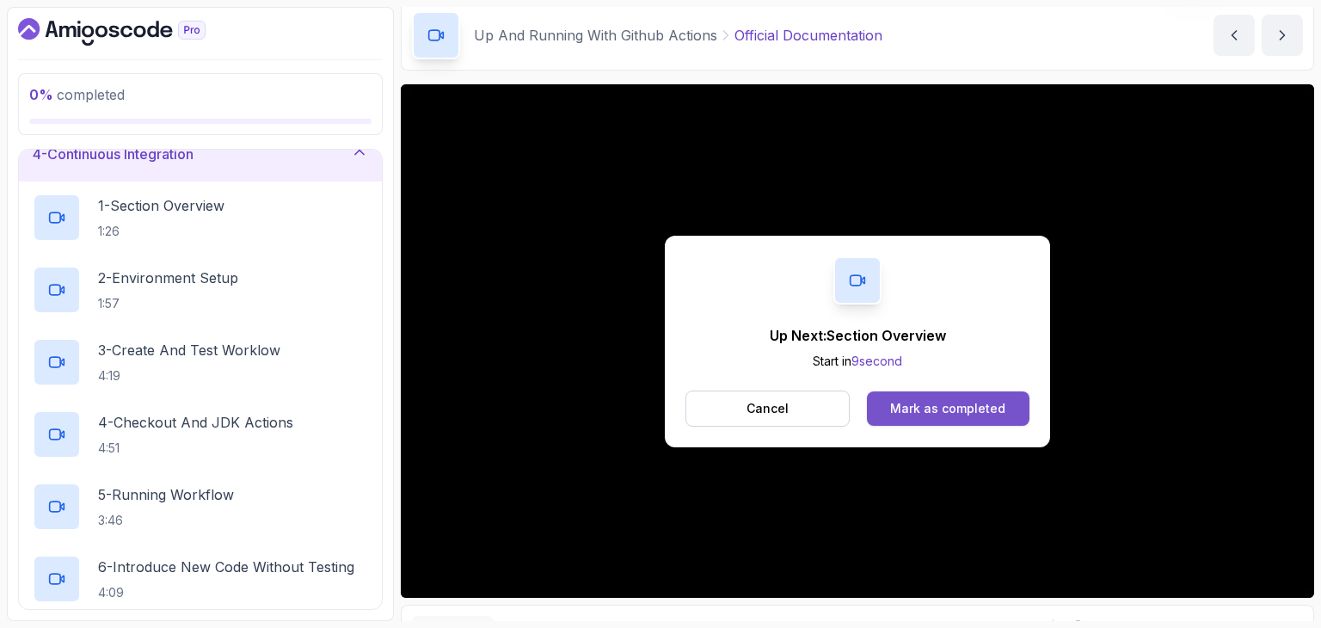
click at [950, 400] on div "Mark as completed" at bounding box center [947, 408] width 115 height 17
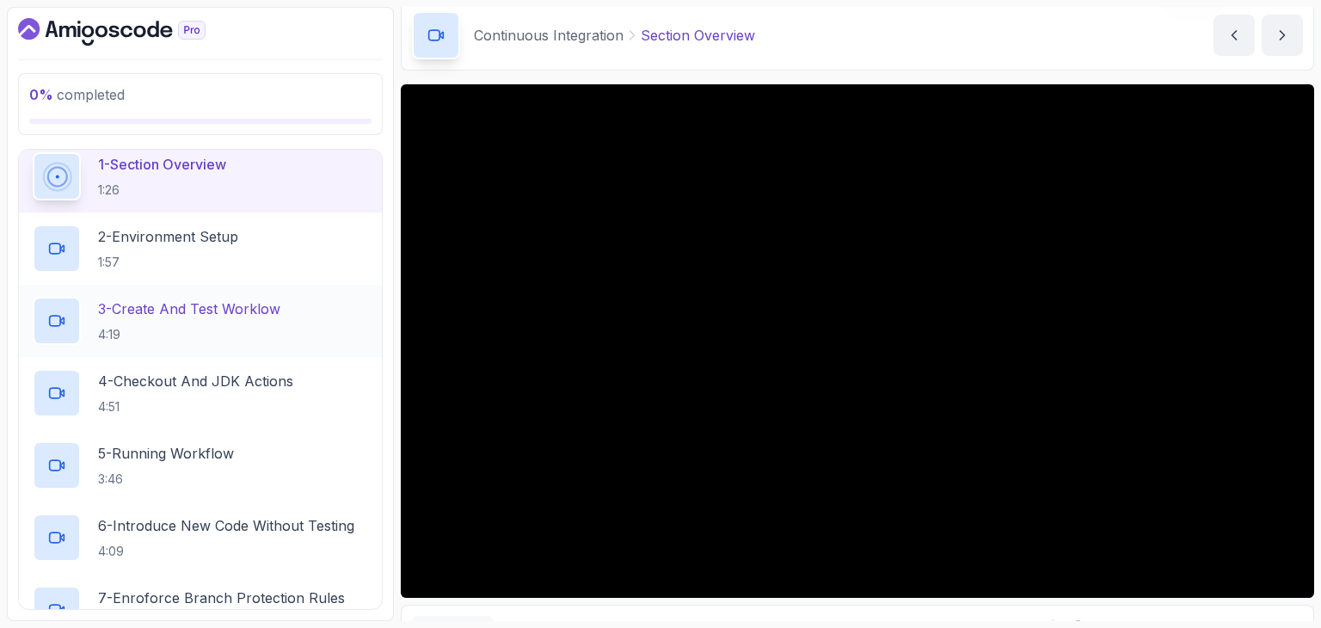
scroll to position [231, 0]
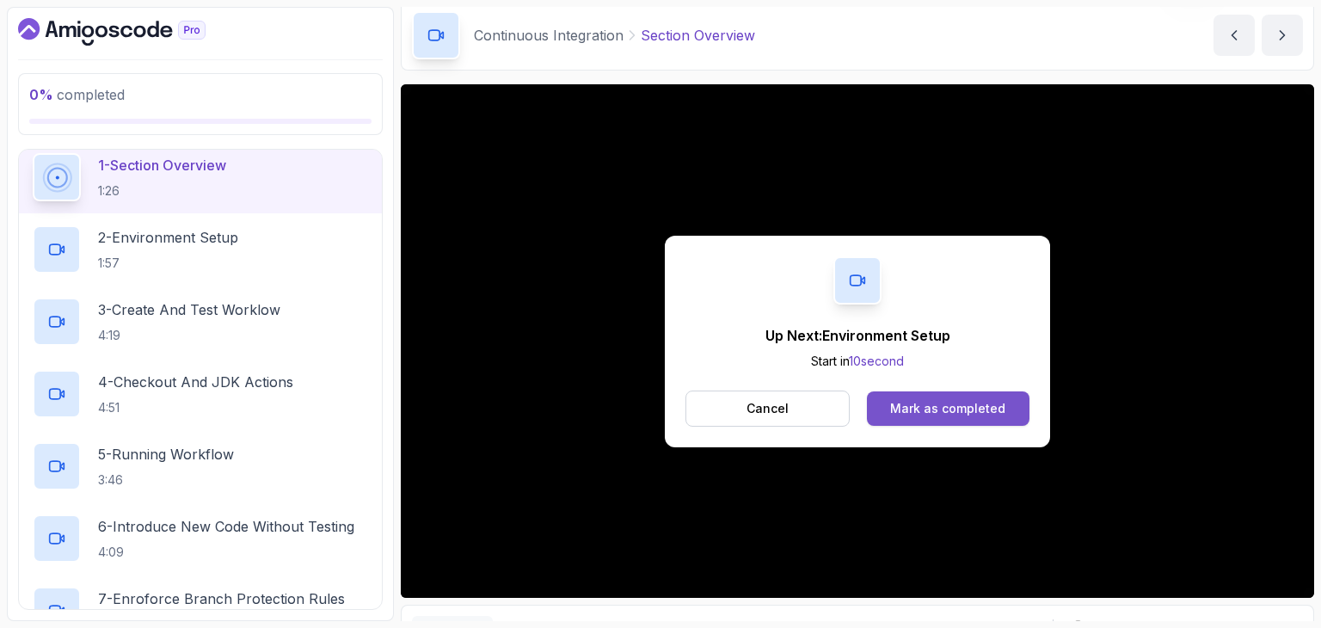
click at [889, 410] on button "Mark as completed" at bounding box center [948, 408] width 163 height 34
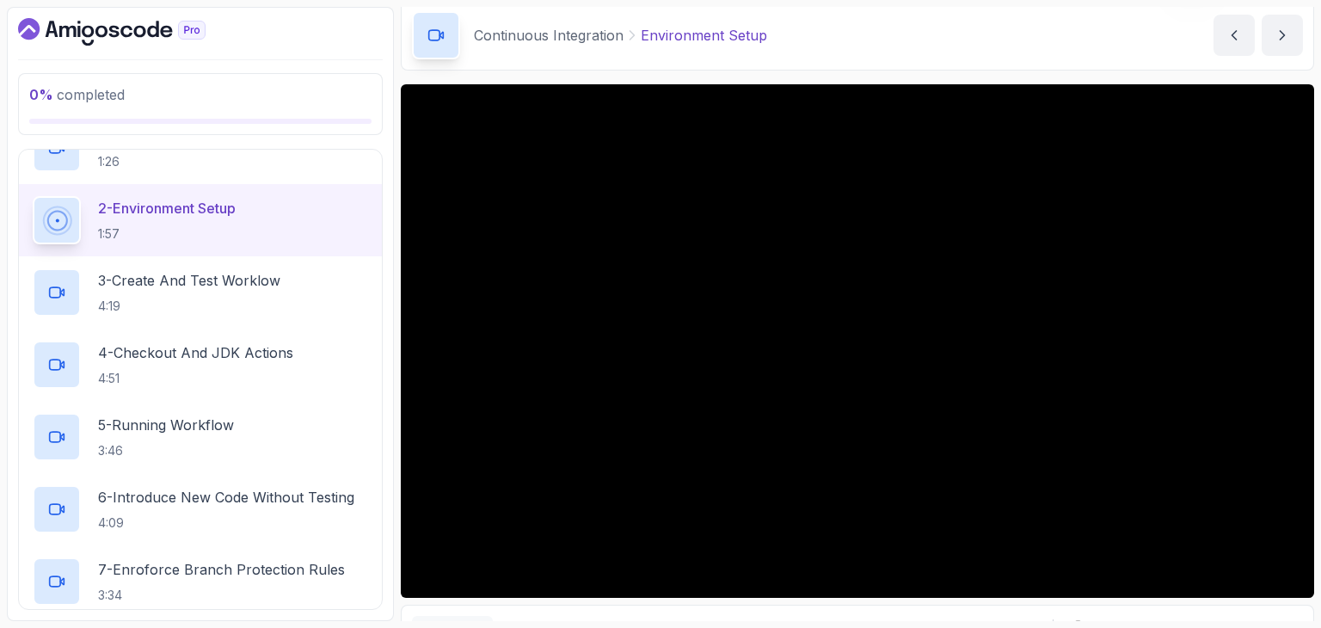
scroll to position [234, 0]
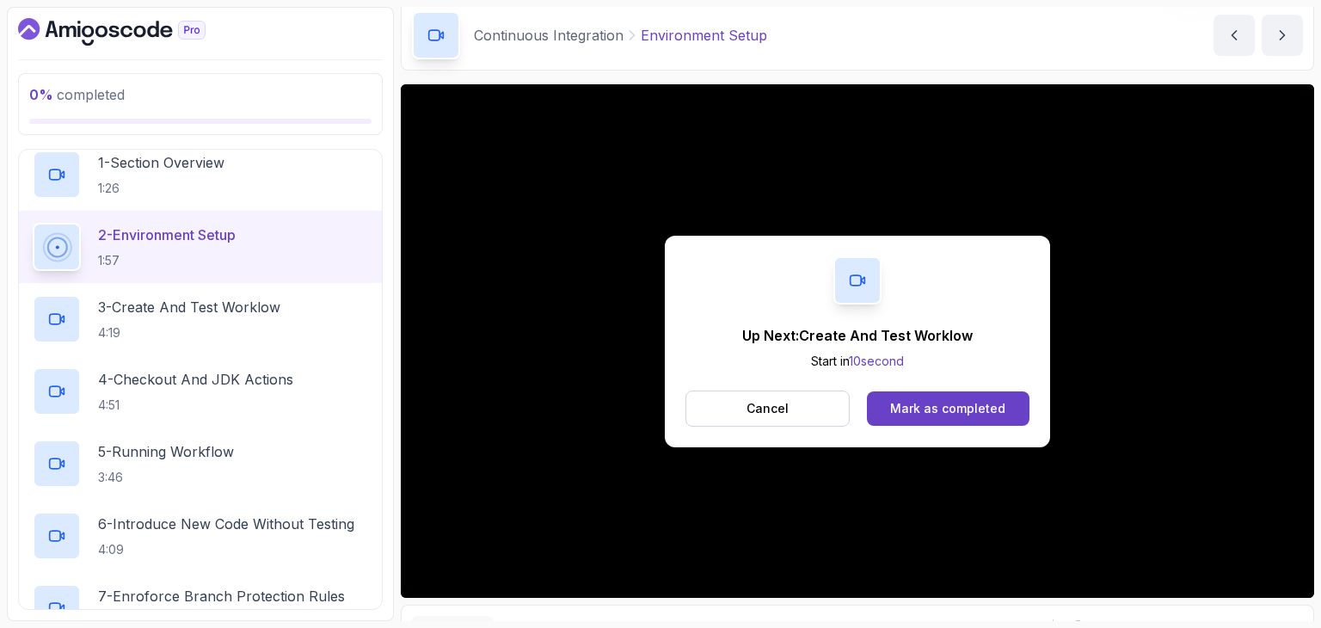
click at [951, 426] on div "Up Next: Create And Test Worklow Start in 10 second Cancel Mark as completed" at bounding box center [857, 342] width 385 height 212
click at [947, 410] on div "Mark as completed" at bounding box center [947, 408] width 115 height 17
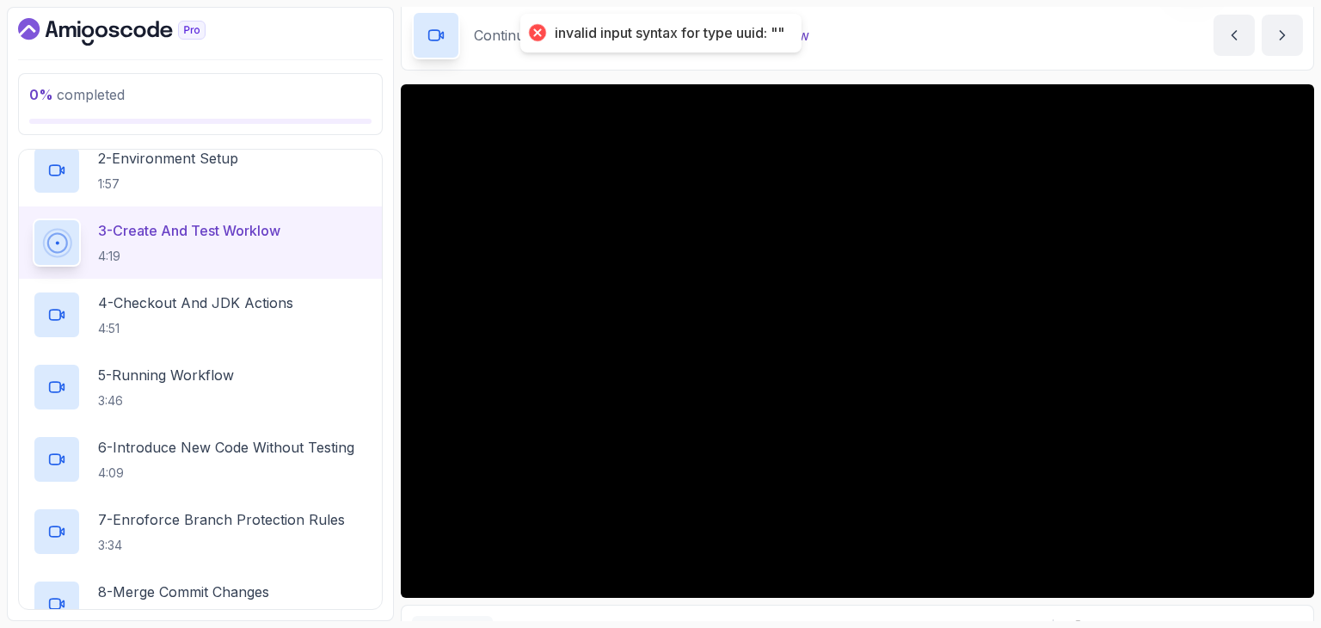
scroll to position [314, 0]
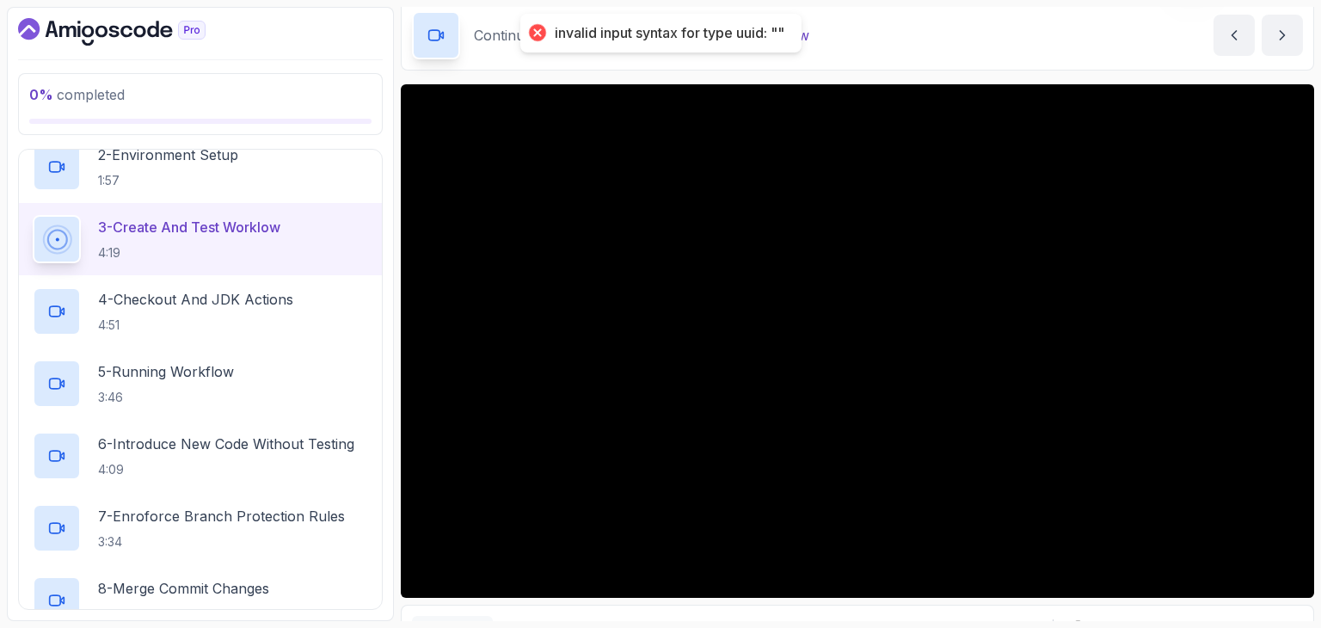
click at [710, 28] on div "invalid input syntax for type uuid: """ at bounding box center [670, 33] width 230 height 18
click at [826, 38] on div "Continuous Integration Create And Test Worklow Create And Test Worklow by nelson" at bounding box center [858, 35] width 914 height 71
click at [671, 28] on div "invalid input syntax for type uuid: """ at bounding box center [670, 33] width 230 height 18
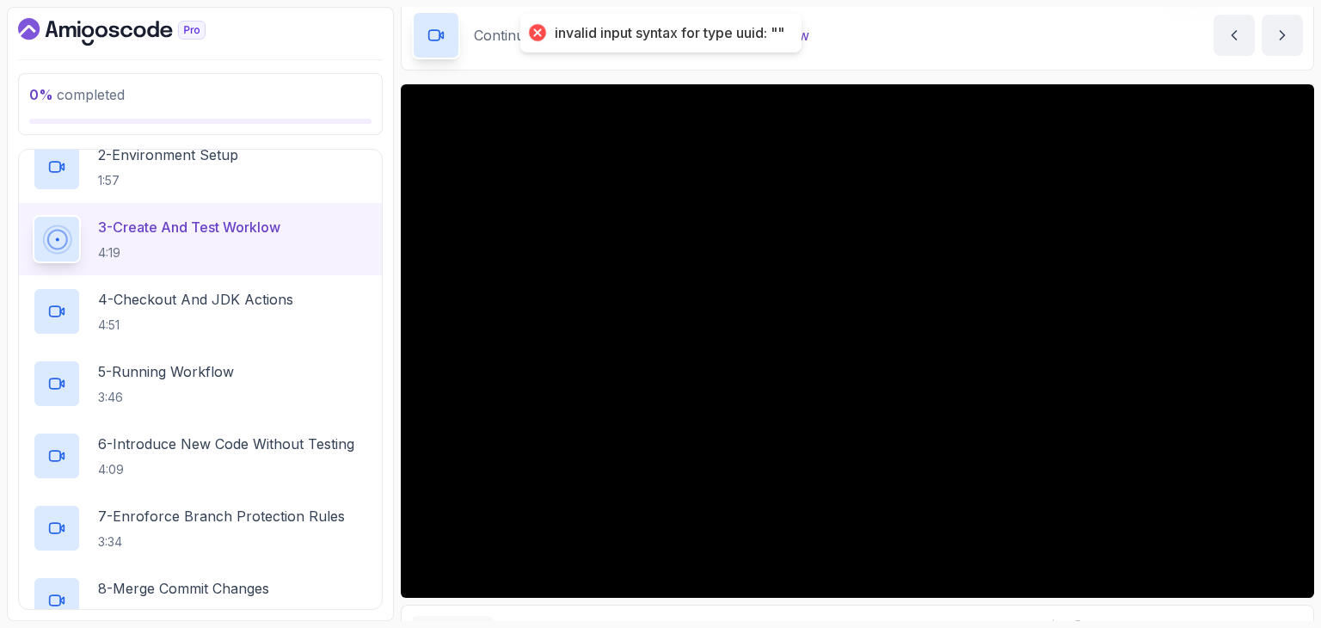
click at [671, 28] on div "invalid input syntax for type uuid: """ at bounding box center [670, 33] width 230 height 18
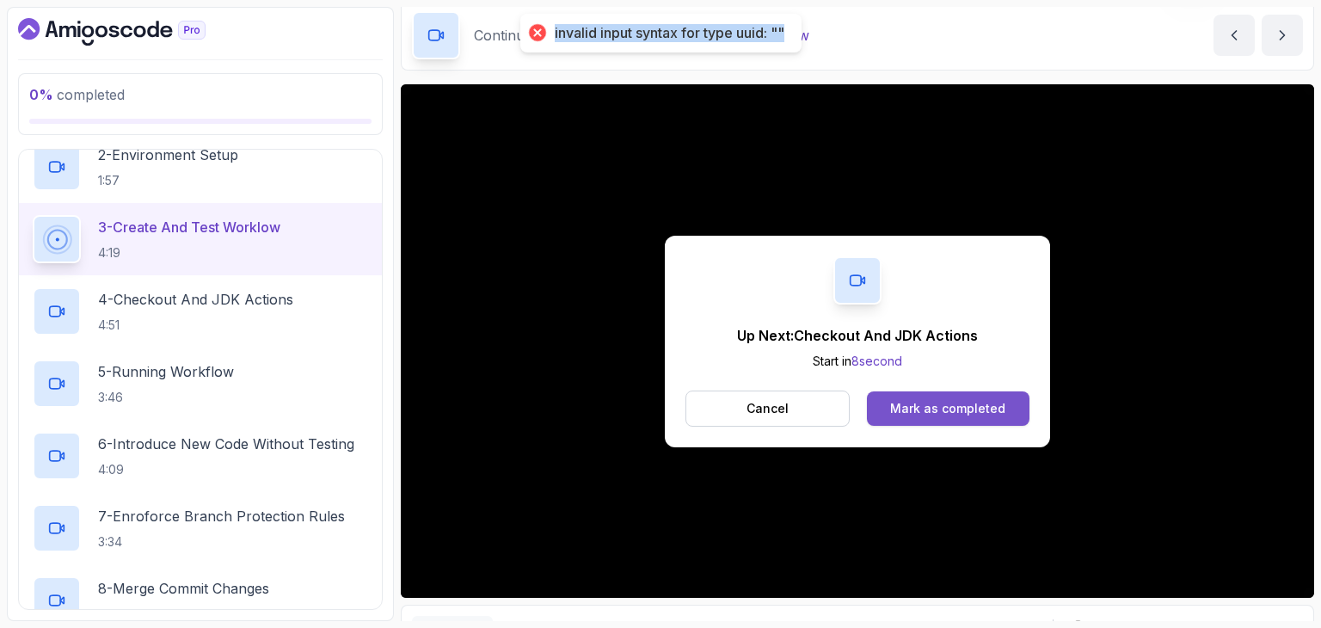
click at [977, 415] on div "Mark as completed" at bounding box center [947, 408] width 115 height 17
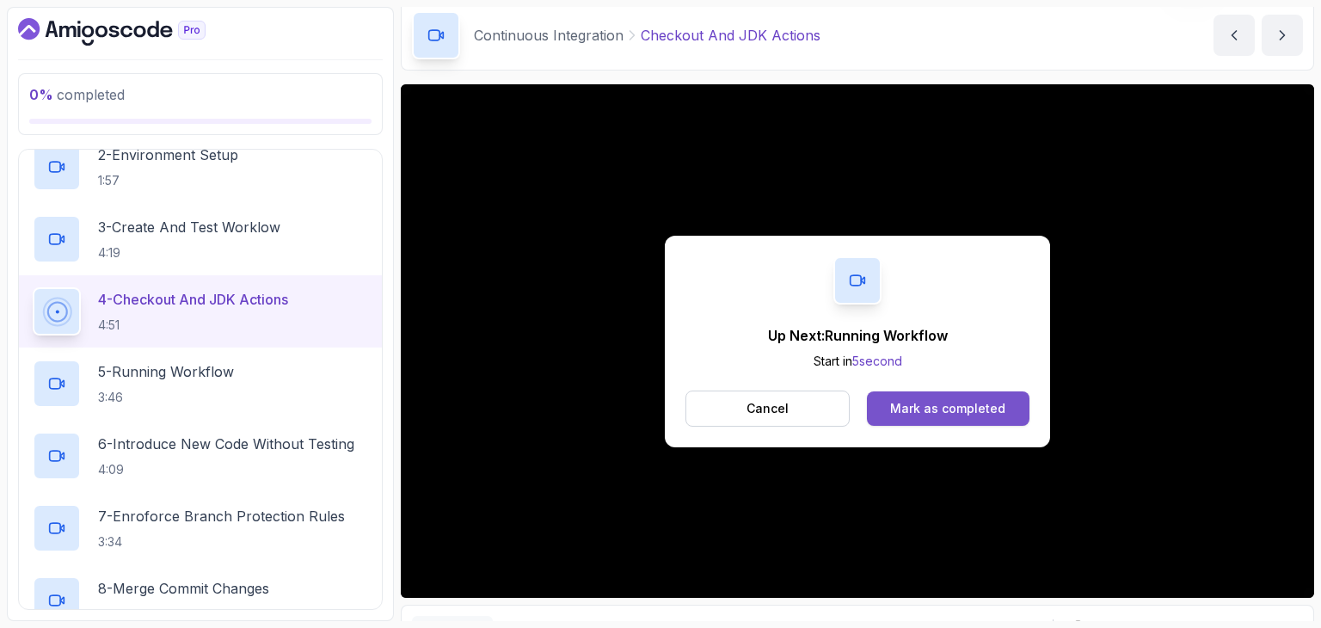
click at [967, 403] on div "Mark as completed" at bounding box center [947, 408] width 115 height 17
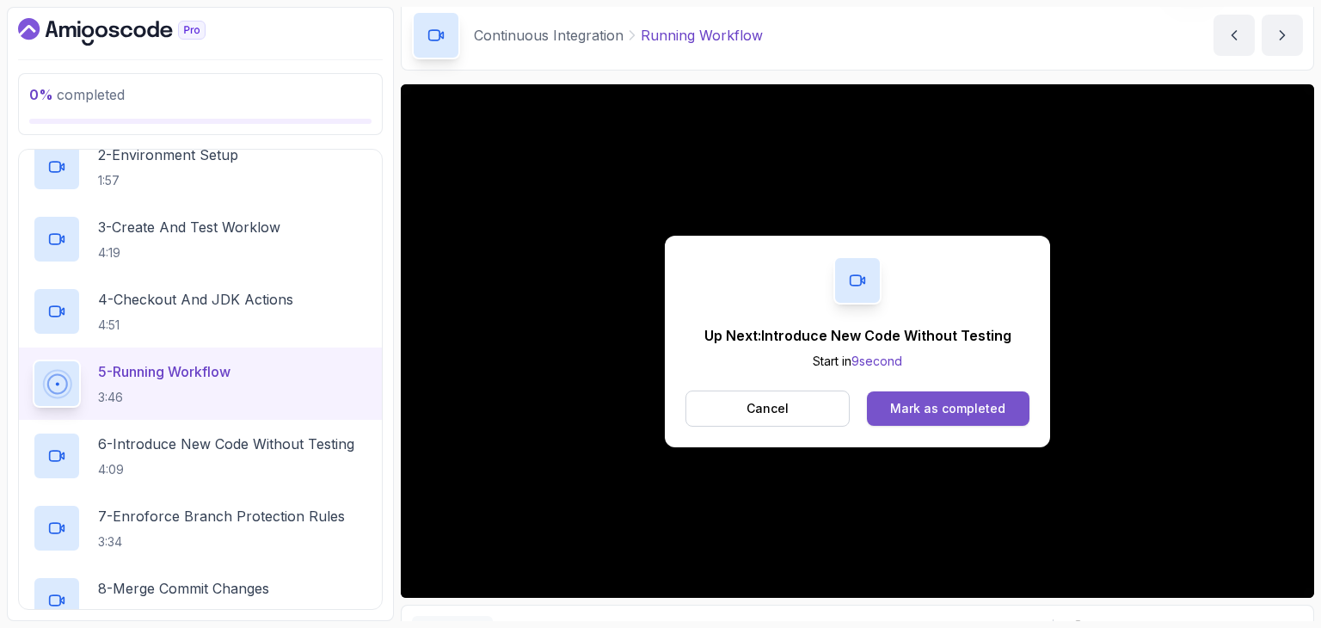
click at [1003, 402] on button "Mark as completed" at bounding box center [948, 408] width 163 height 34
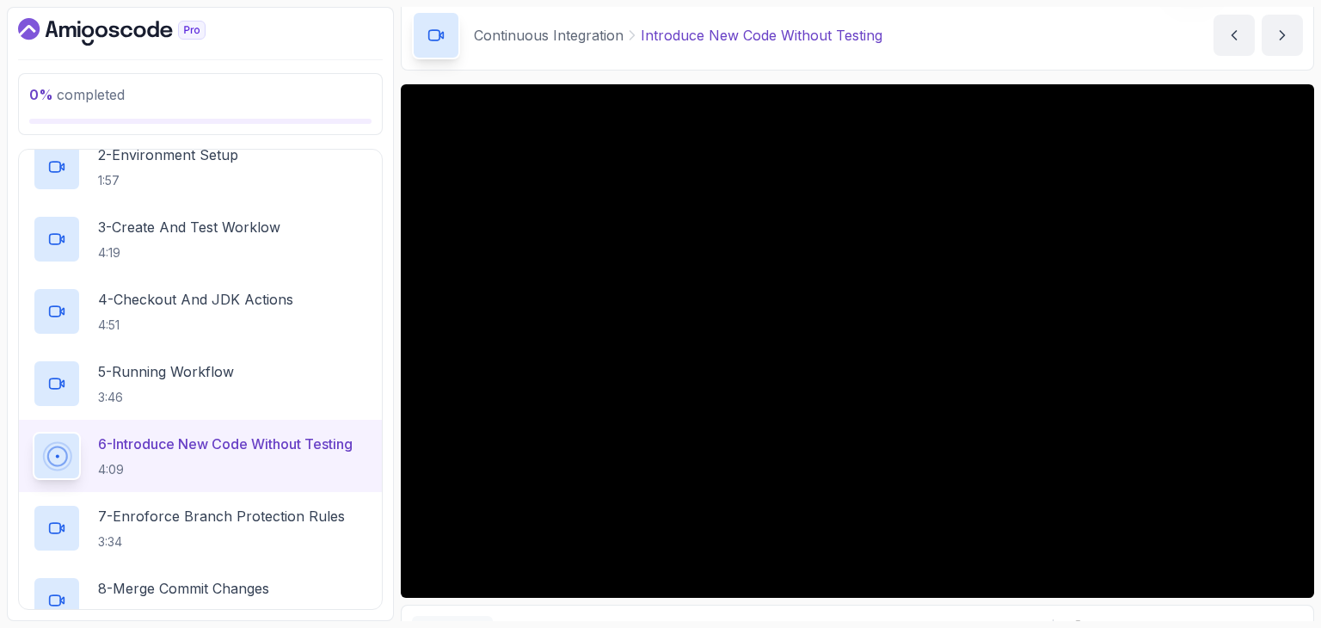
click at [946, 50] on div "Continuous Integration Introduce New Code Without Testing Introduce New Code Wi…" at bounding box center [858, 35] width 914 height 71
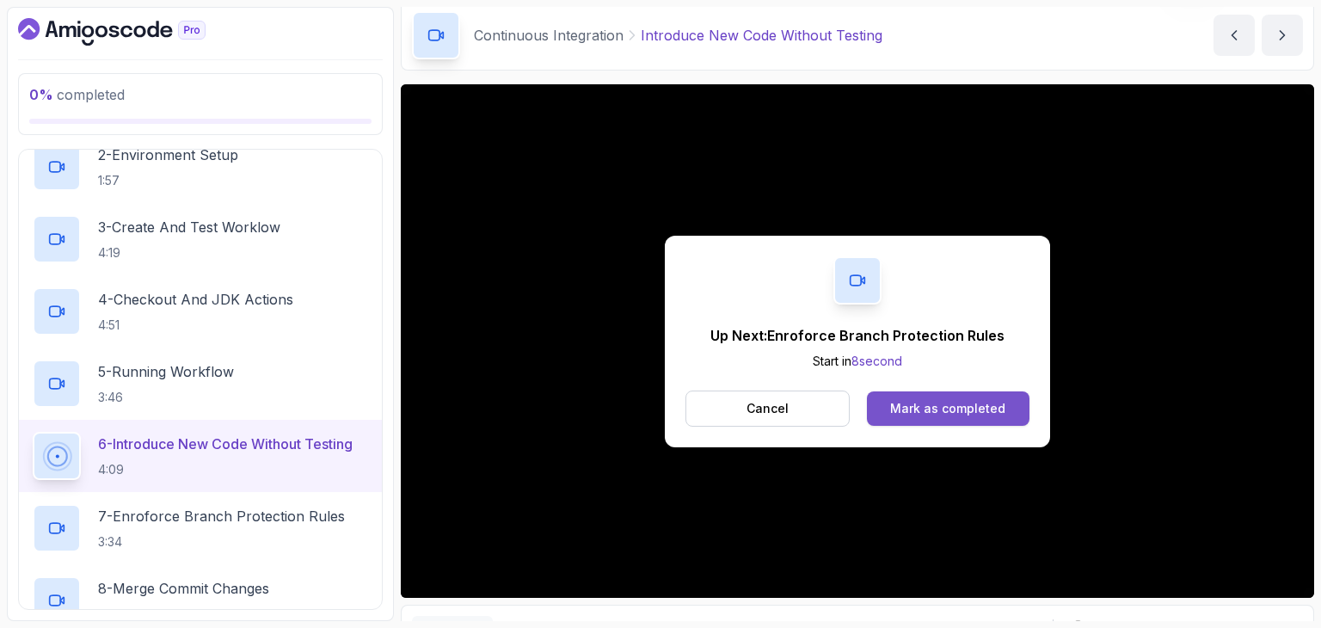
click at [1005, 400] on button "Mark as completed" at bounding box center [948, 408] width 163 height 34
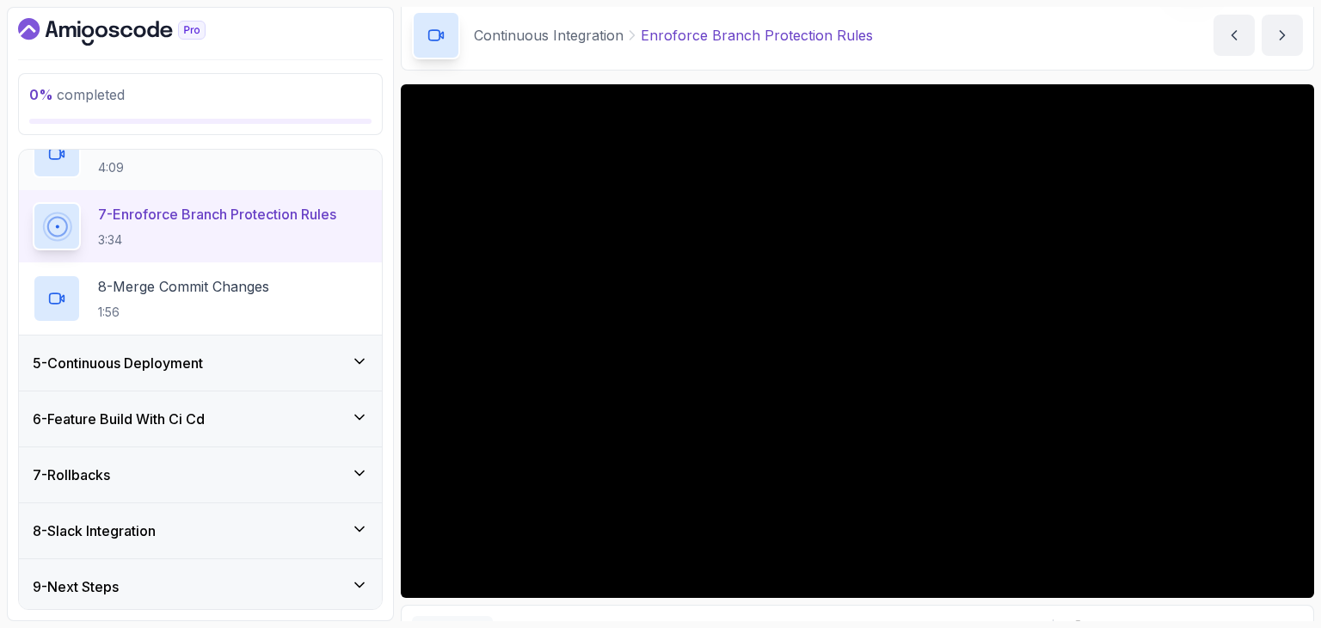
scroll to position [619, 0]
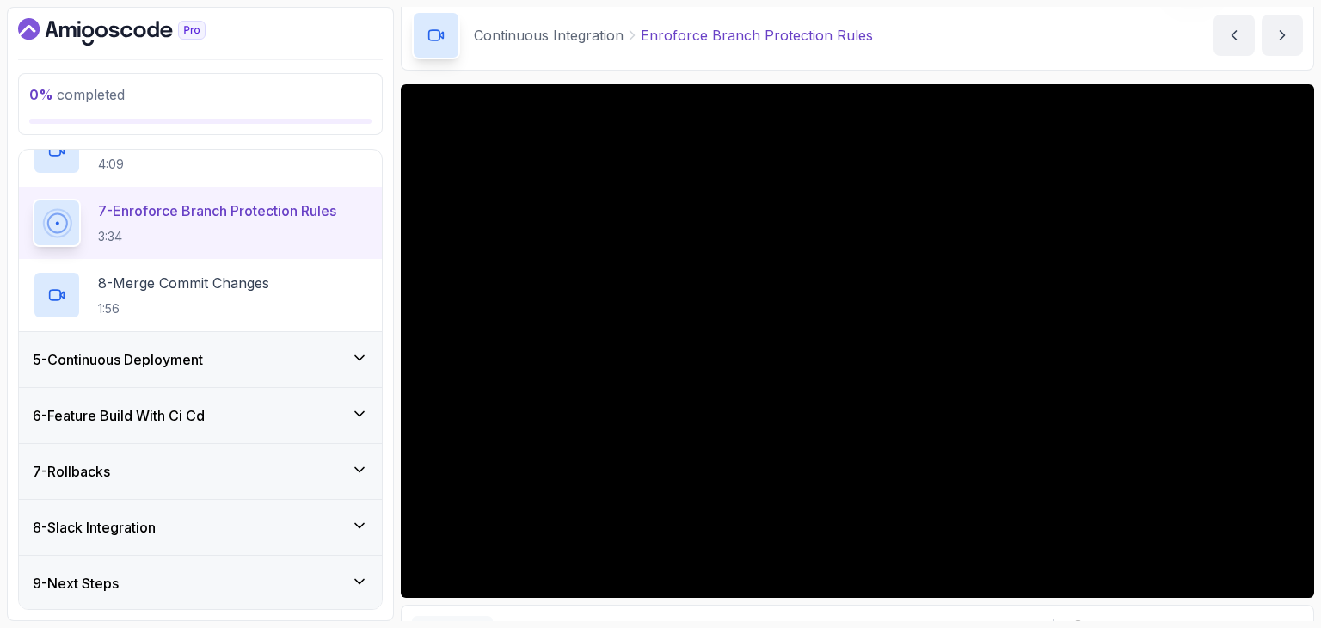
click at [143, 383] on div "5 - Continuous Deployment" at bounding box center [200, 359] width 363 height 55
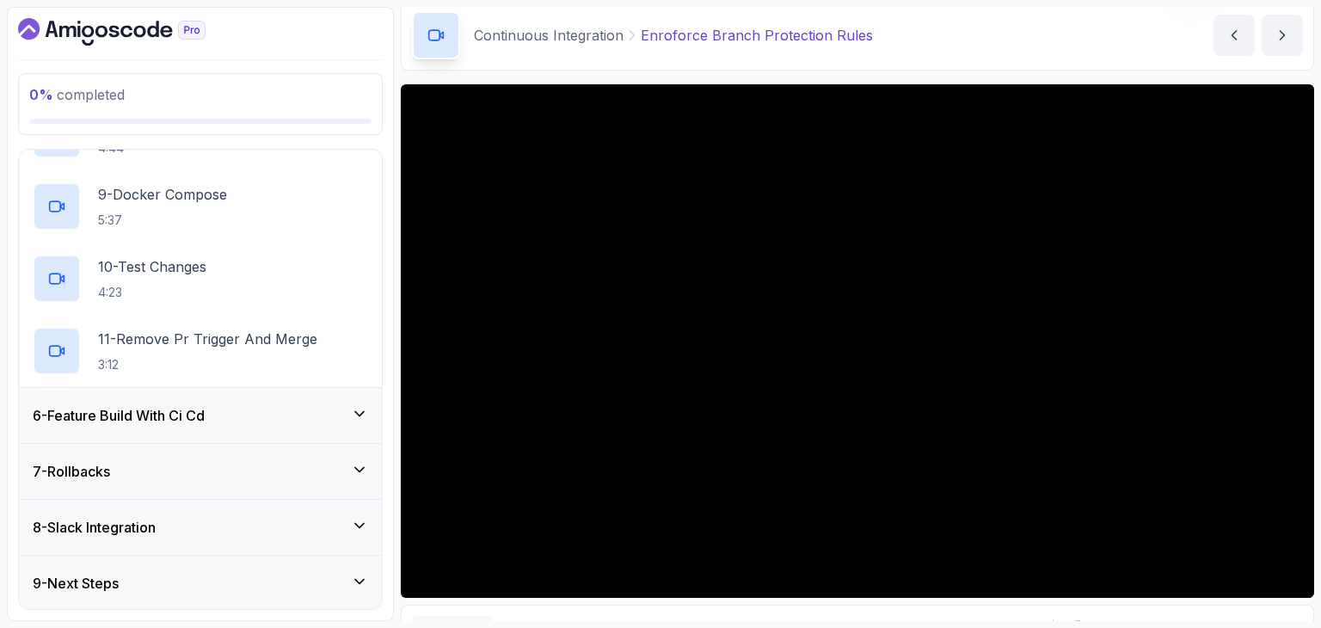
click at [153, 414] on h3 "6 - Feature Build With Ci Cd" at bounding box center [119, 415] width 172 height 21
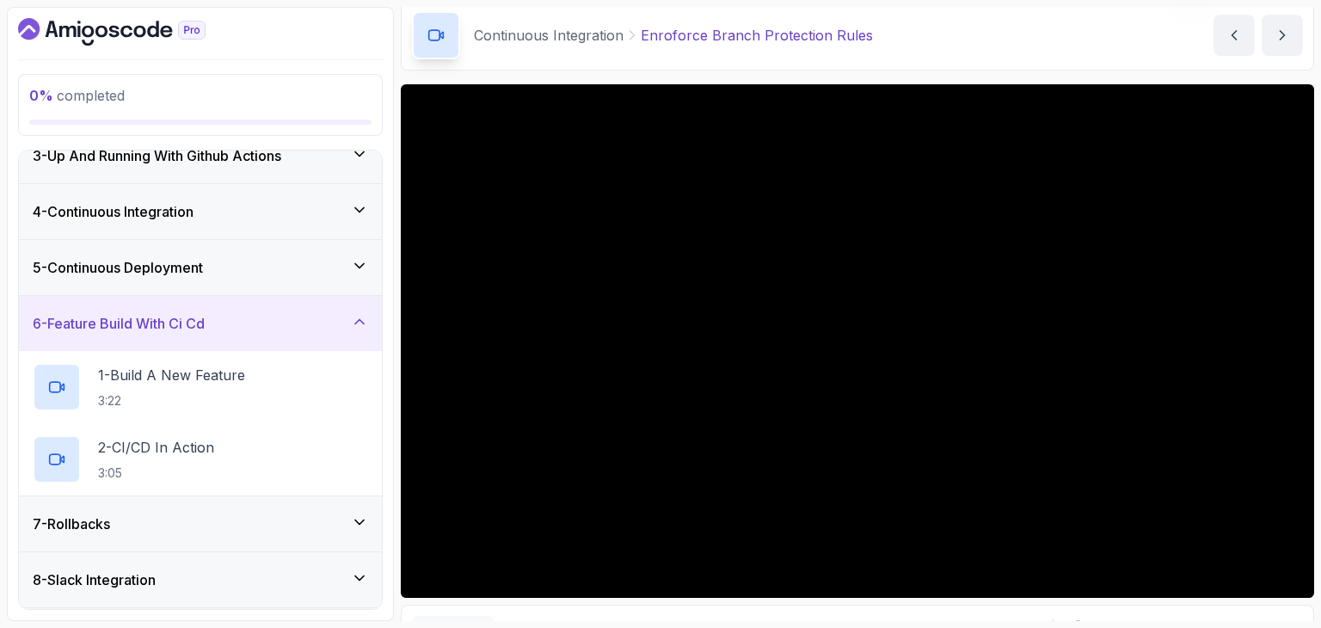
scroll to position [186, 0]
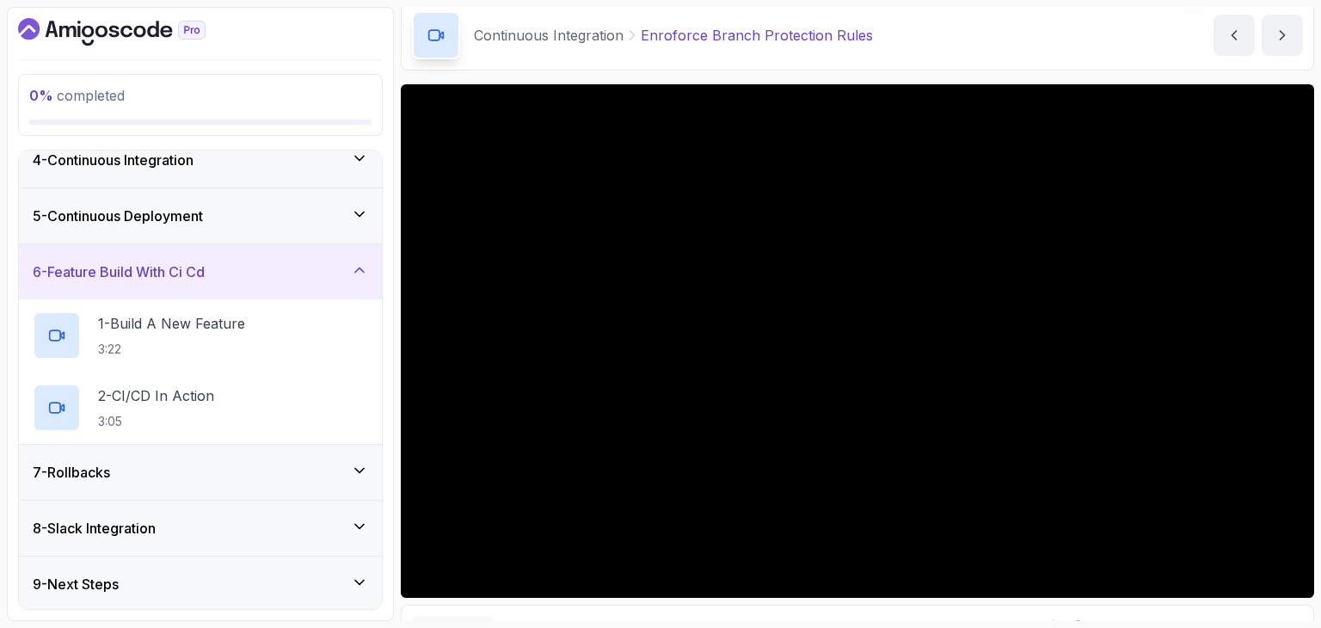
click at [154, 477] on div "7 - Rollbacks" at bounding box center [200, 472] width 335 height 21
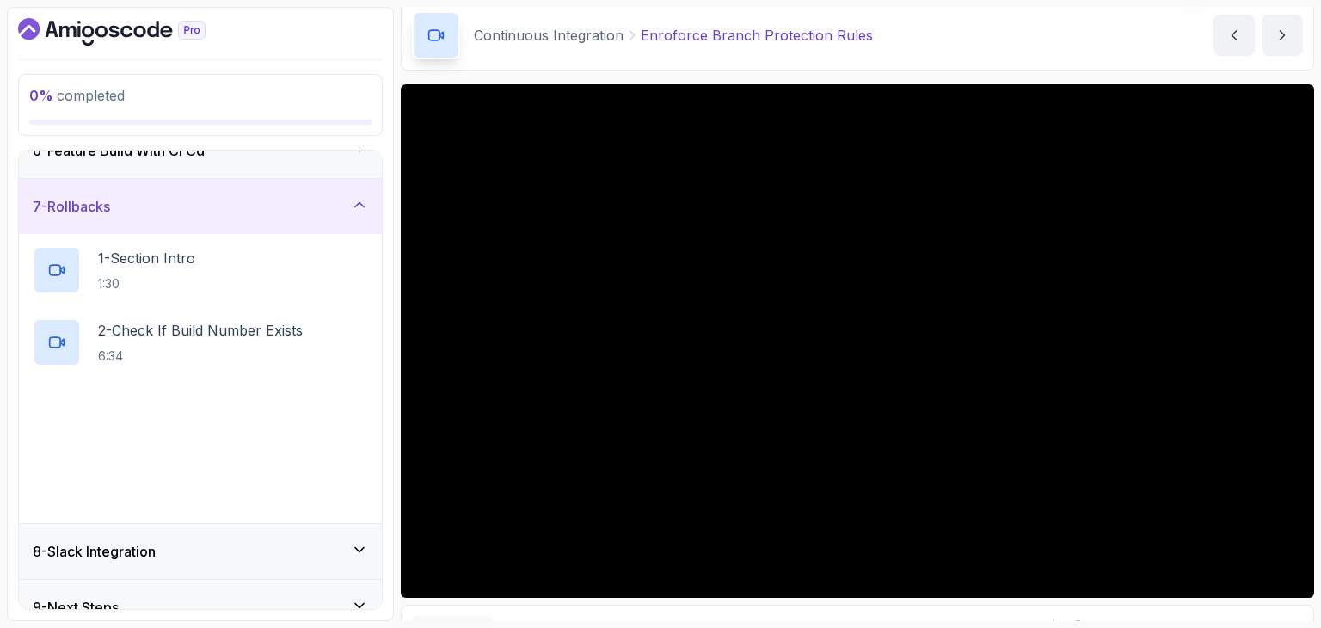
scroll to position [330, 0]
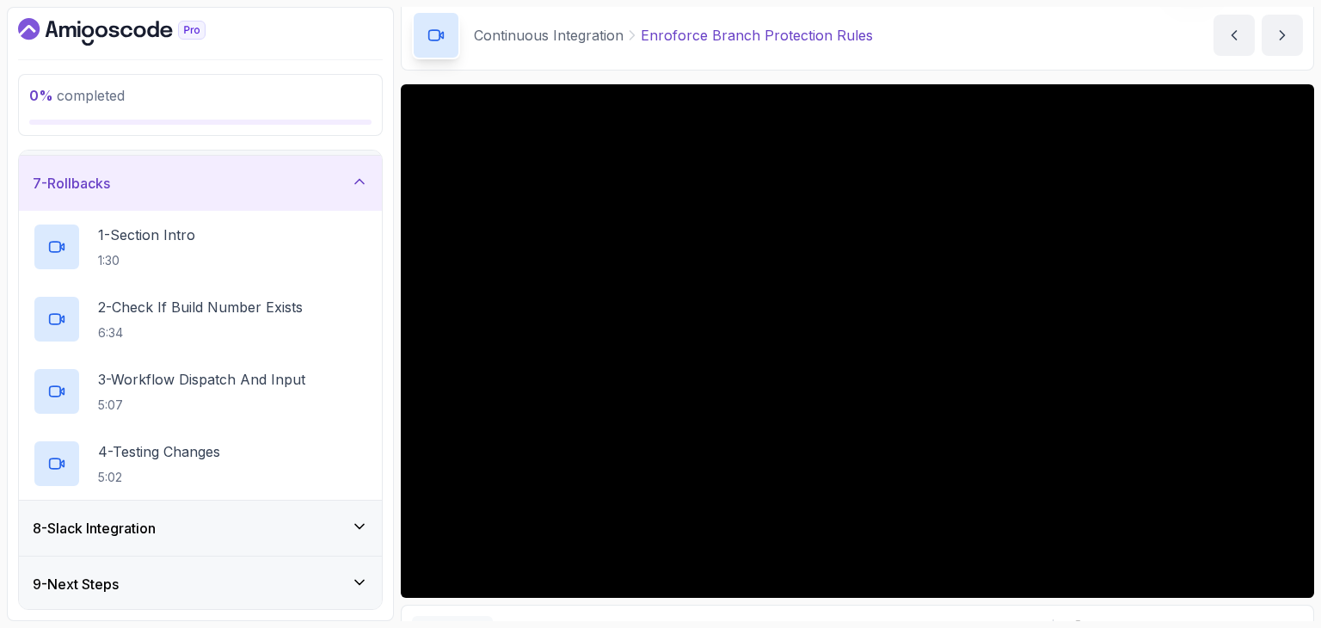
click at [156, 527] on h3 "8 - Slack Integration" at bounding box center [94, 528] width 123 height 21
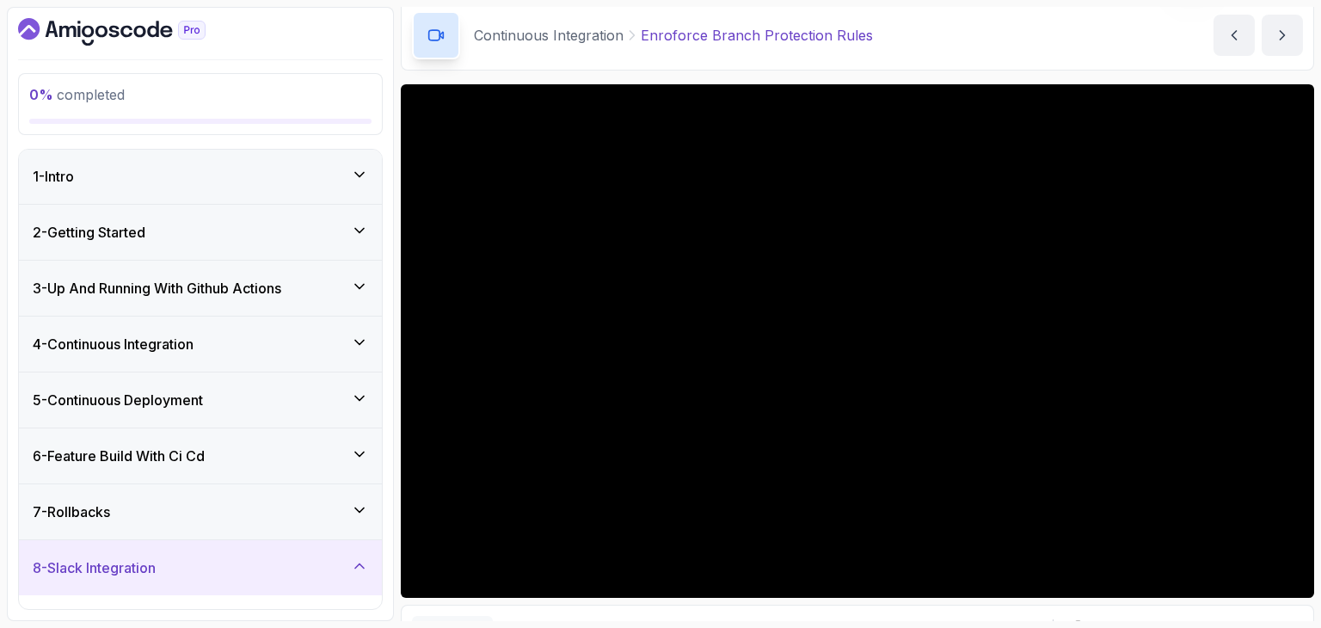
scroll to position [0, 0]
click at [158, 365] on div "4 - Continuous Integration" at bounding box center [200, 344] width 363 height 55
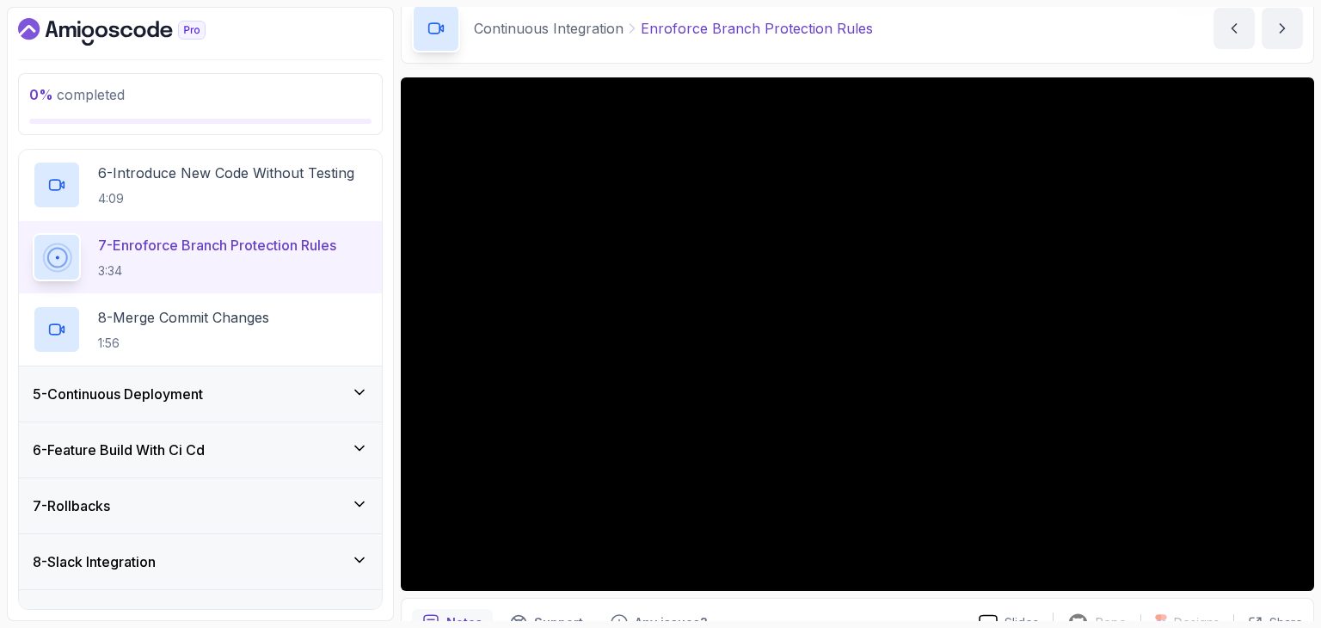
scroll to position [75, 0]
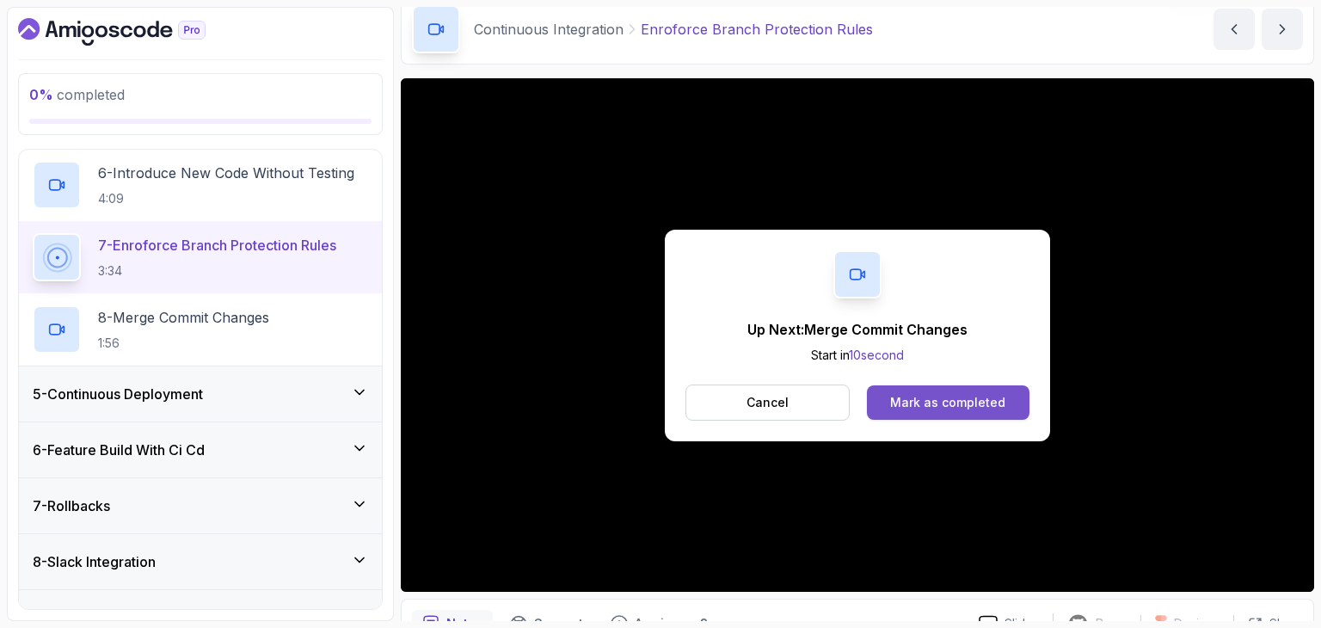
click at [981, 402] on div "Mark as completed" at bounding box center [947, 402] width 115 height 17
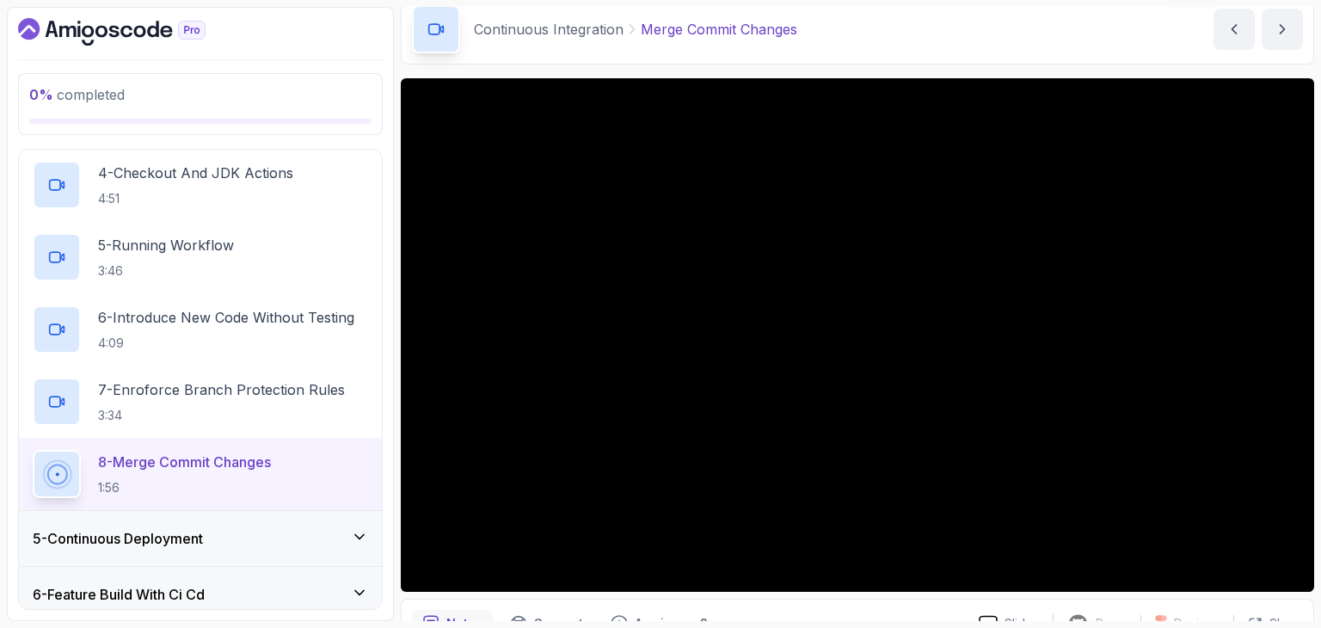
scroll to position [447, 0]
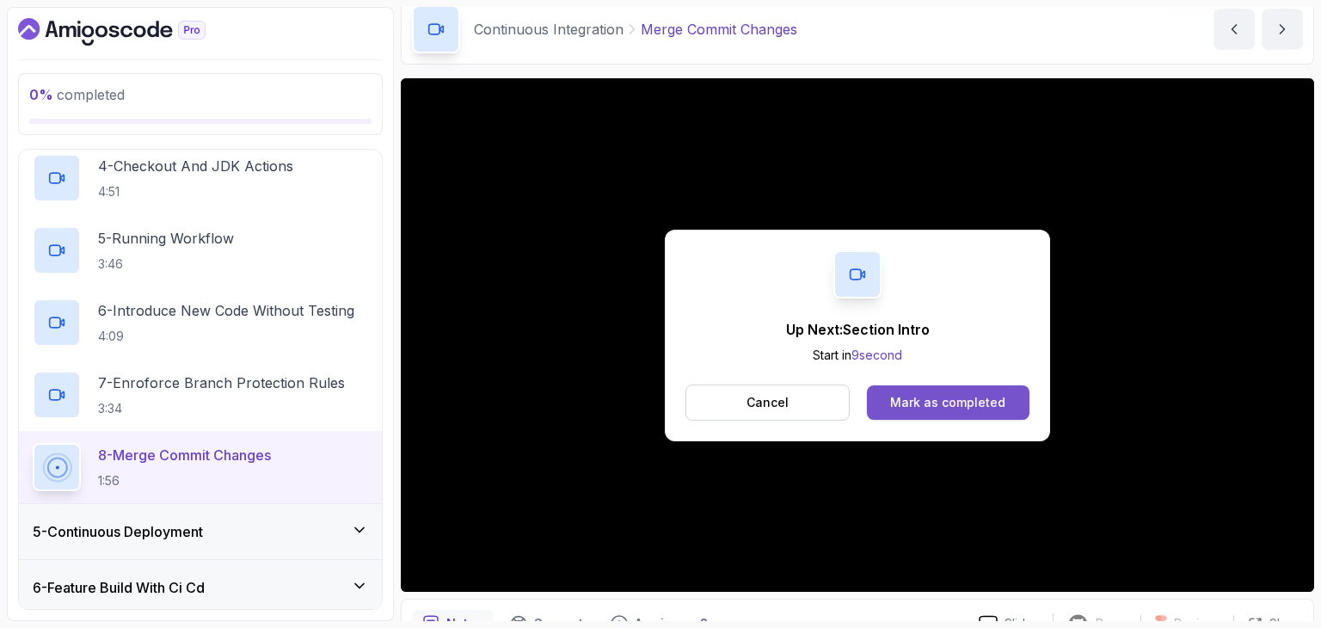
click at [896, 390] on button "Mark as completed" at bounding box center [948, 402] width 163 height 34
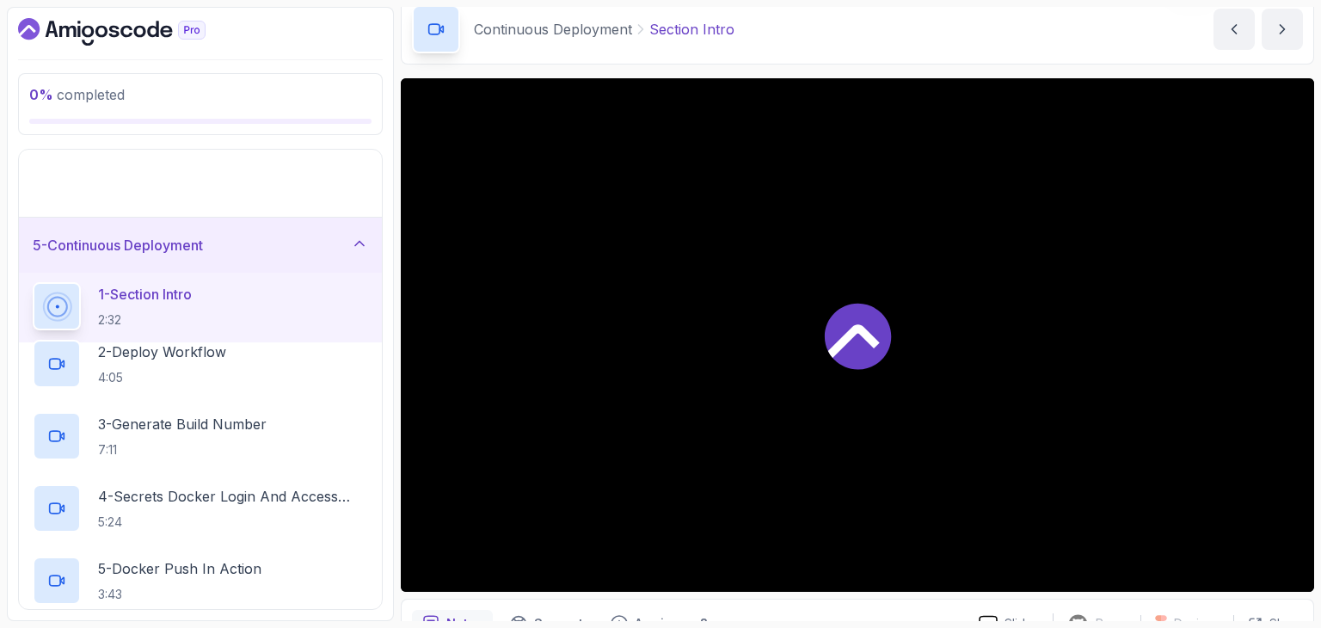
scroll to position [41, 0]
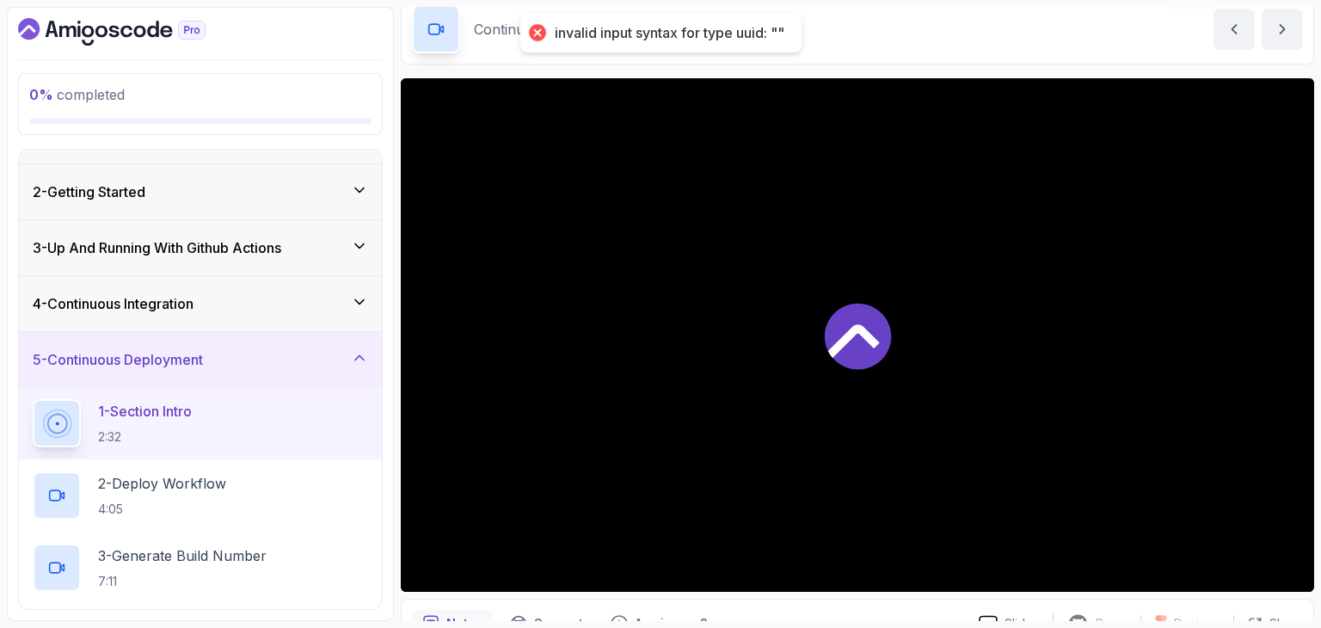
click at [869, 372] on div at bounding box center [858, 335] width 914 height 514
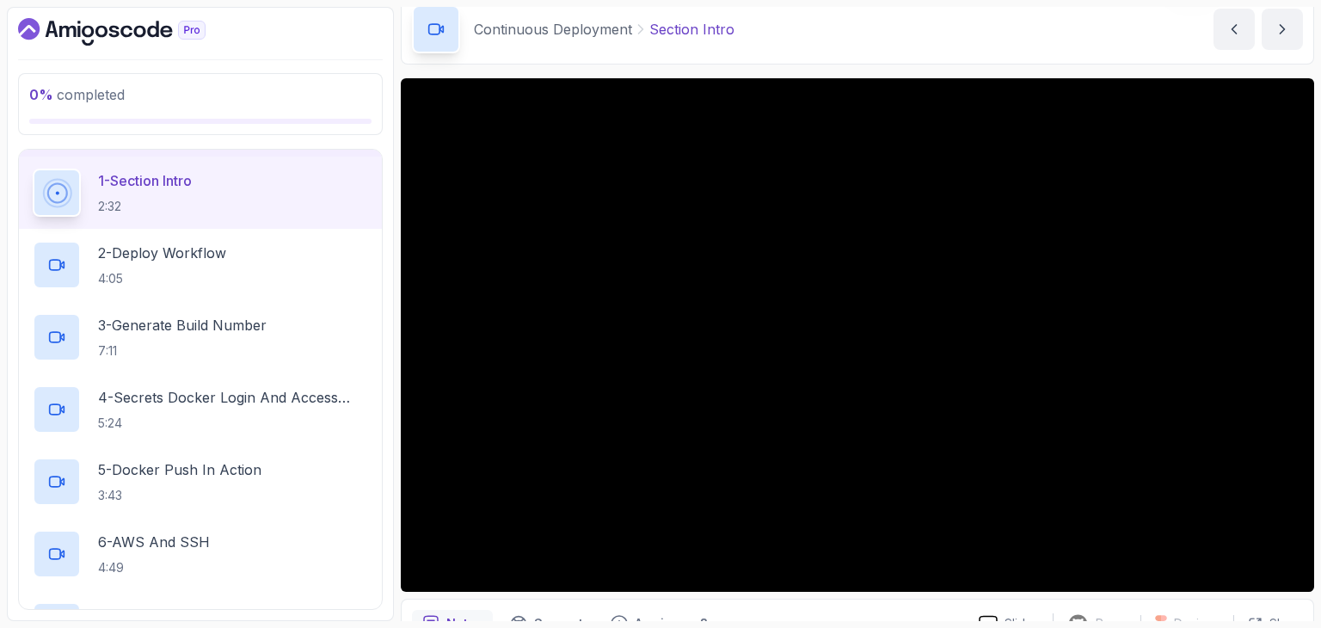
scroll to position [268, 0]
